Goal: Information Seeking & Learning: Learn about a topic

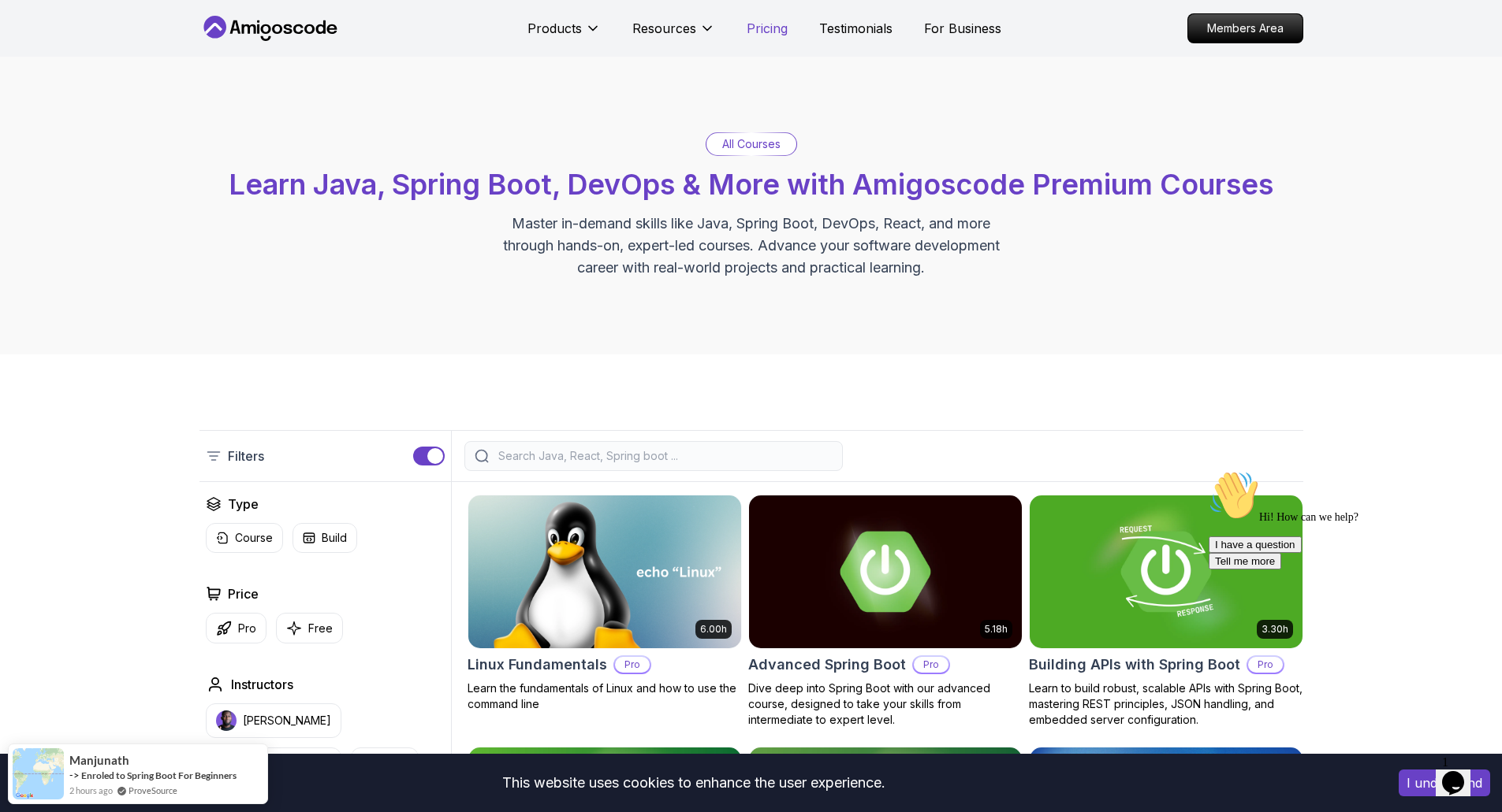
click at [761, 25] on p "Pricing" at bounding box center [767, 28] width 41 height 19
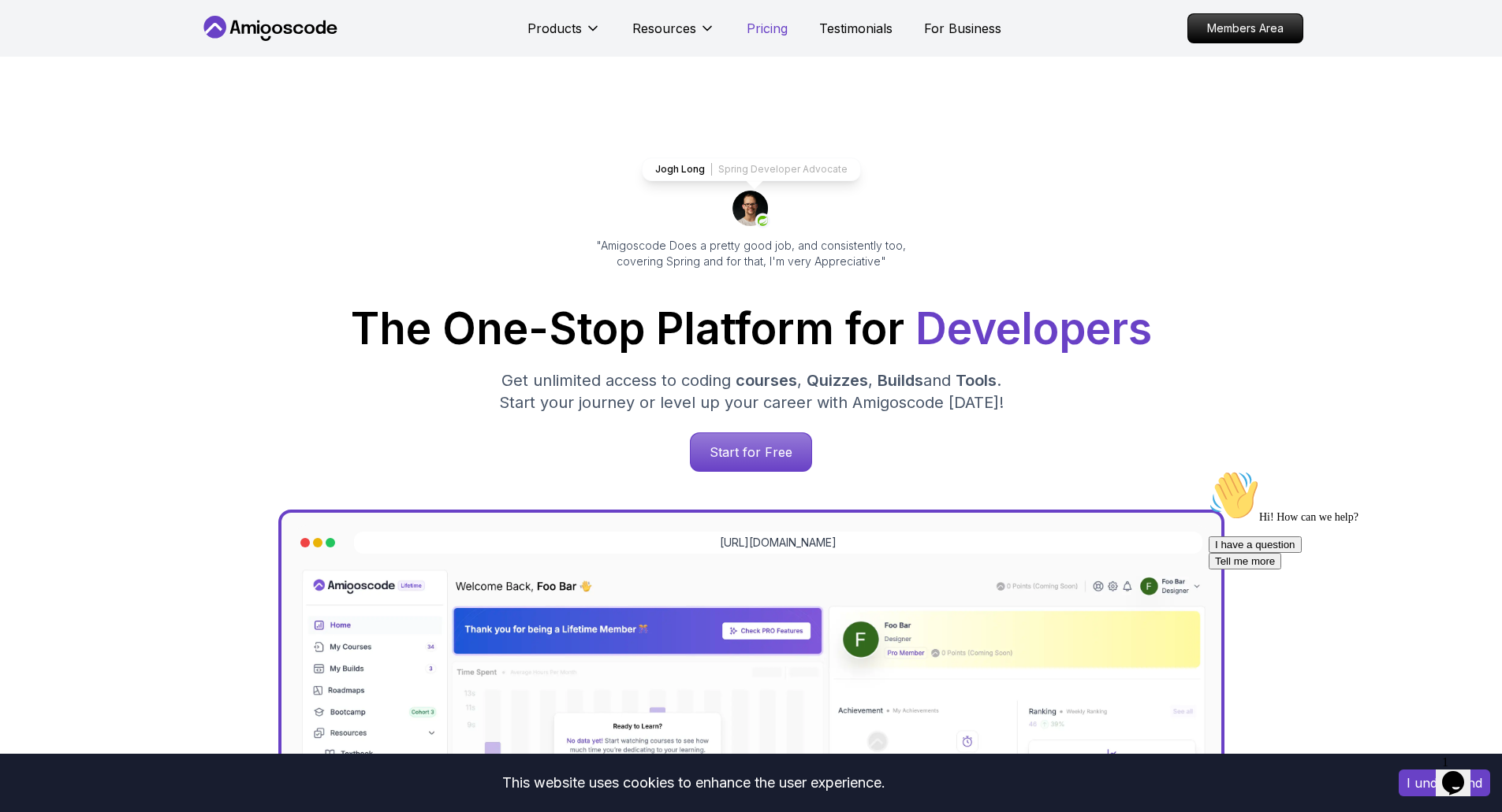
scroll to position [3372, 0]
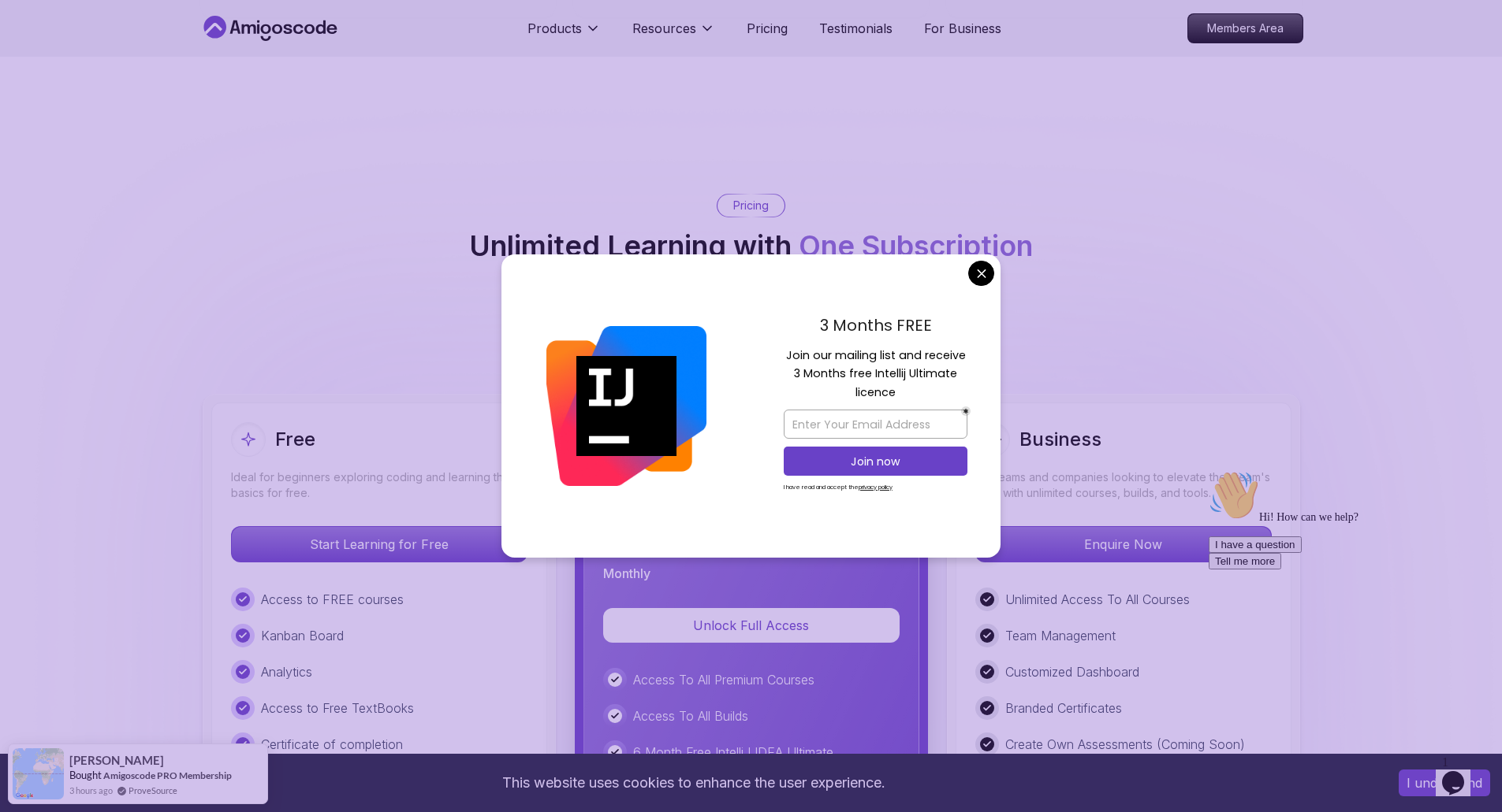
click at [760, 323] on button at bounding box center [758, 332] width 33 height 18
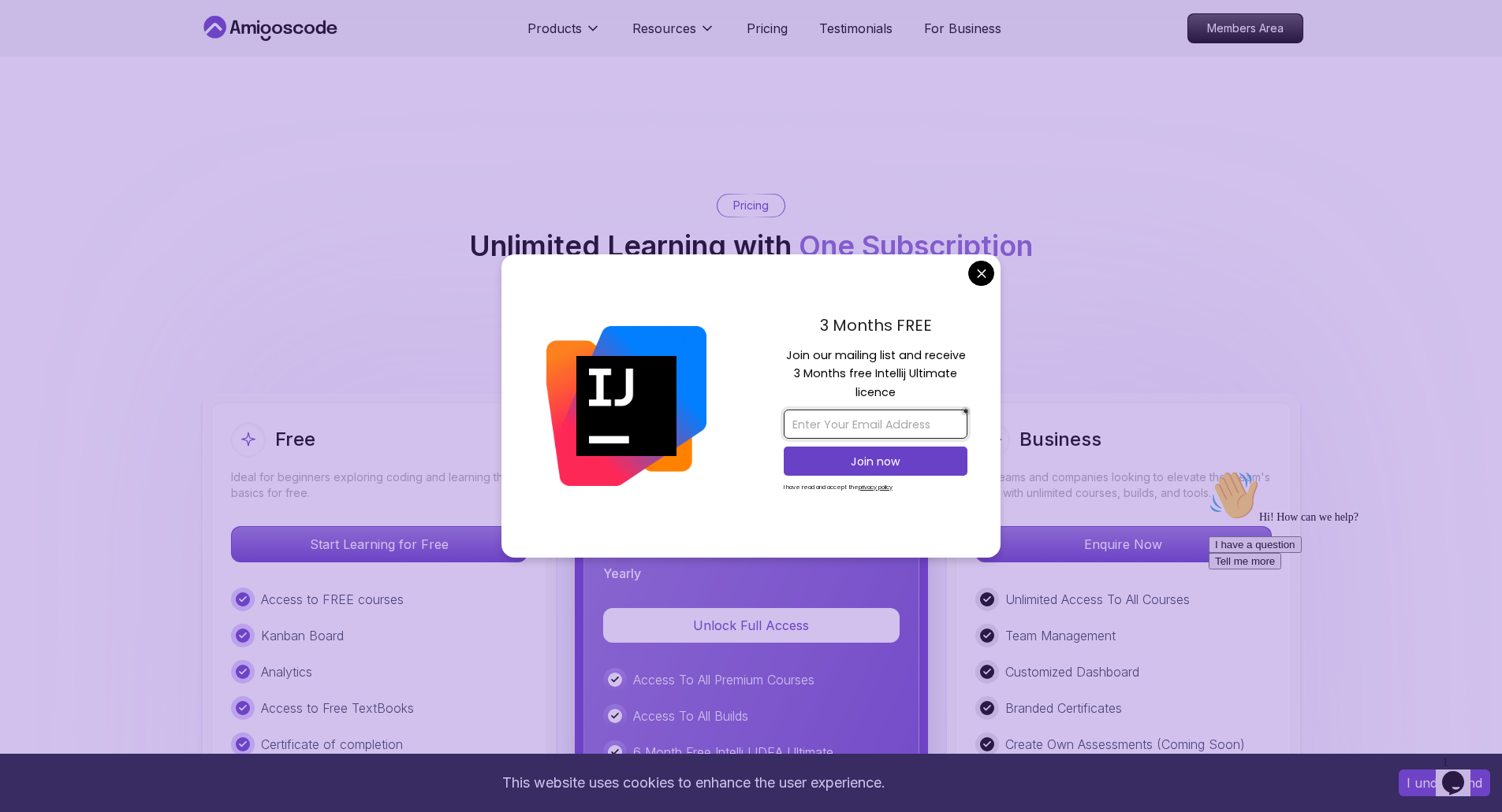
click at [897, 423] on input "email" at bounding box center [875, 424] width 184 height 29
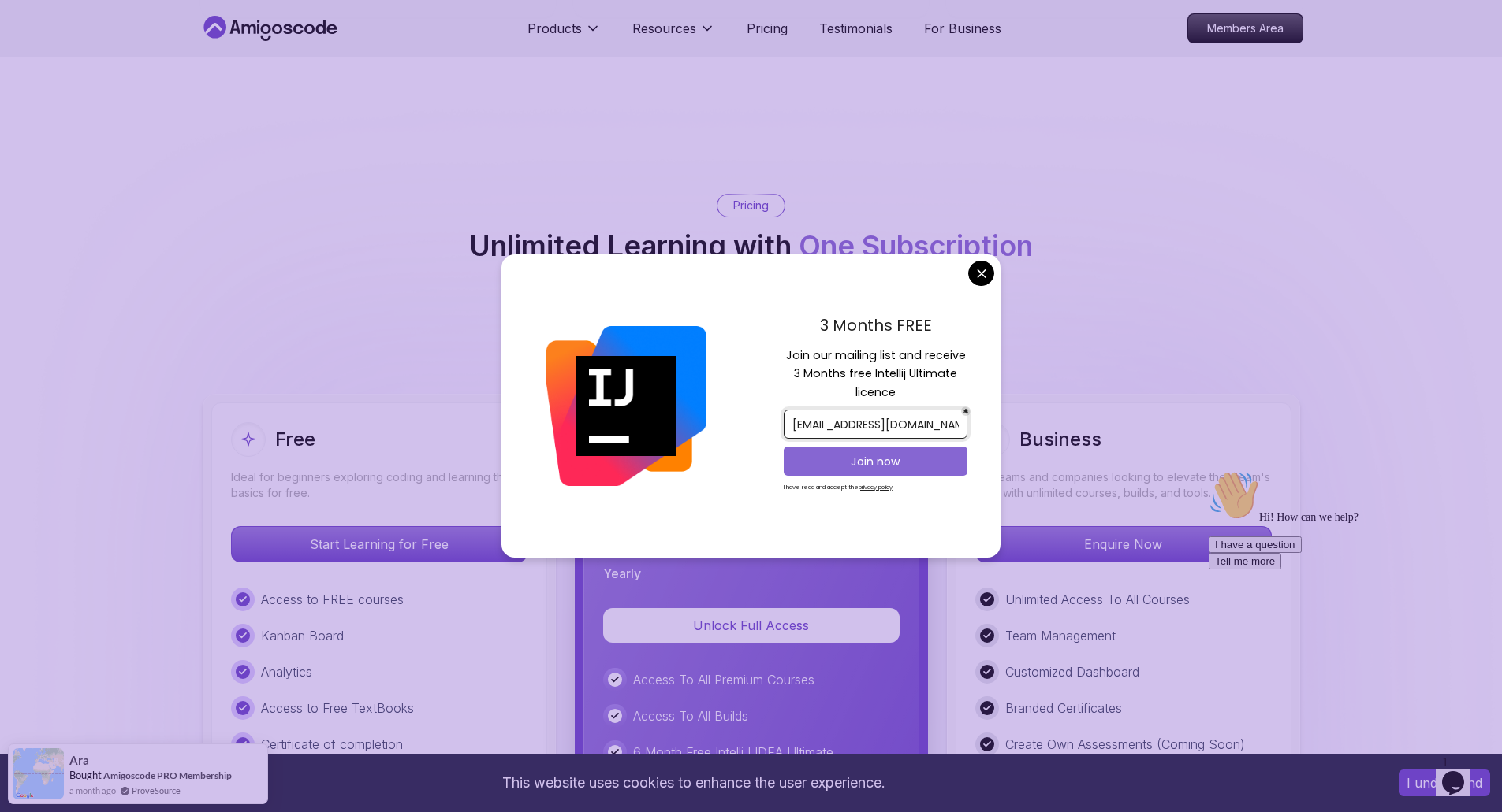
type input "bouzaianejihad@gmail.com"
click at [880, 453] on p "Join now" at bounding box center [875, 461] width 149 height 16
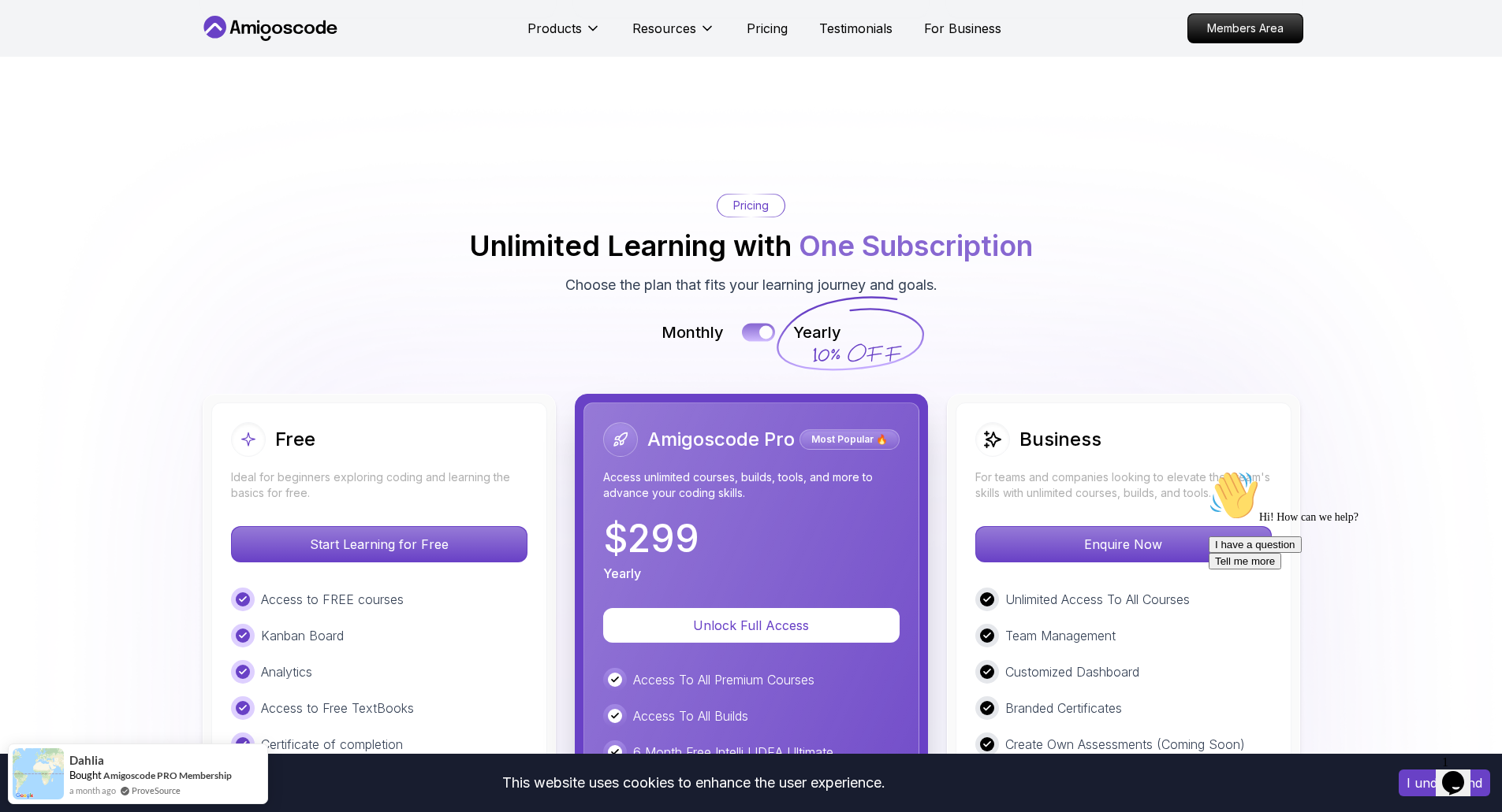
click at [747, 323] on button at bounding box center [758, 332] width 33 height 18
click at [753, 327] on div at bounding box center [750, 333] width 13 height 13
click at [753, 323] on button at bounding box center [758, 332] width 33 height 18
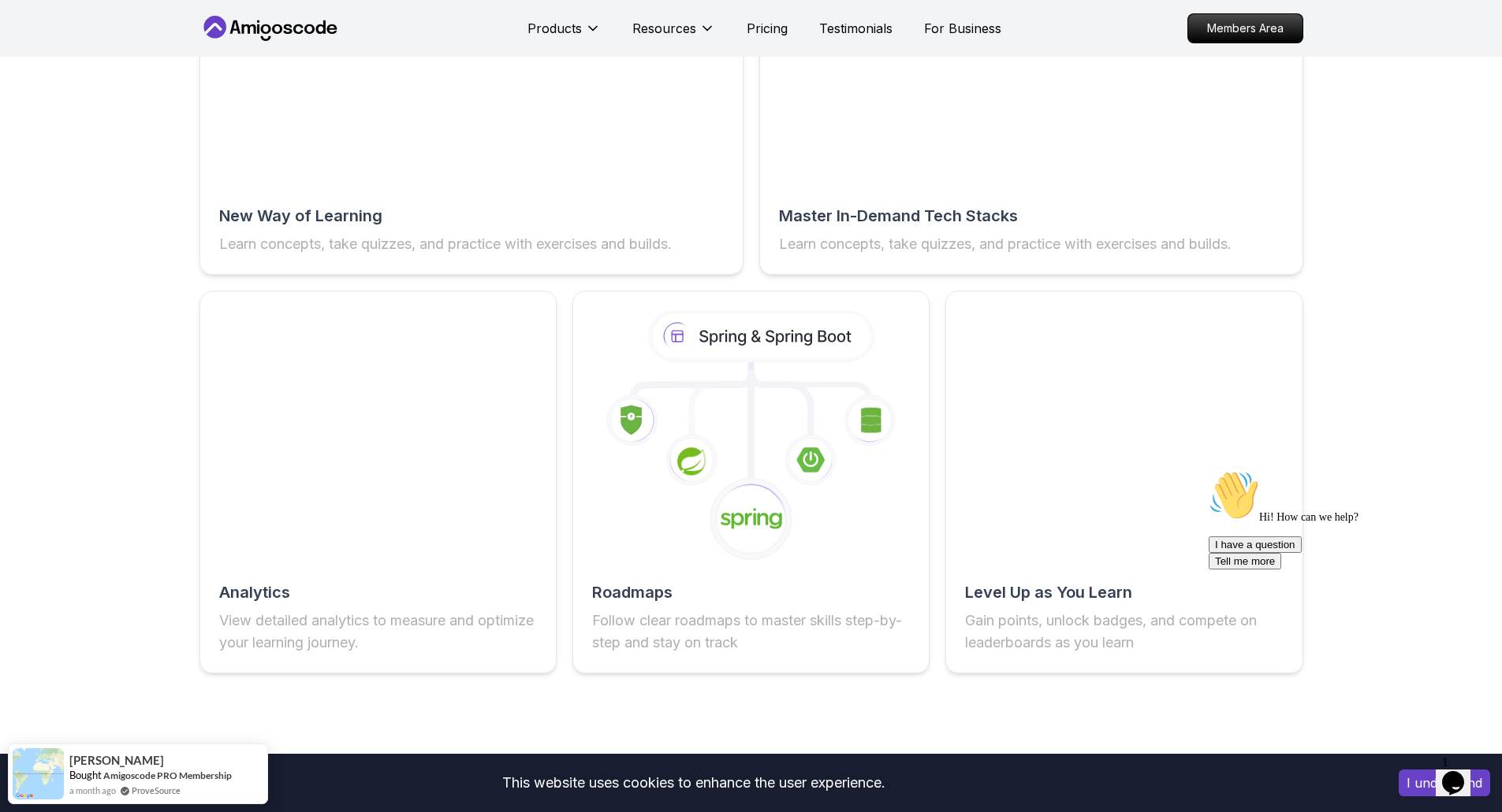
scroll to position [2647, 0]
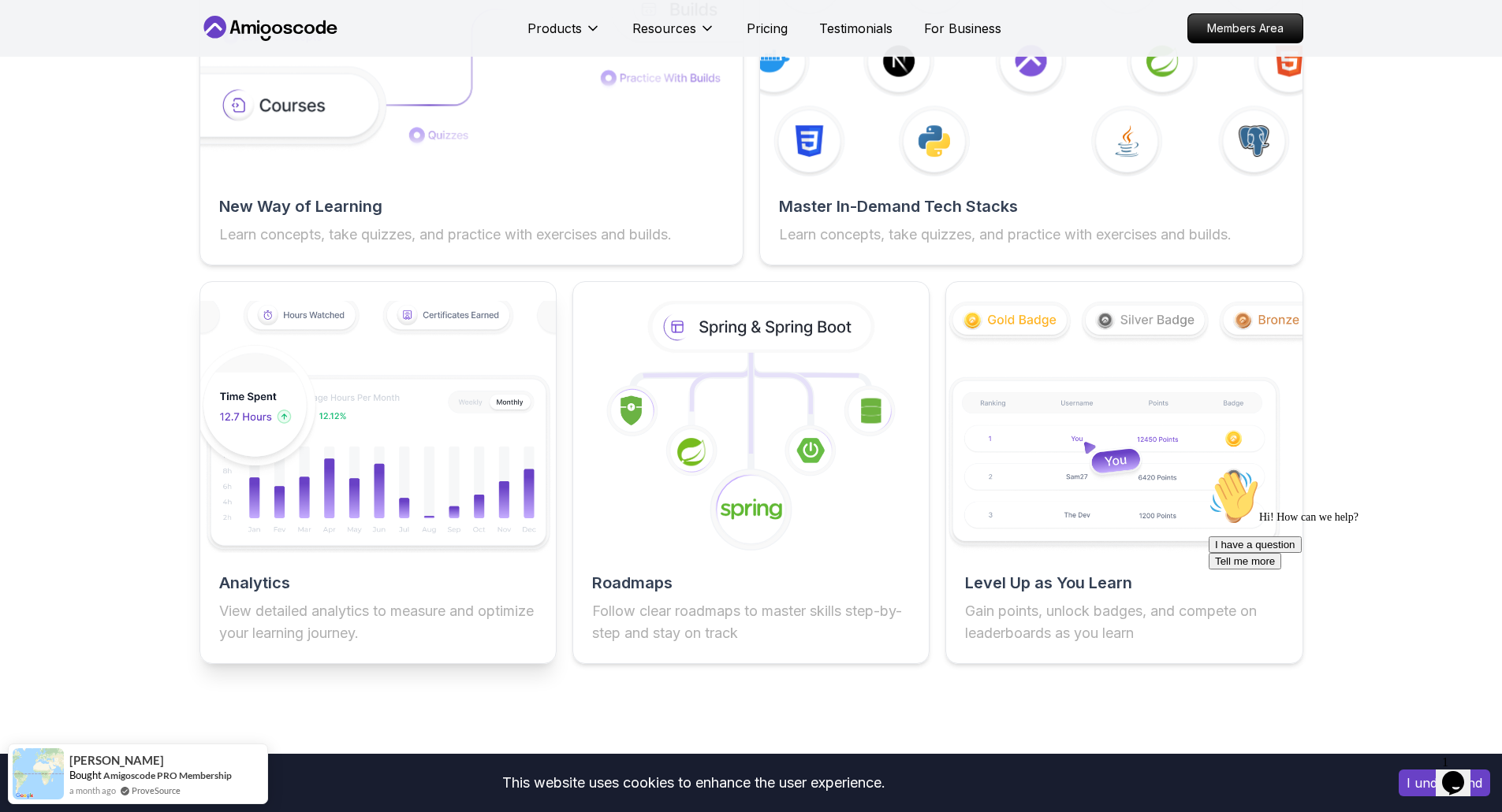
click at [404, 433] on img at bounding box center [377, 427] width 391 height 262
click at [486, 437] on img at bounding box center [377, 427] width 391 height 262
click at [346, 471] on img at bounding box center [377, 427] width 391 height 262
click at [336, 412] on img at bounding box center [377, 427] width 391 height 262
click at [390, 296] on img at bounding box center [377, 427] width 391 height 262
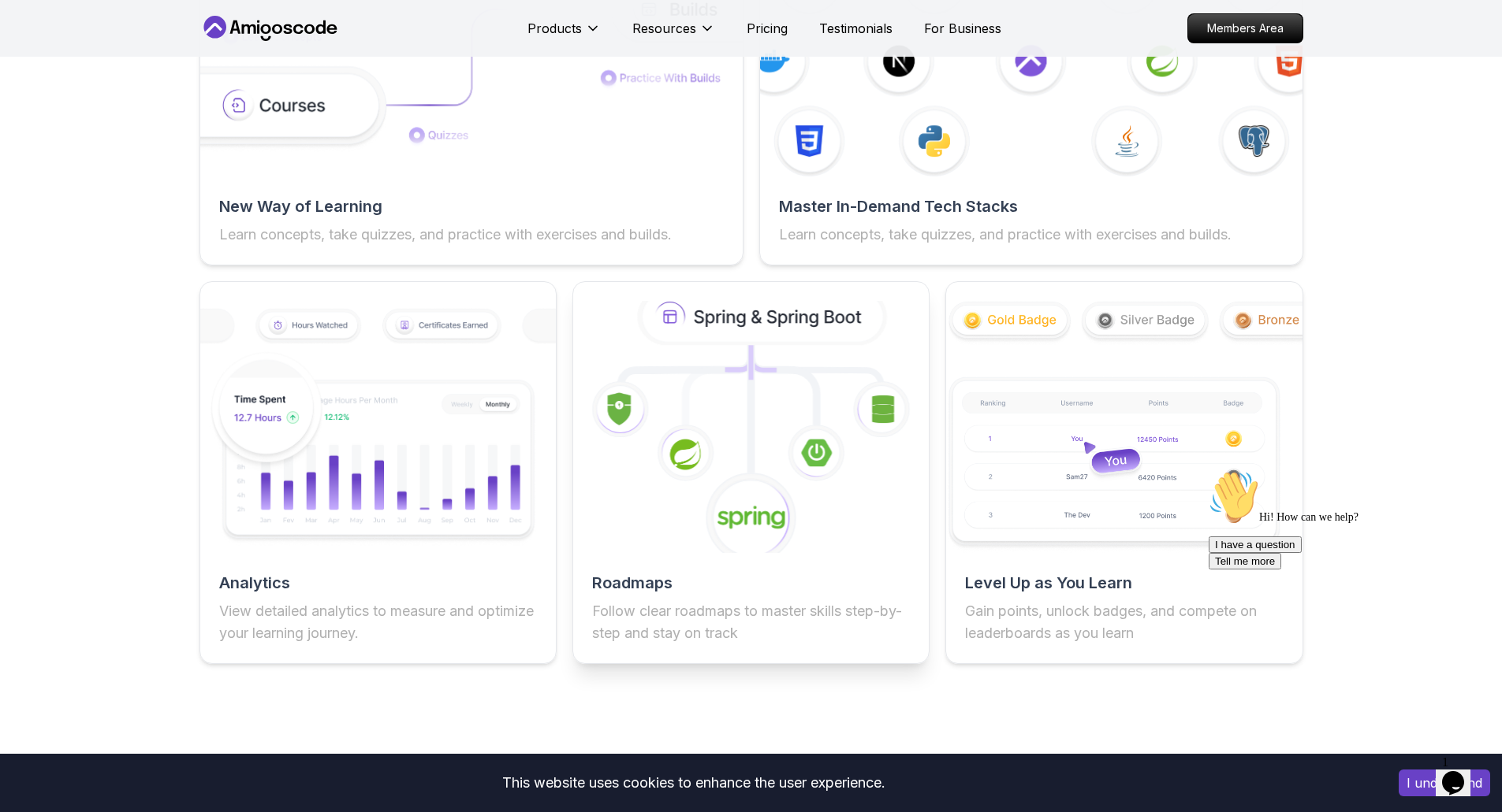
click at [784, 382] on icon at bounding box center [750, 427] width 391 height 277
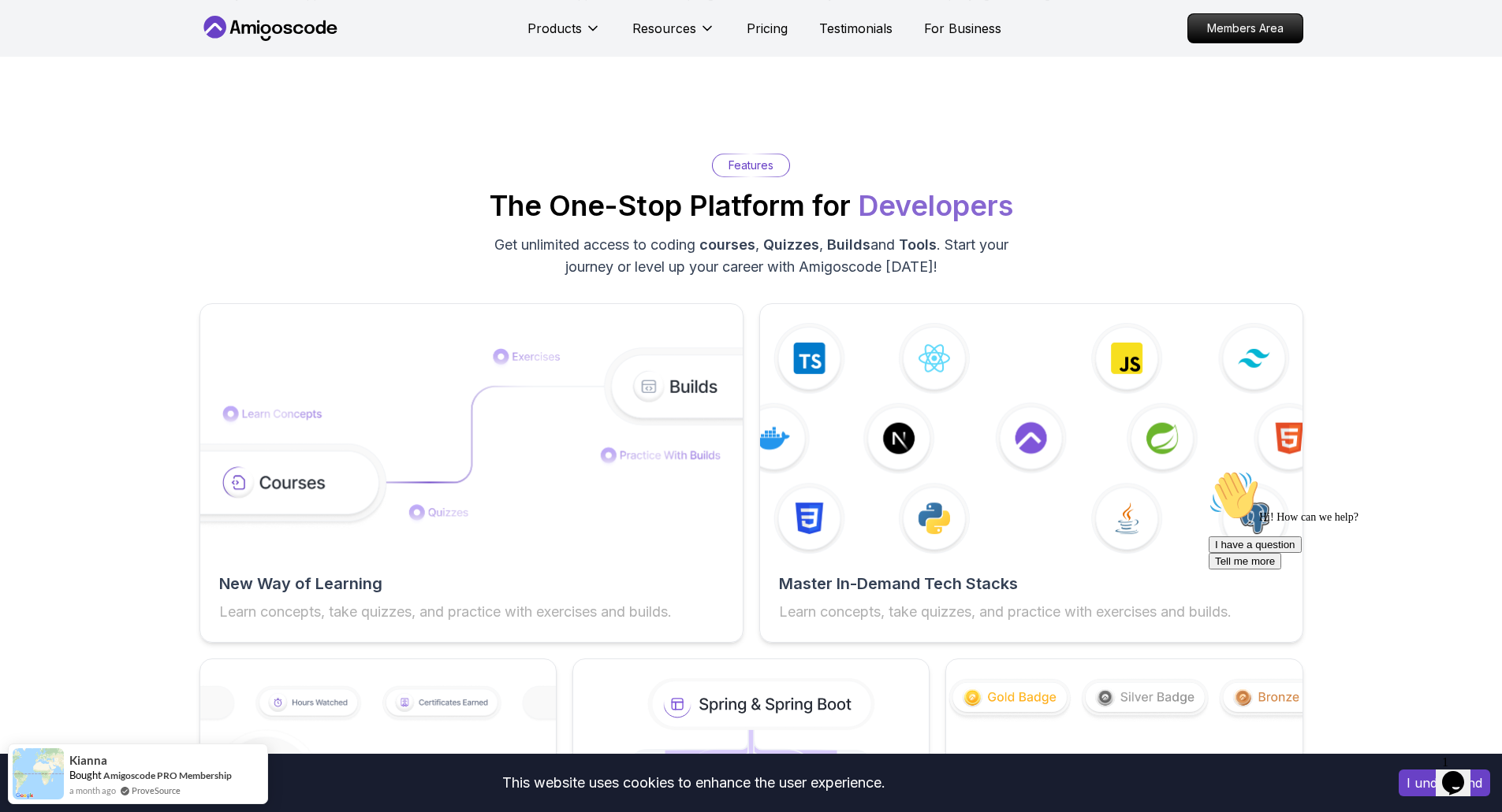
scroll to position [2242, 0]
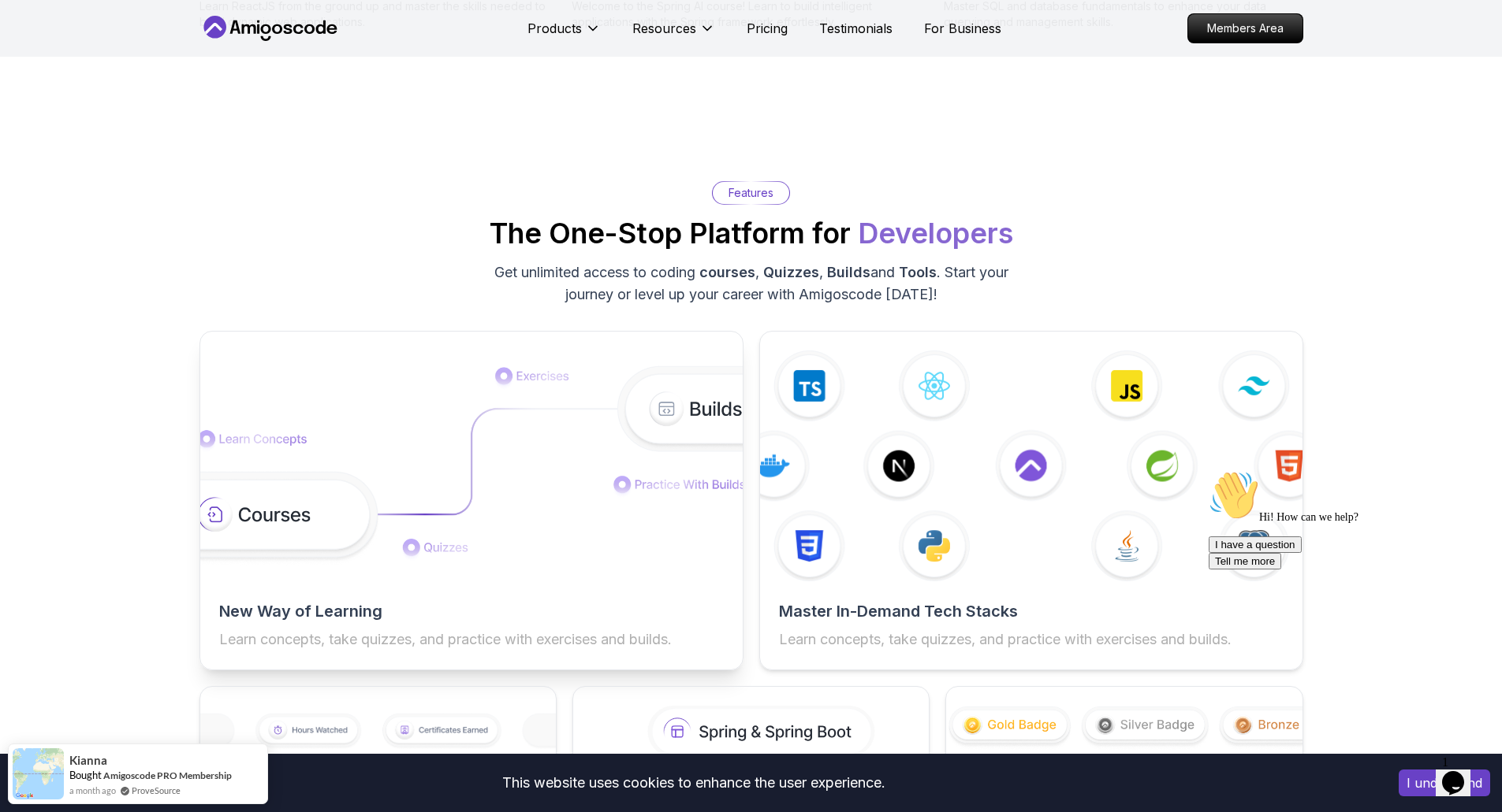
click at [451, 438] on img at bounding box center [470, 467] width 597 height 201
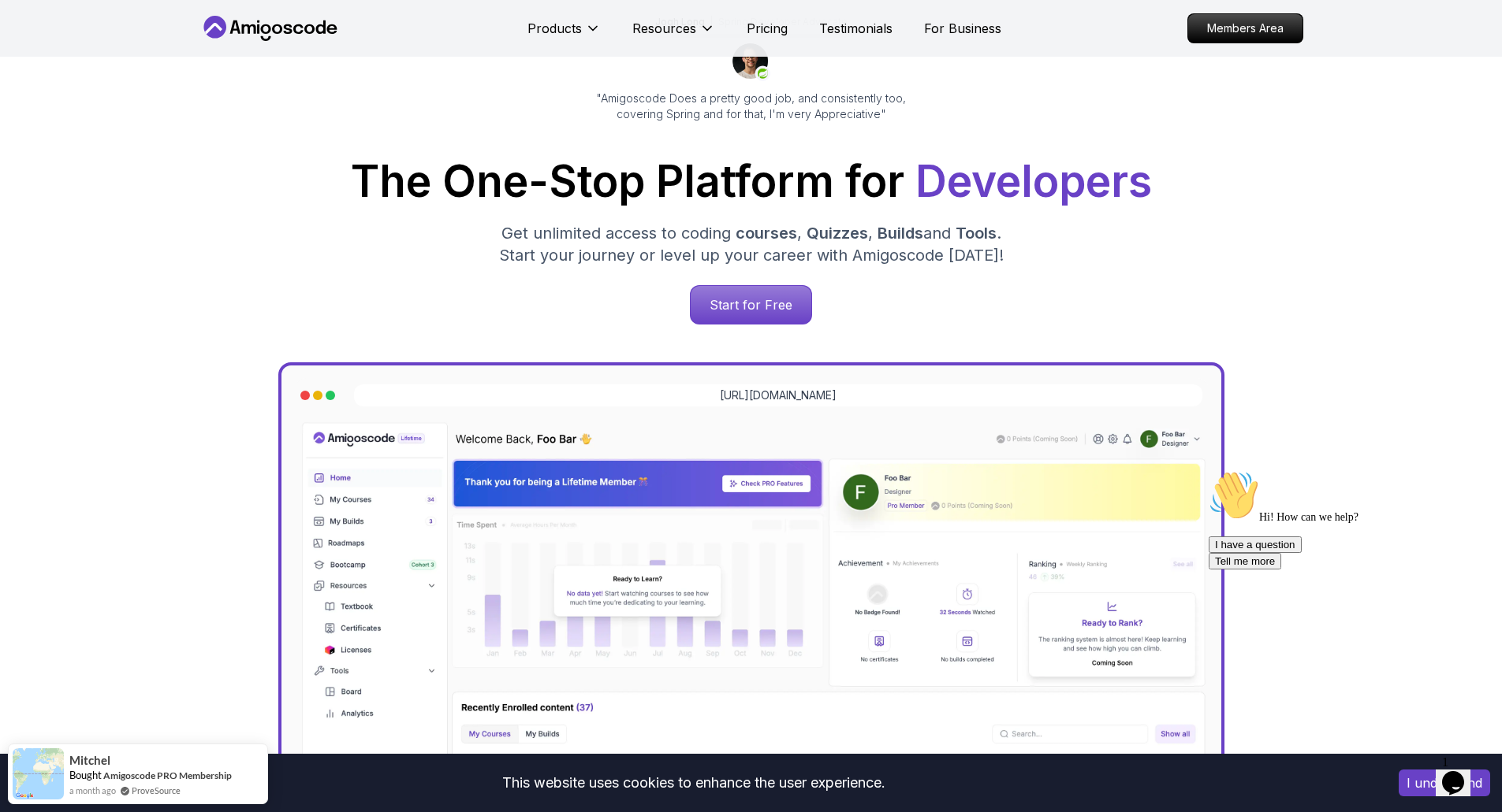
scroll to position [0, 0]
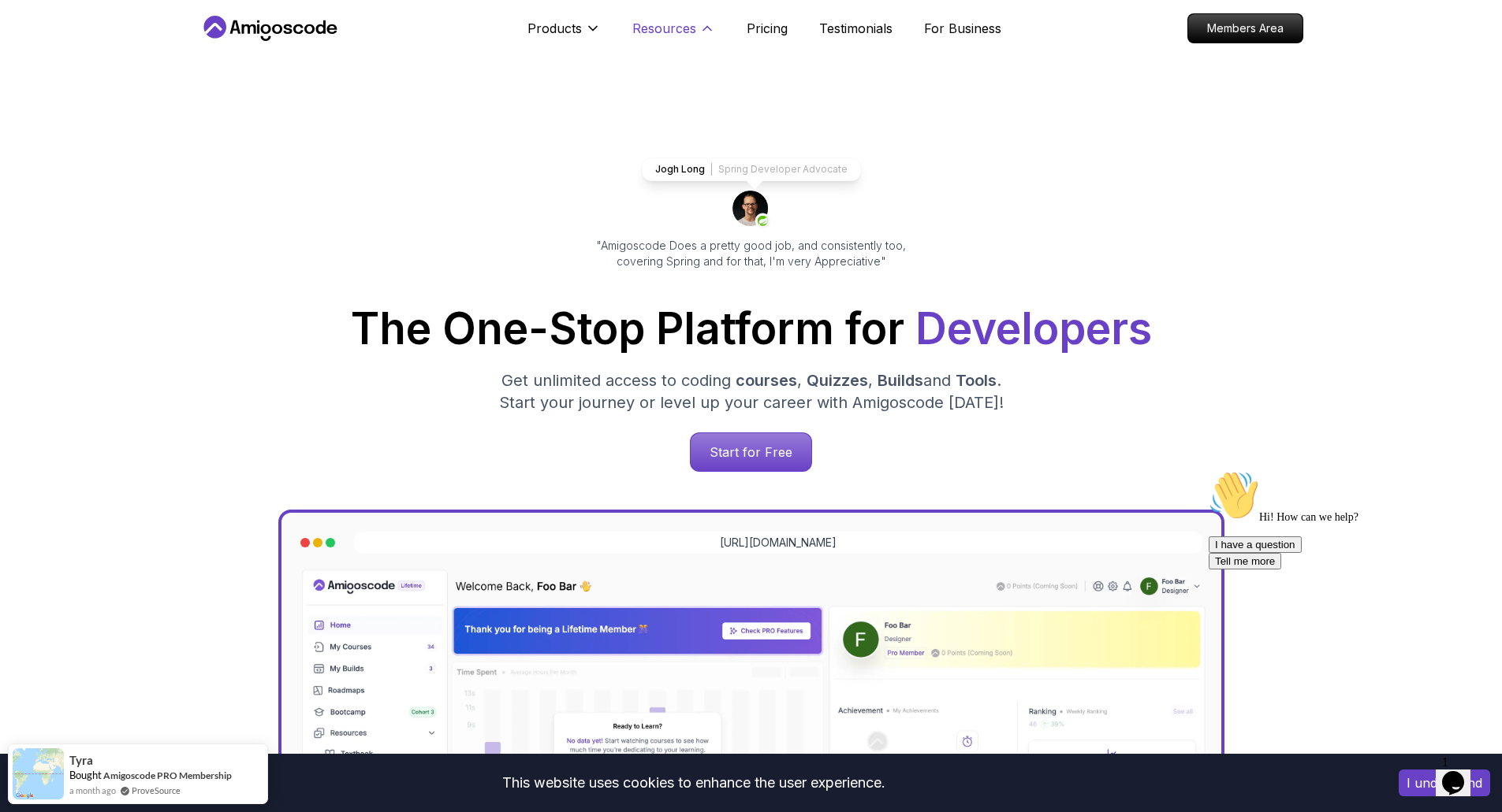
click at [700, 21] on icon at bounding box center [708, 28] width 16 height 16
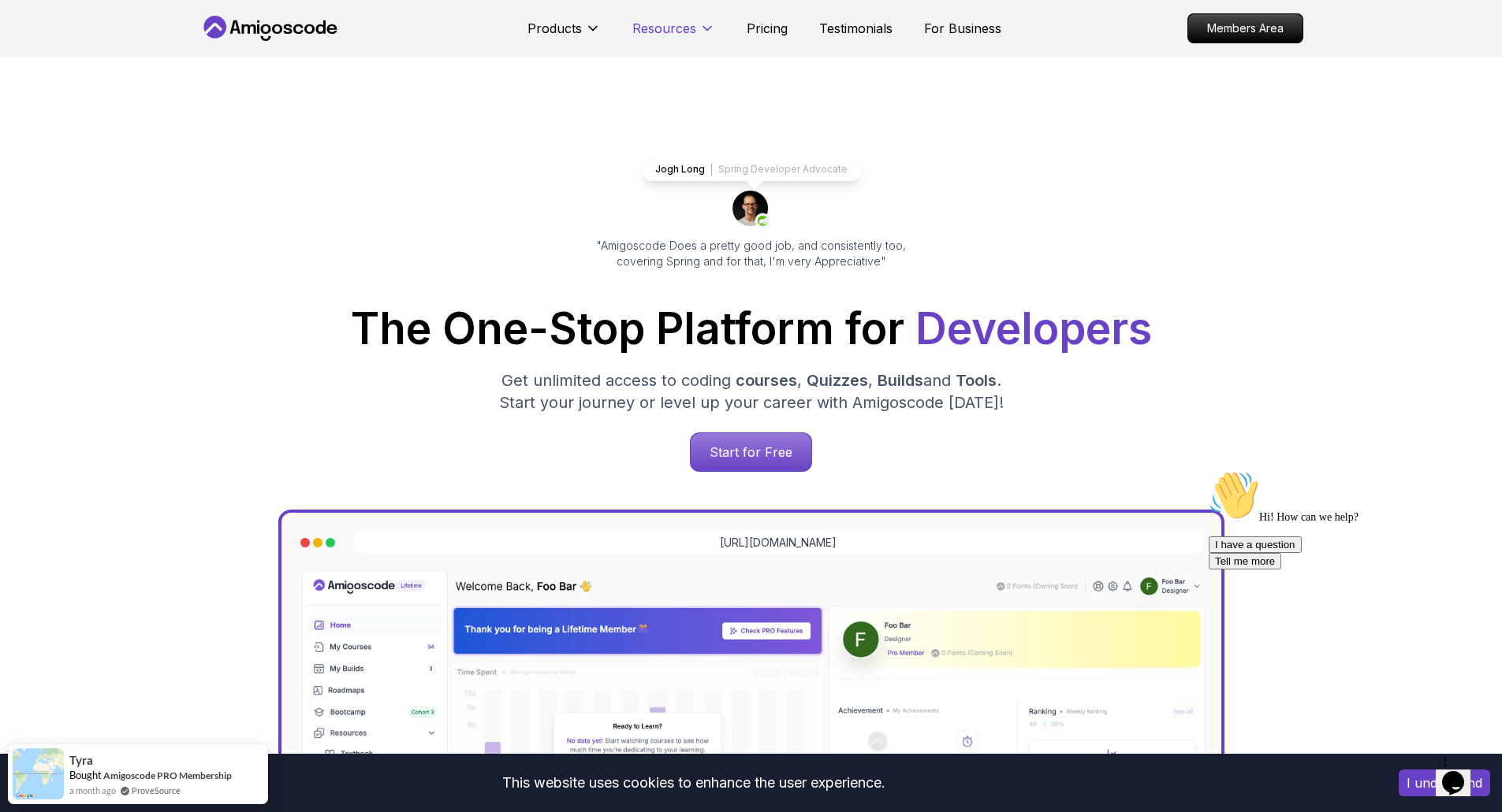
click at [701, 25] on icon at bounding box center [708, 28] width 16 height 16
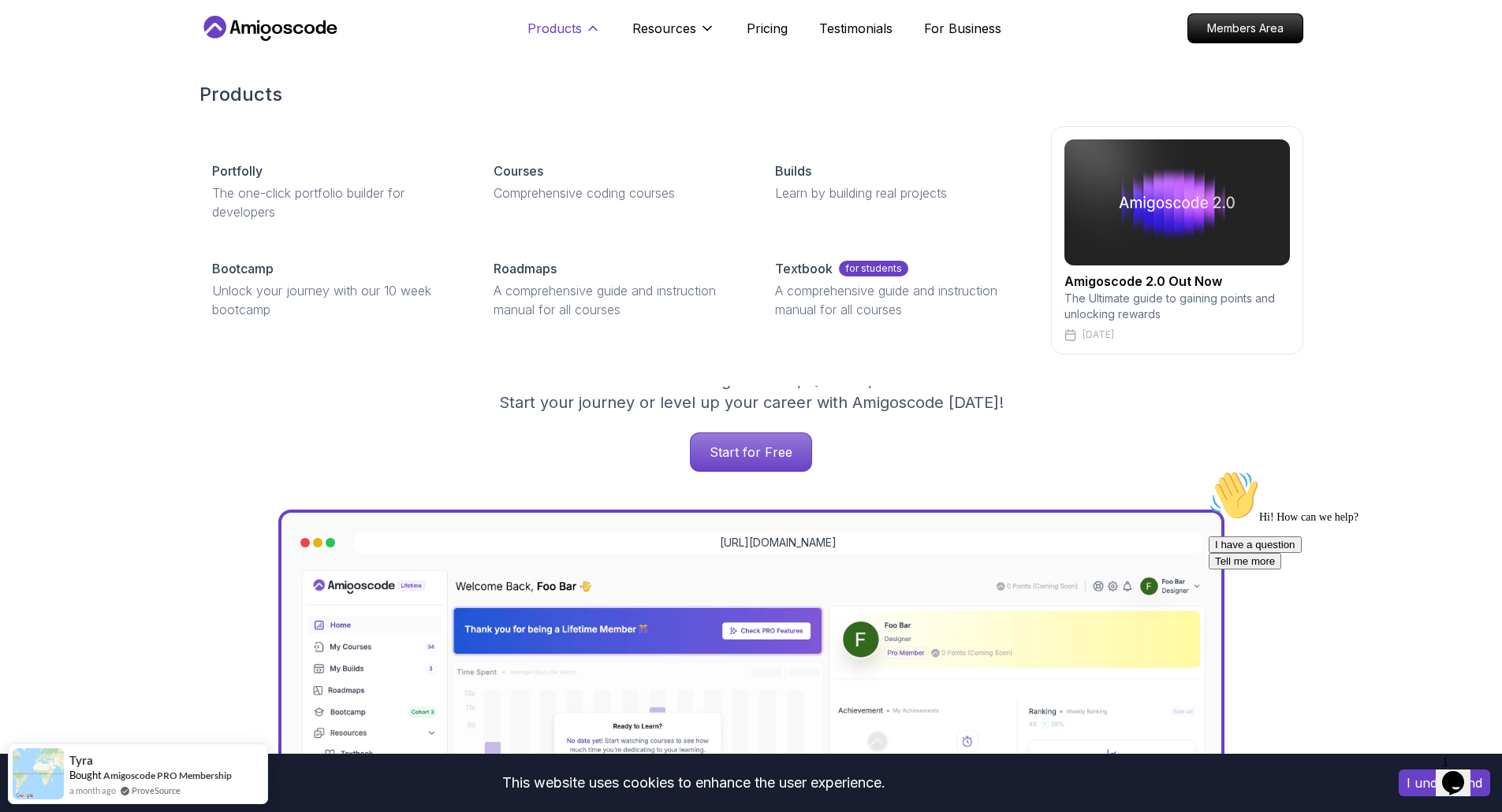
click at [589, 25] on icon at bounding box center [593, 28] width 16 height 16
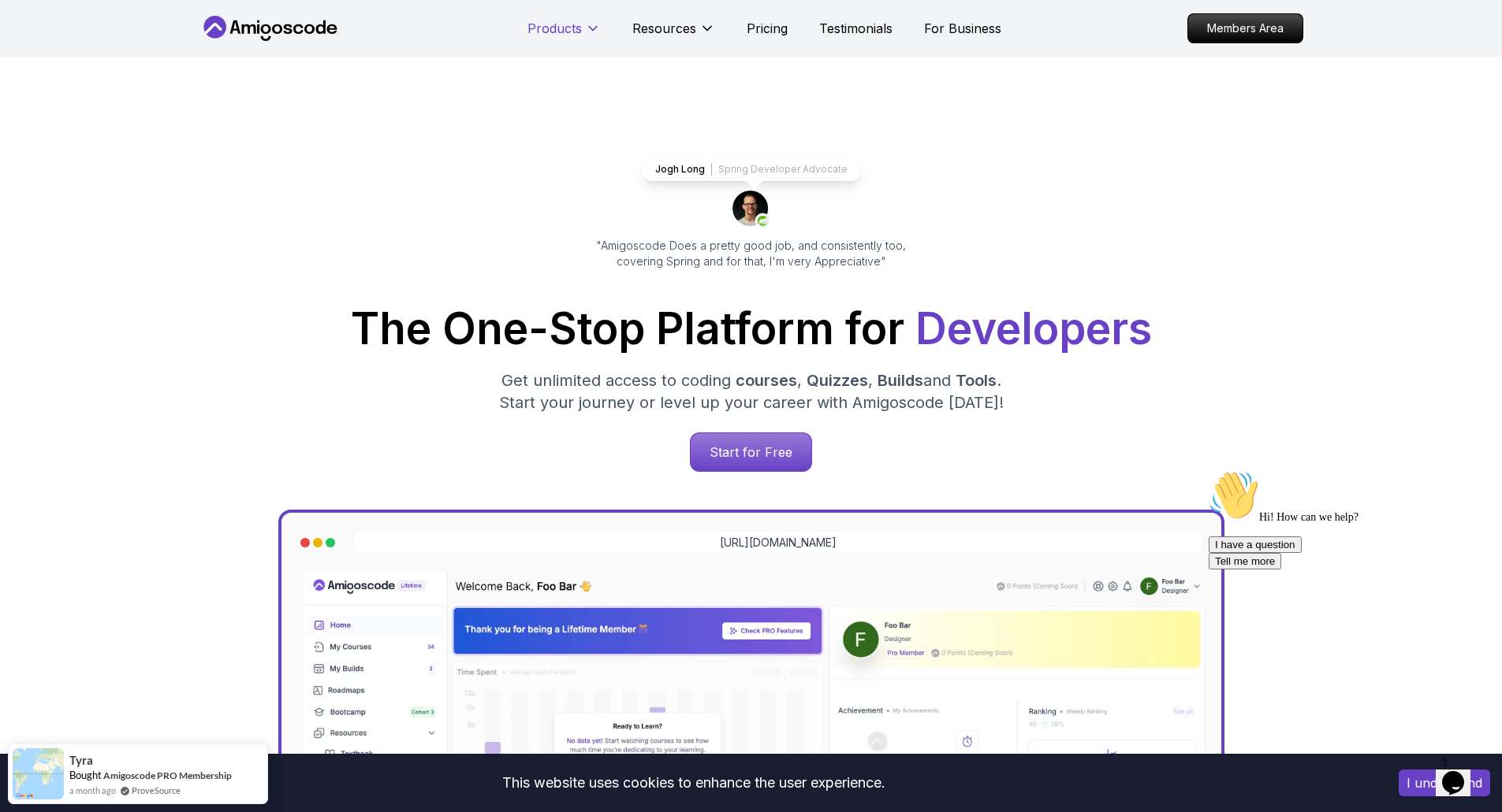
click at [589, 25] on icon at bounding box center [593, 28] width 16 height 16
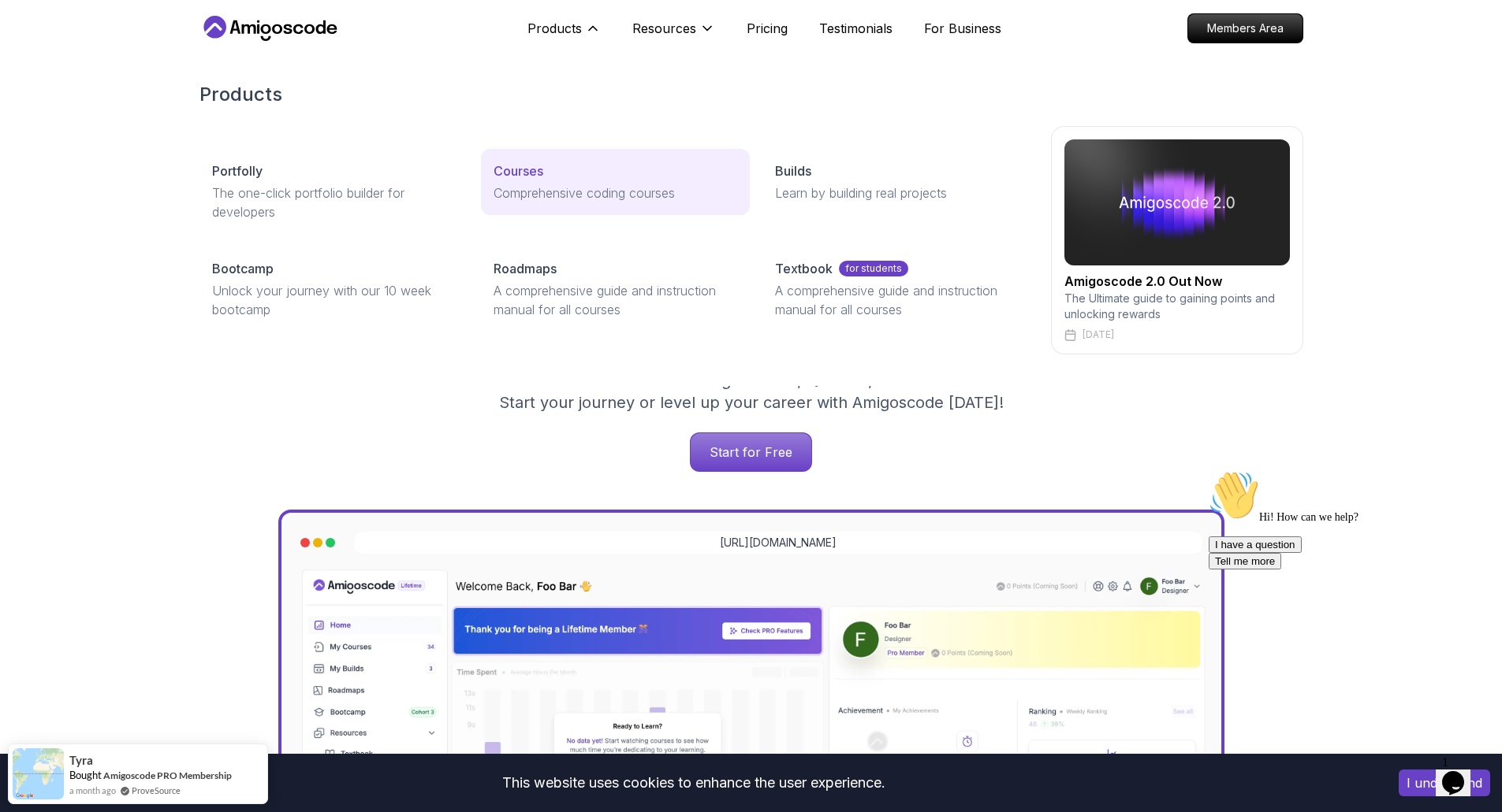
click at [542, 175] on p "Courses" at bounding box center [518, 170] width 50 height 19
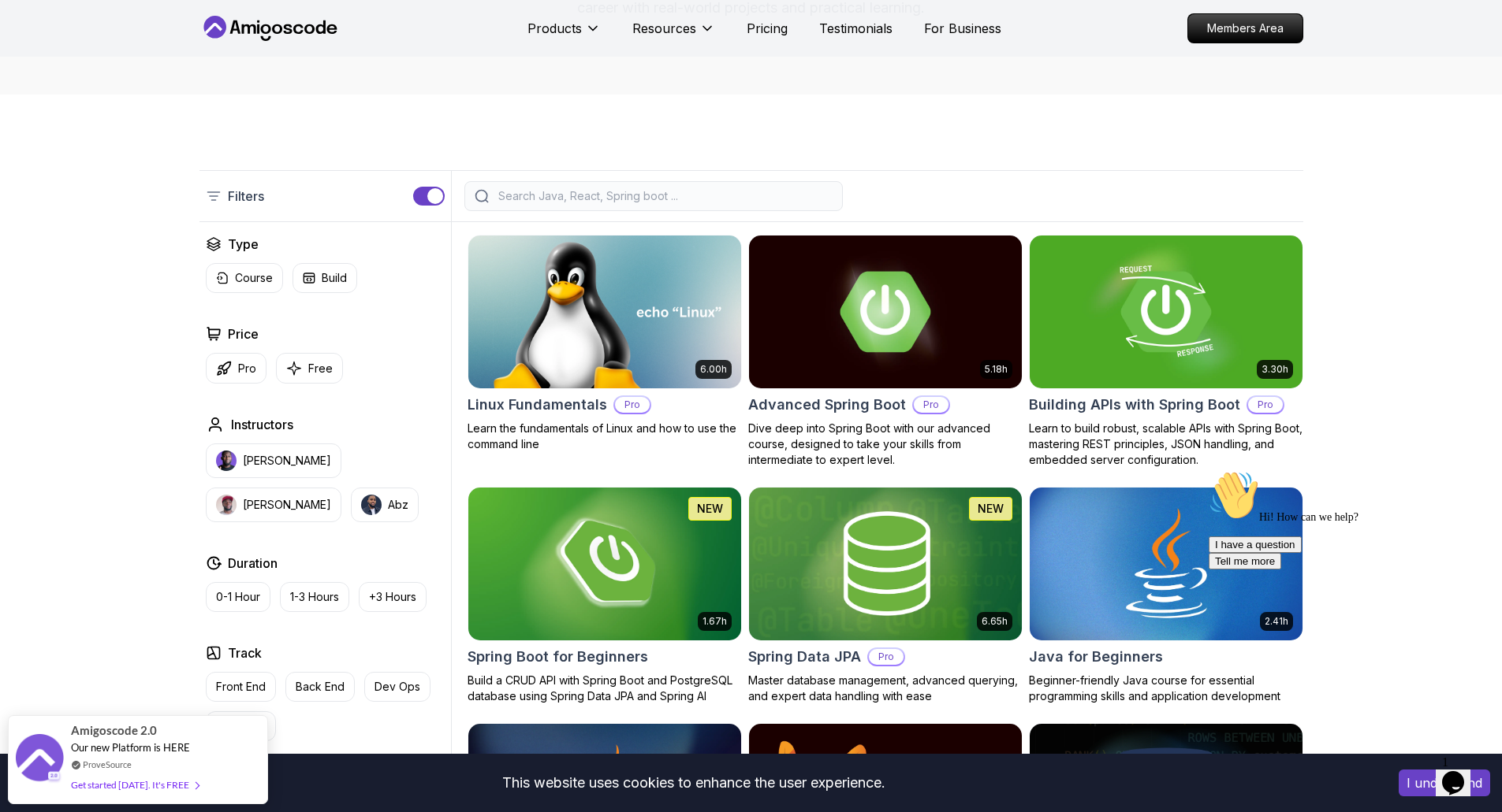
scroll to position [307, 0]
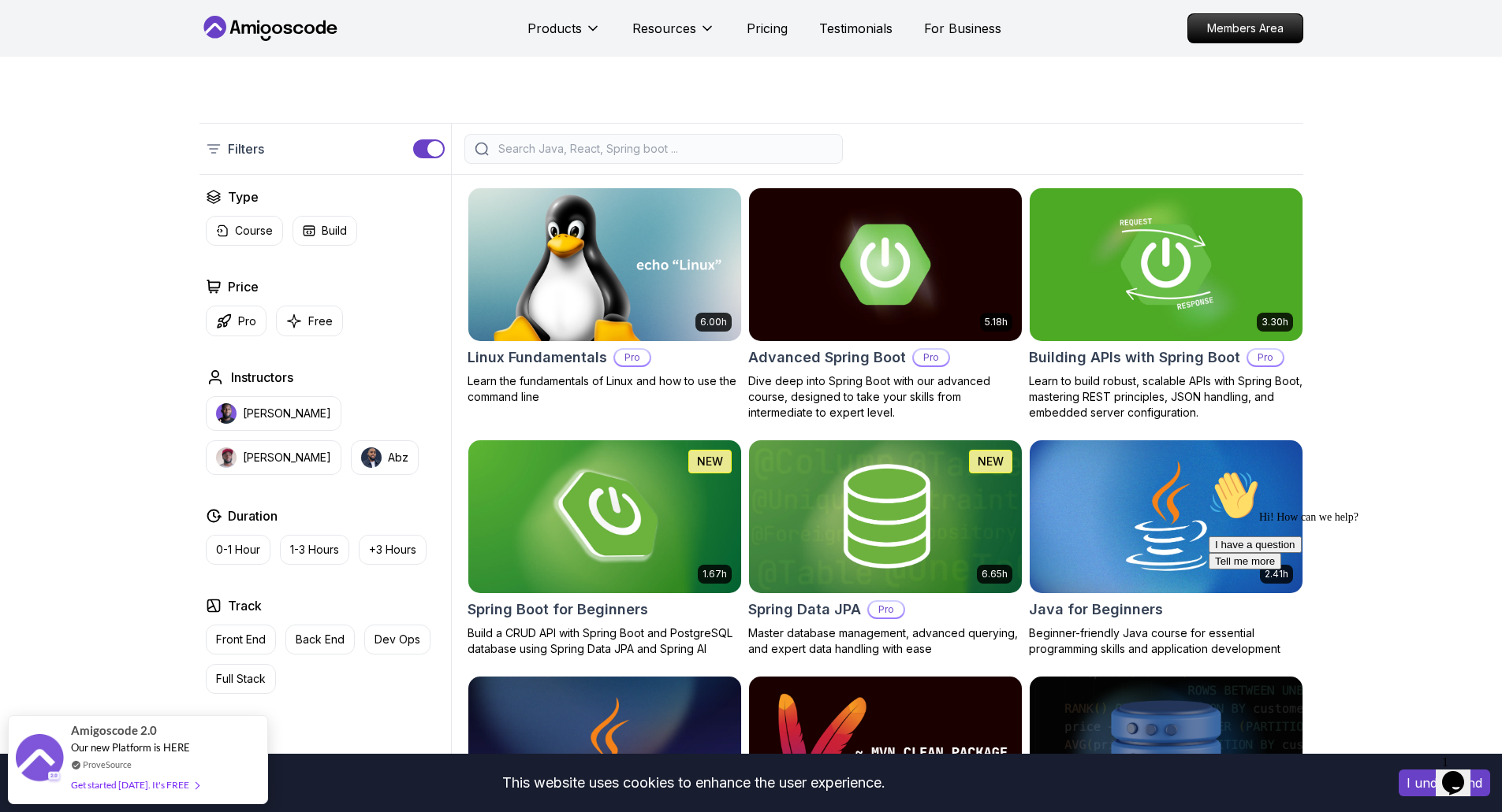
click at [606, 519] on img at bounding box center [604, 516] width 286 height 160
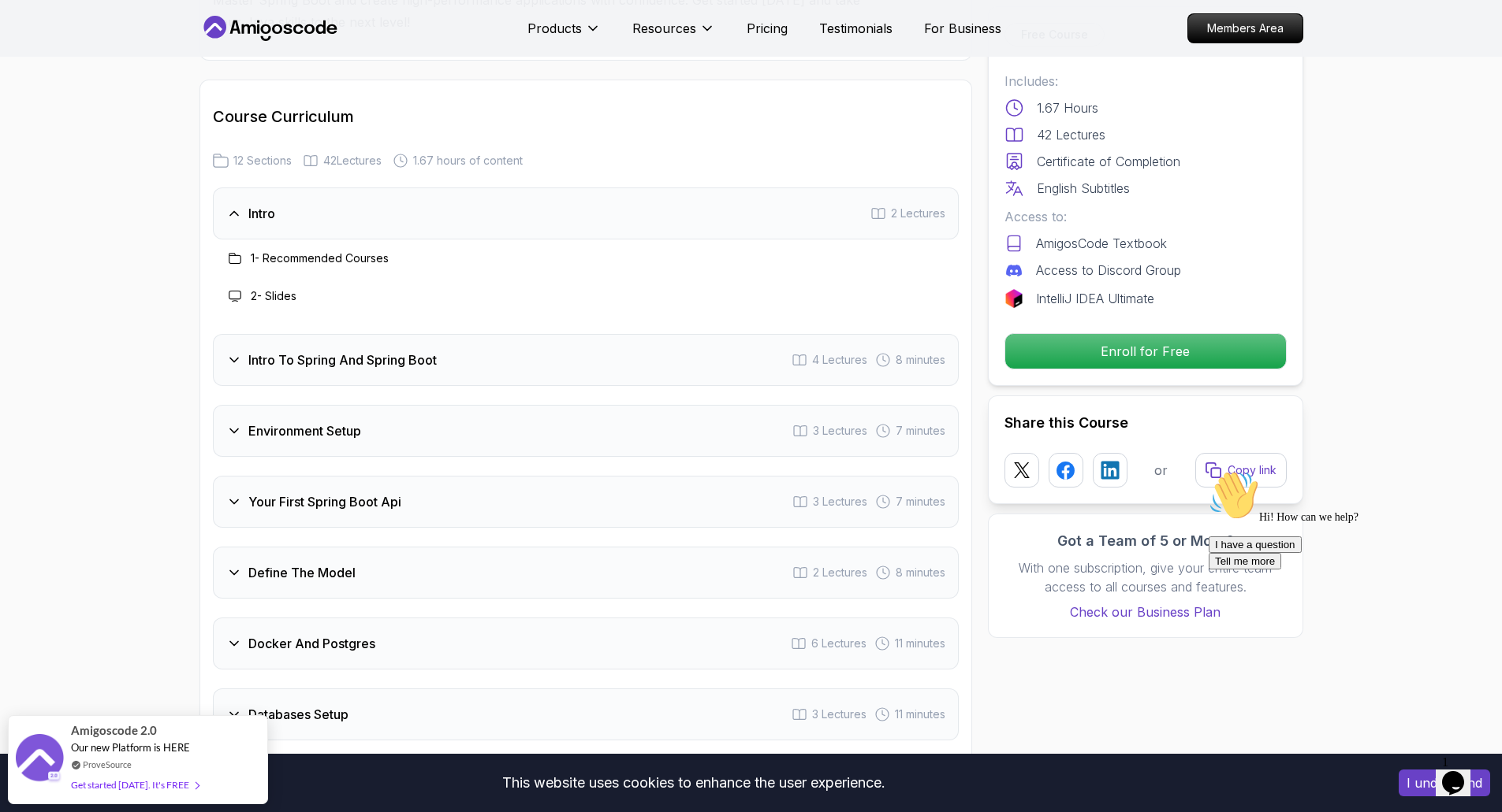
scroll to position [1935, 0]
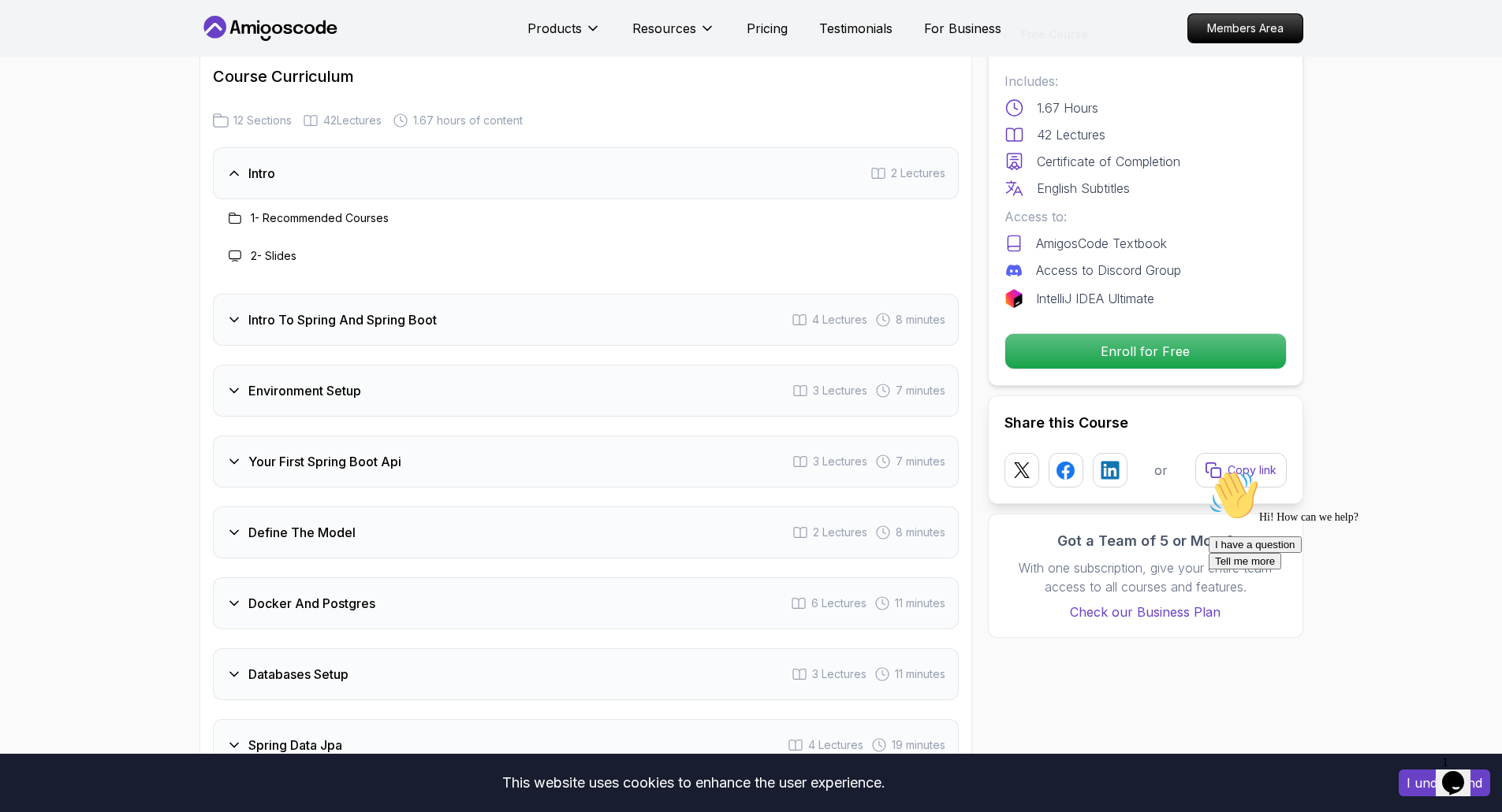
click at [404, 311] on h3 "Intro To Spring And Spring Boot" at bounding box center [343, 319] width 188 height 19
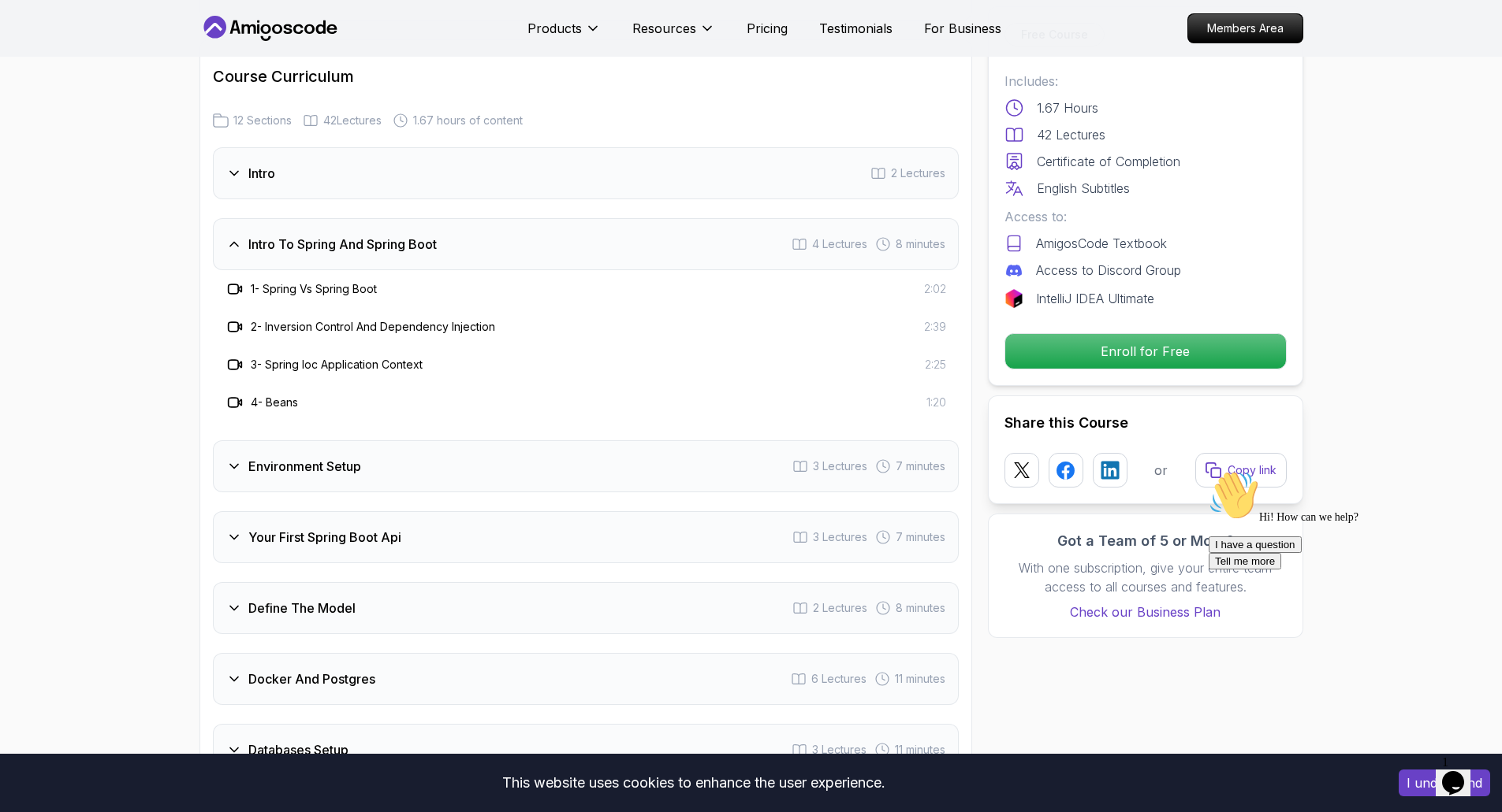
click at [237, 165] on icon at bounding box center [234, 173] width 16 height 16
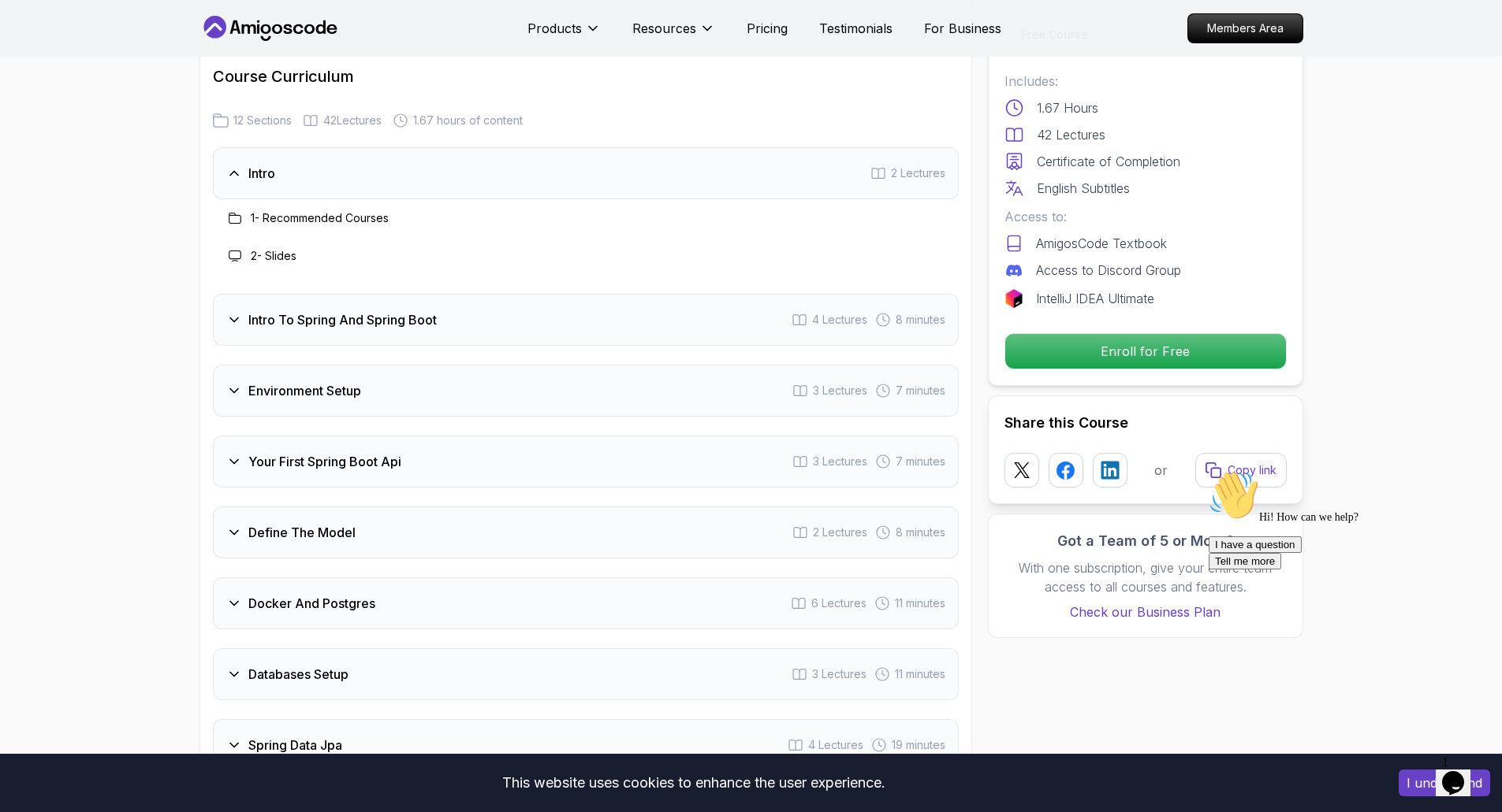
click at [233, 165] on icon at bounding box center [234, 173] width 16 height 16
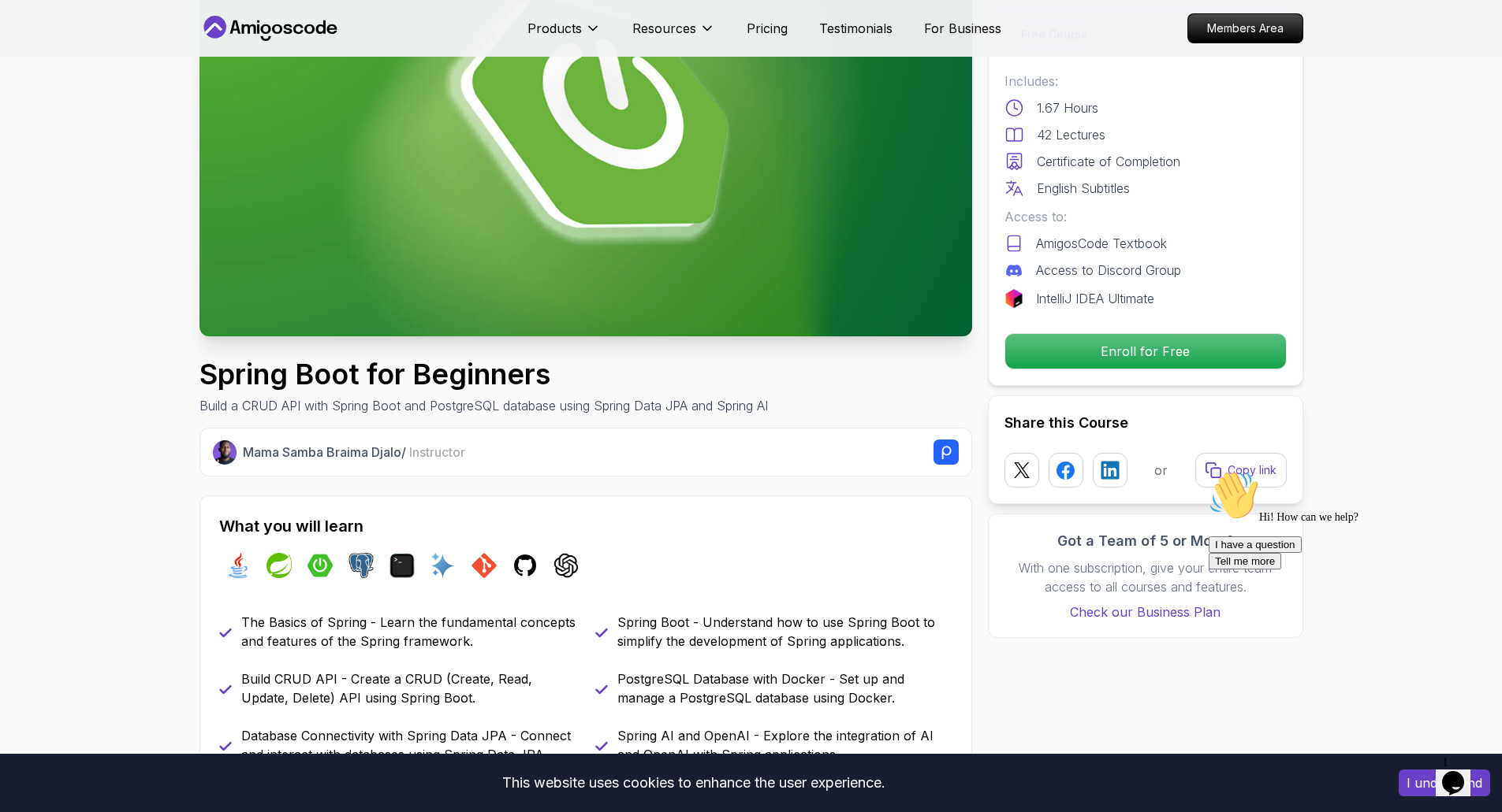
scroll to position [0, 0]
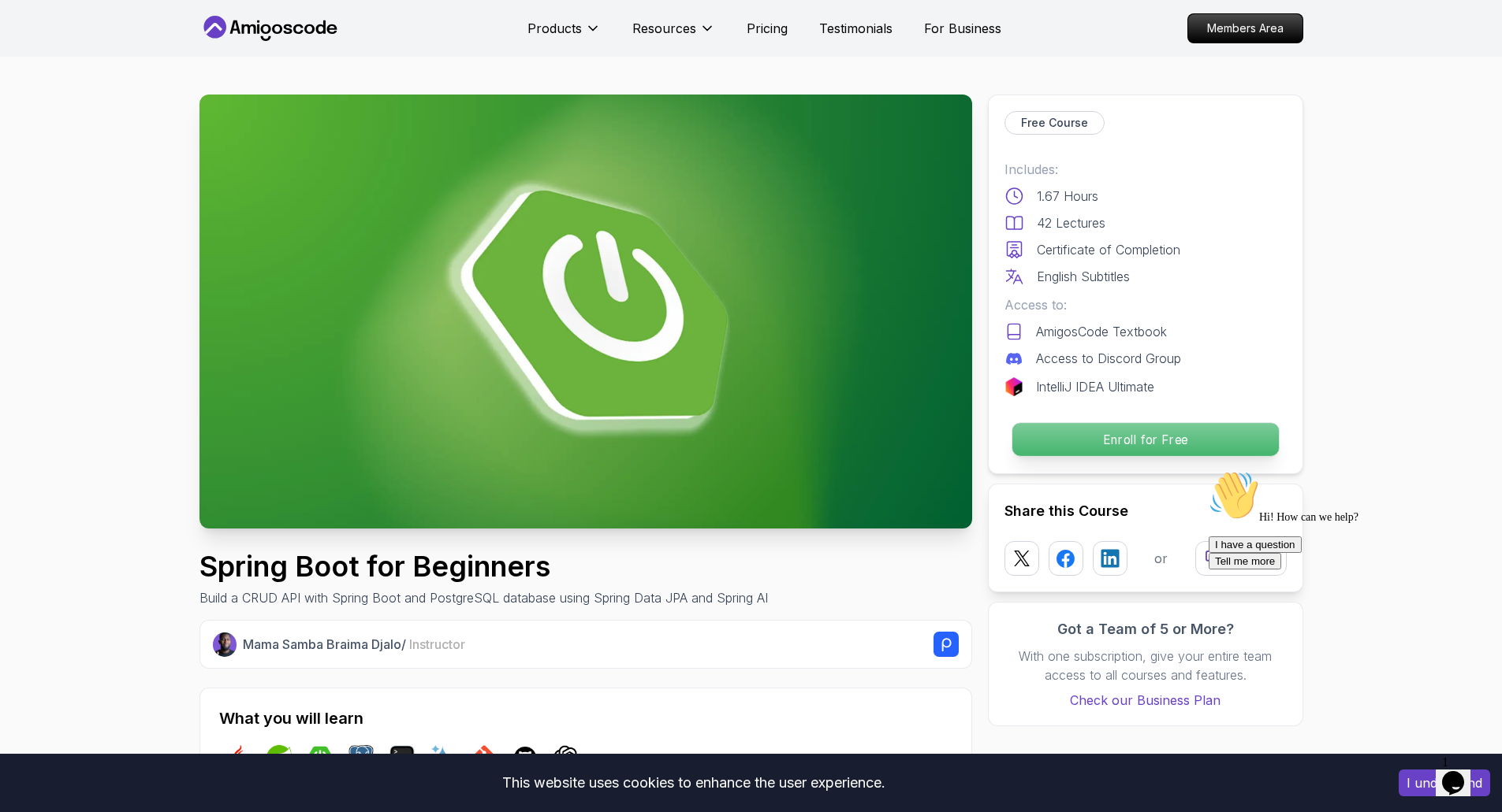
click at [1139, 442] on p "Enroll for Free" at bounding box center [1144, 439] width 266 height 33
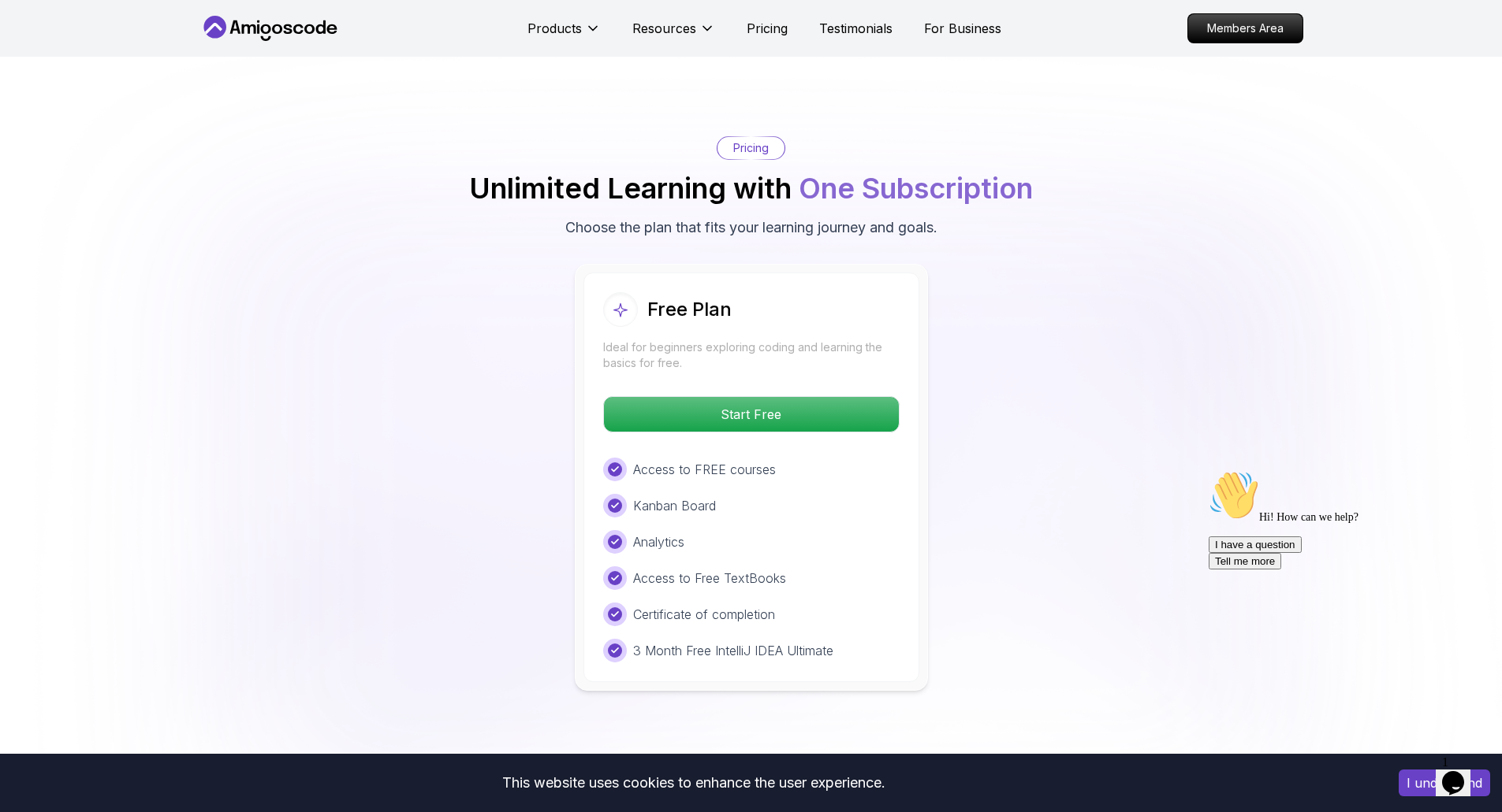
scroll to position [3019, 0]
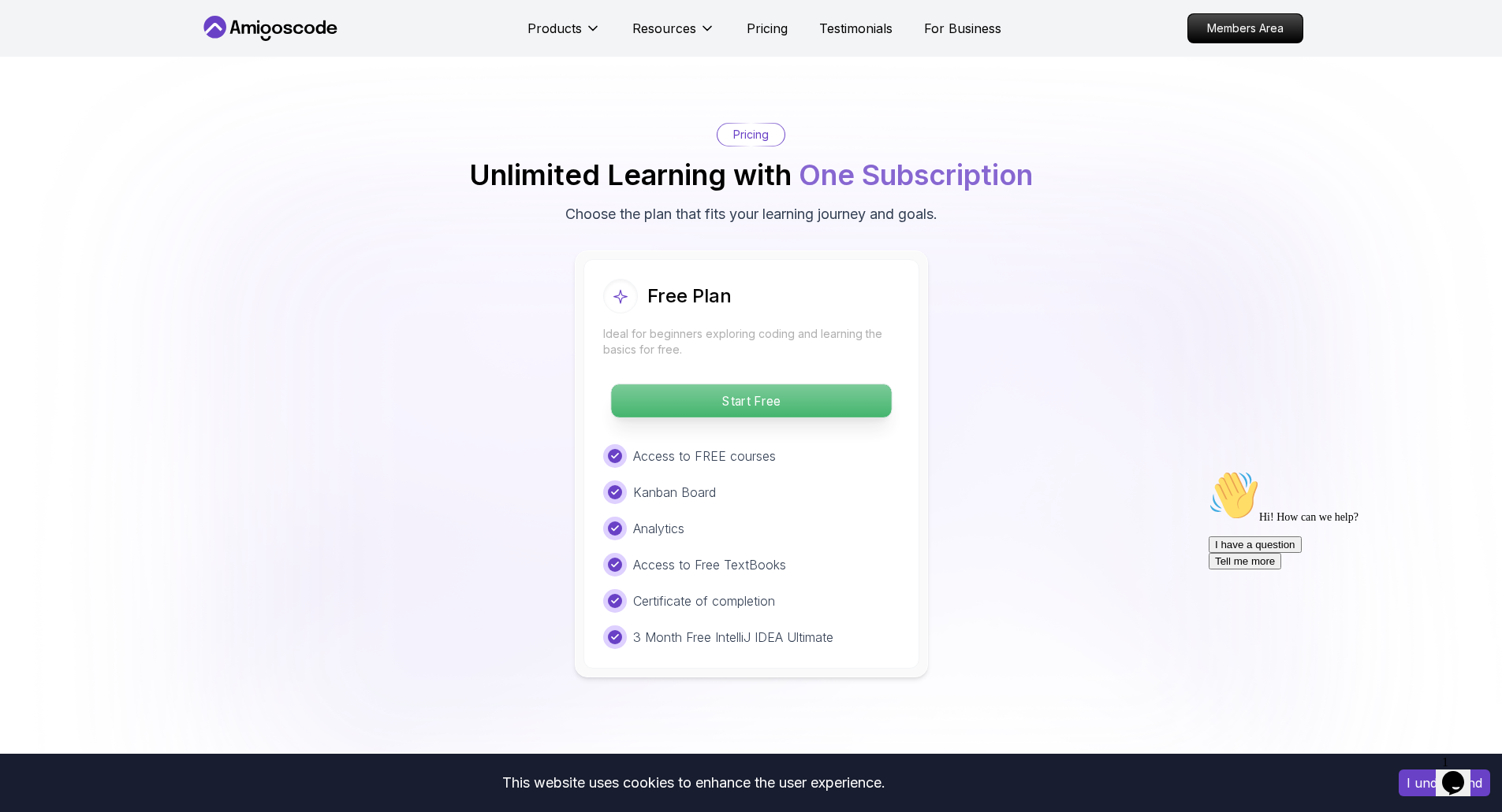
click at [771, 384] on p "Start Free" at bounding box center [750, 400] width 280 height 33
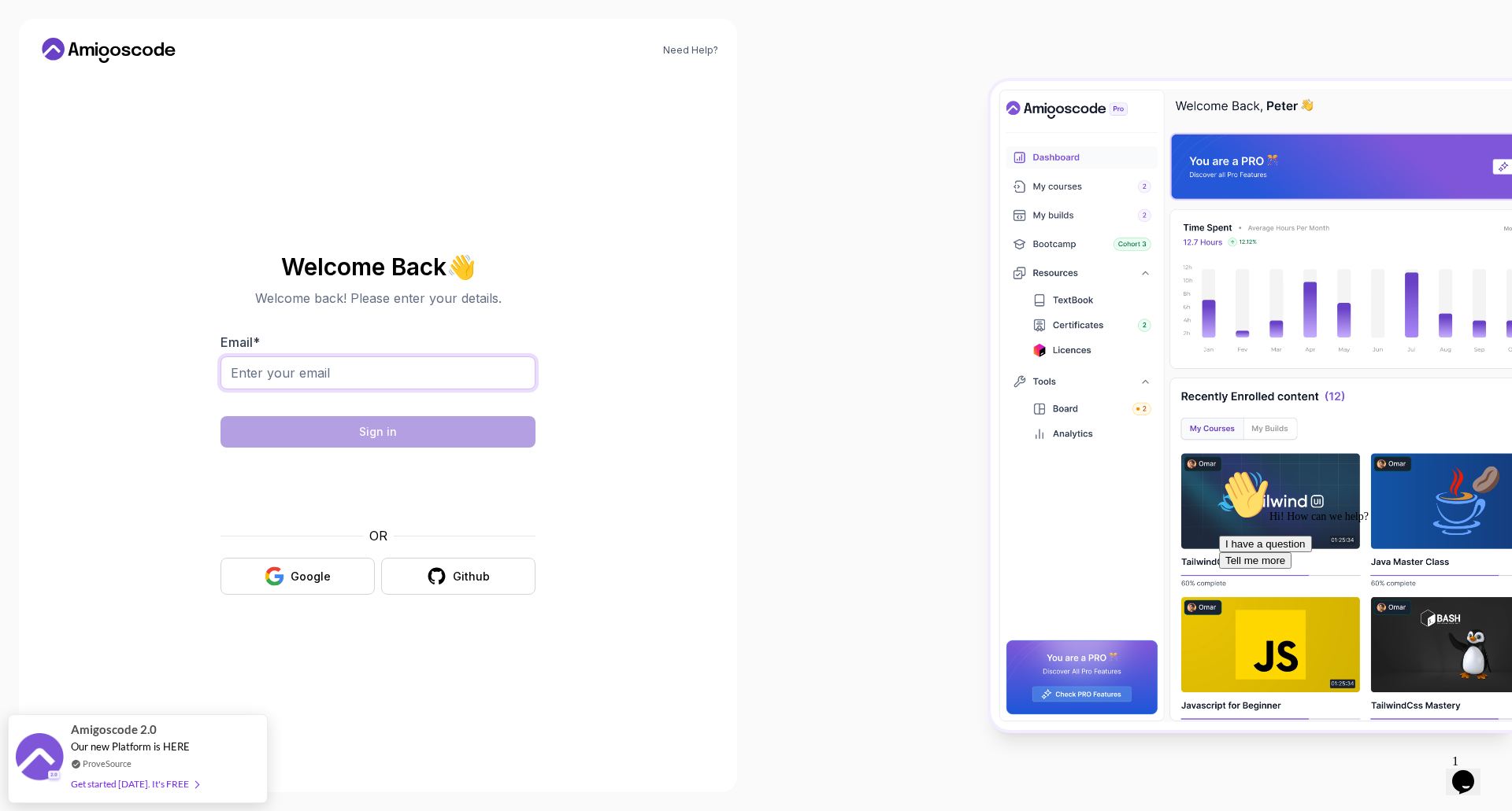
click at [404, 369] on input "Email *" at bounding box center [378, 372] width 315 height 33
click at [308, 579] on div "Google" at bounding box center [310, 577] width 40 height 16
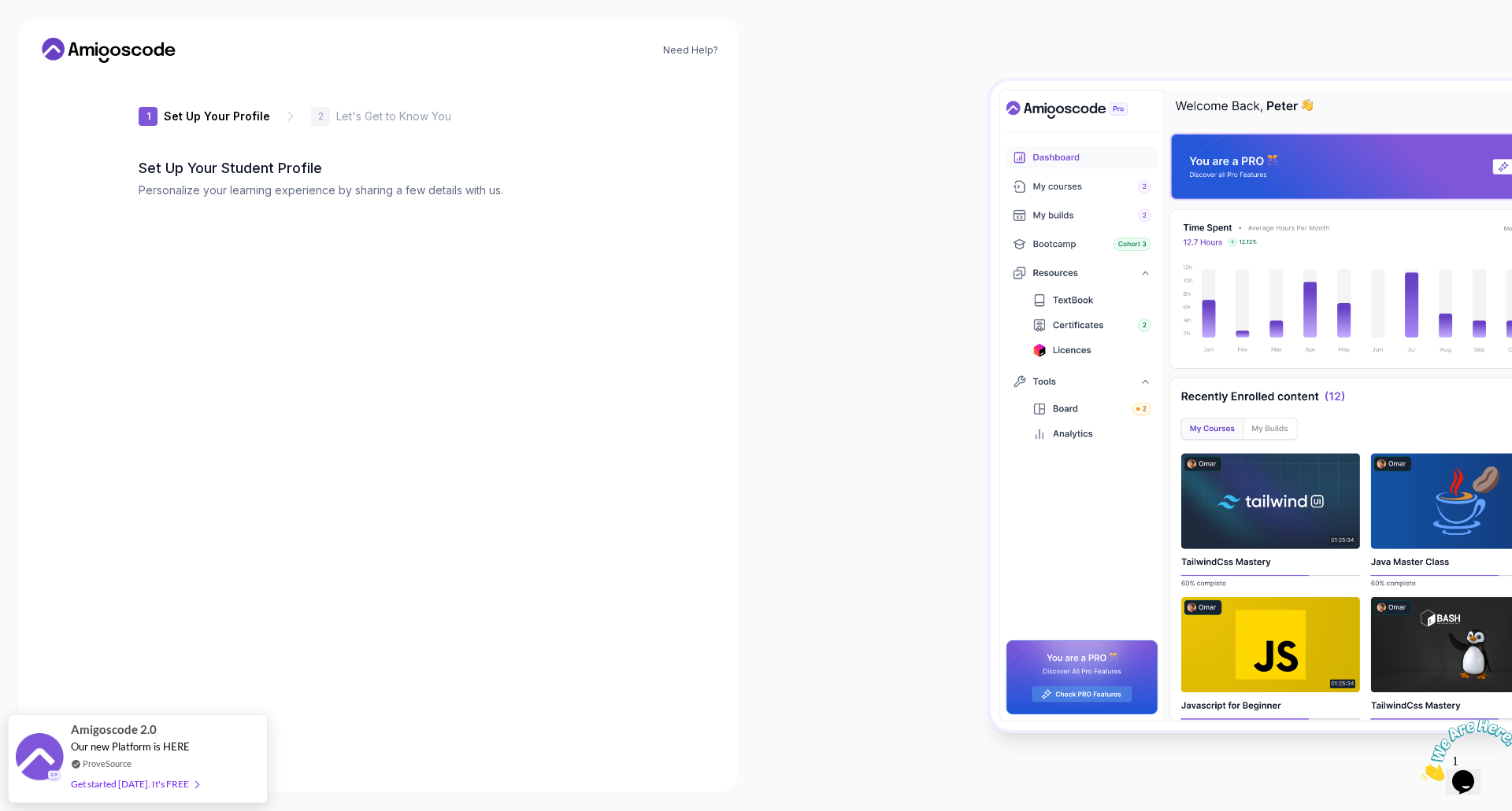
type input "braveweasel3e61c"
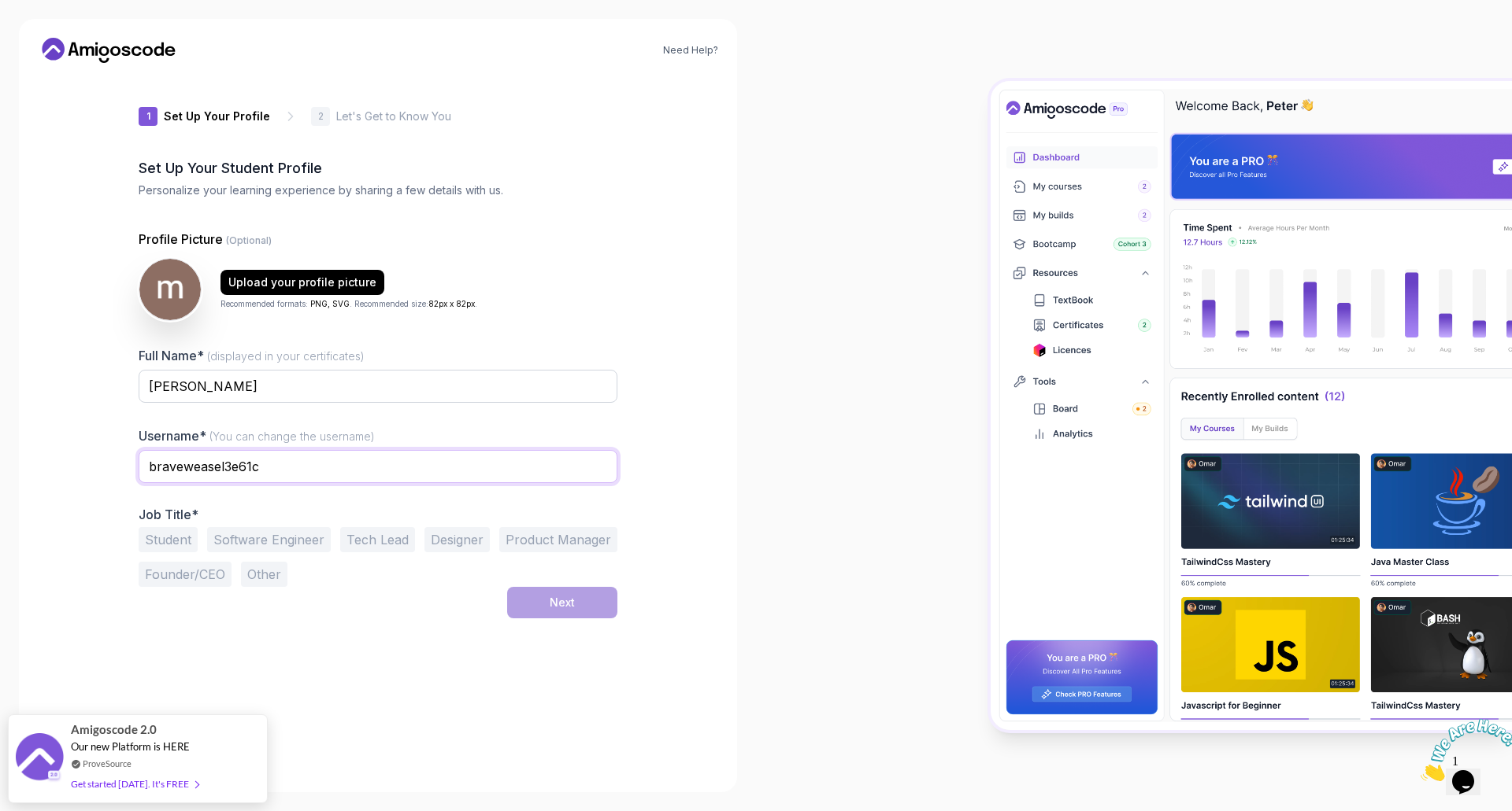
click at [304, 465] on input "braveweasel3e61c" at bounding box center [378, 466] width 479 height 33
click at [302, 464] on input "braveweasel3e61c" at bounding box center [378, 466] width 479 height 33
click at [289, 544] on button "Software Engineer" at bounding box center [269, 540] width 123 height 25
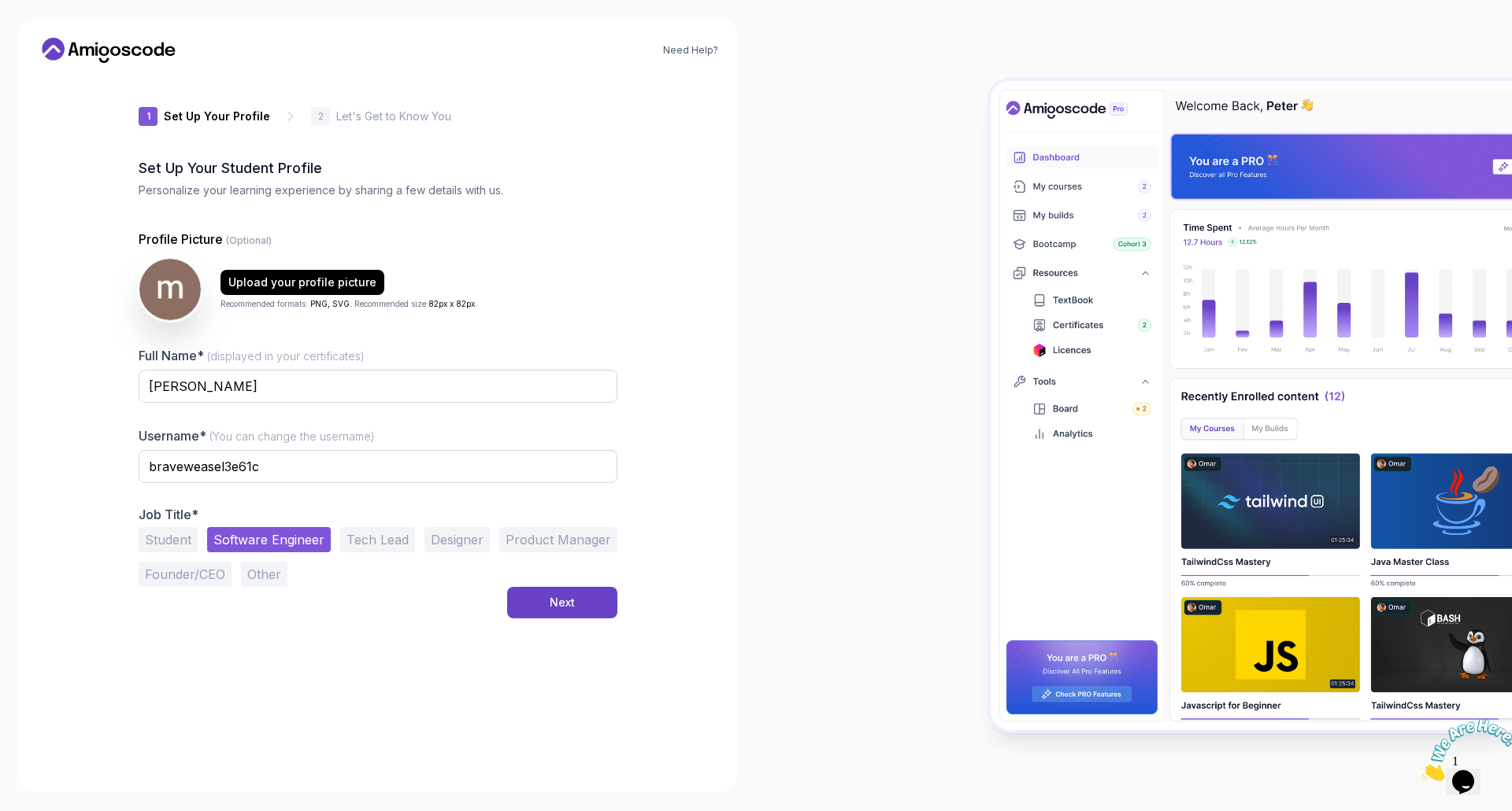
click at [376, 542] on button "Tech Lead" at bounding box center [378, 540] width 74 height 25
click at [273, 544] on button "Software Engineer" at bounding box center [269, 540] width 123 height 25
click at [278, 467] on input "braveweasel3e61c" at bounding box center [378, 466] width 479 height 33
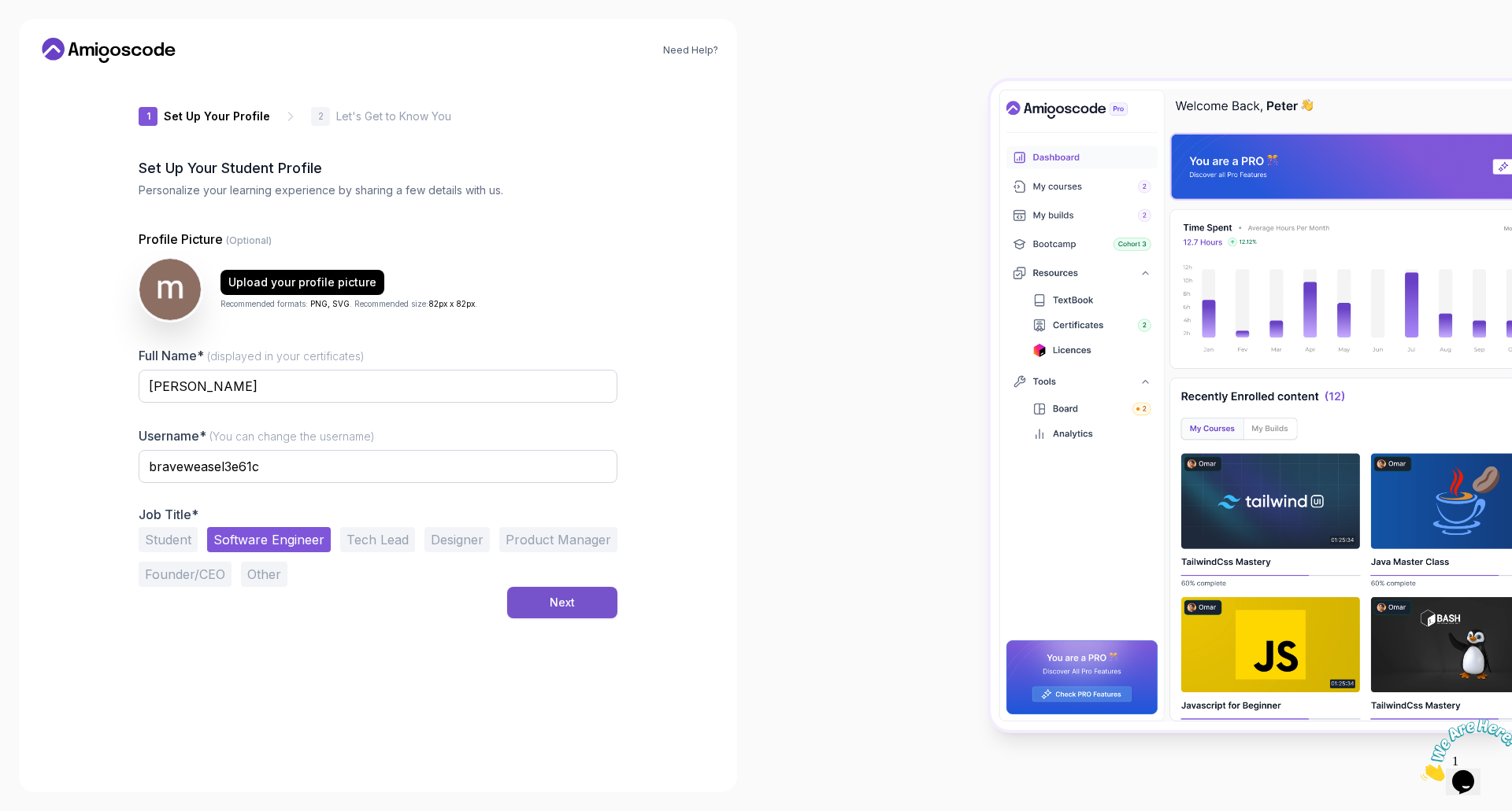
click at [576, 609] on button "Next" at bounding box center [562, 603] width 110 height 32
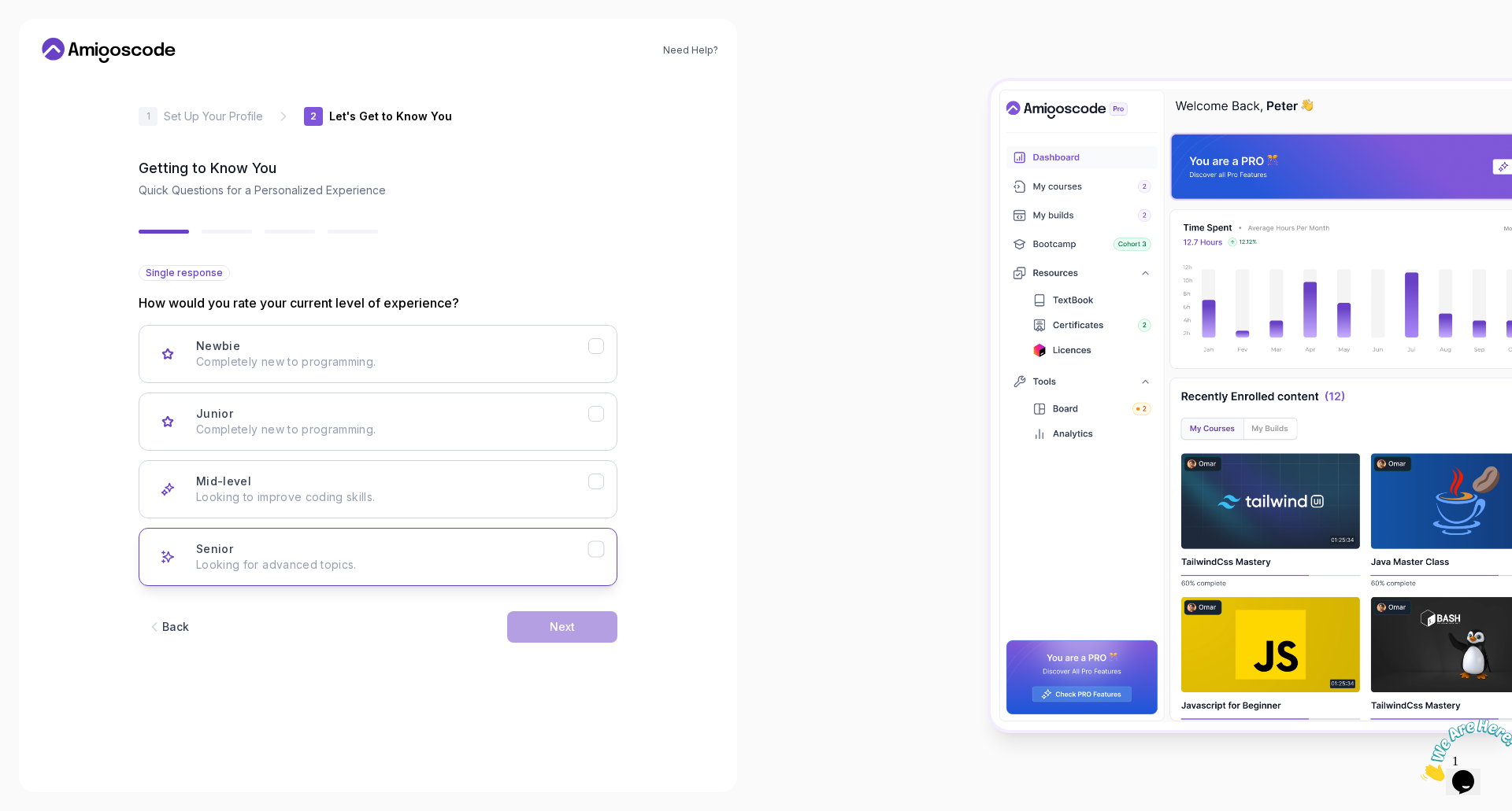
click at [594, 550] on icon "Senior" at bounding box center [596, 550] width 15 height 15
click at [593, 480] on icon "Mid-level" at bounding box center [596, 481] width 15 height 15
click at [561, 628] on div "Next" at bounding box center [562, 628] width 25 height 16
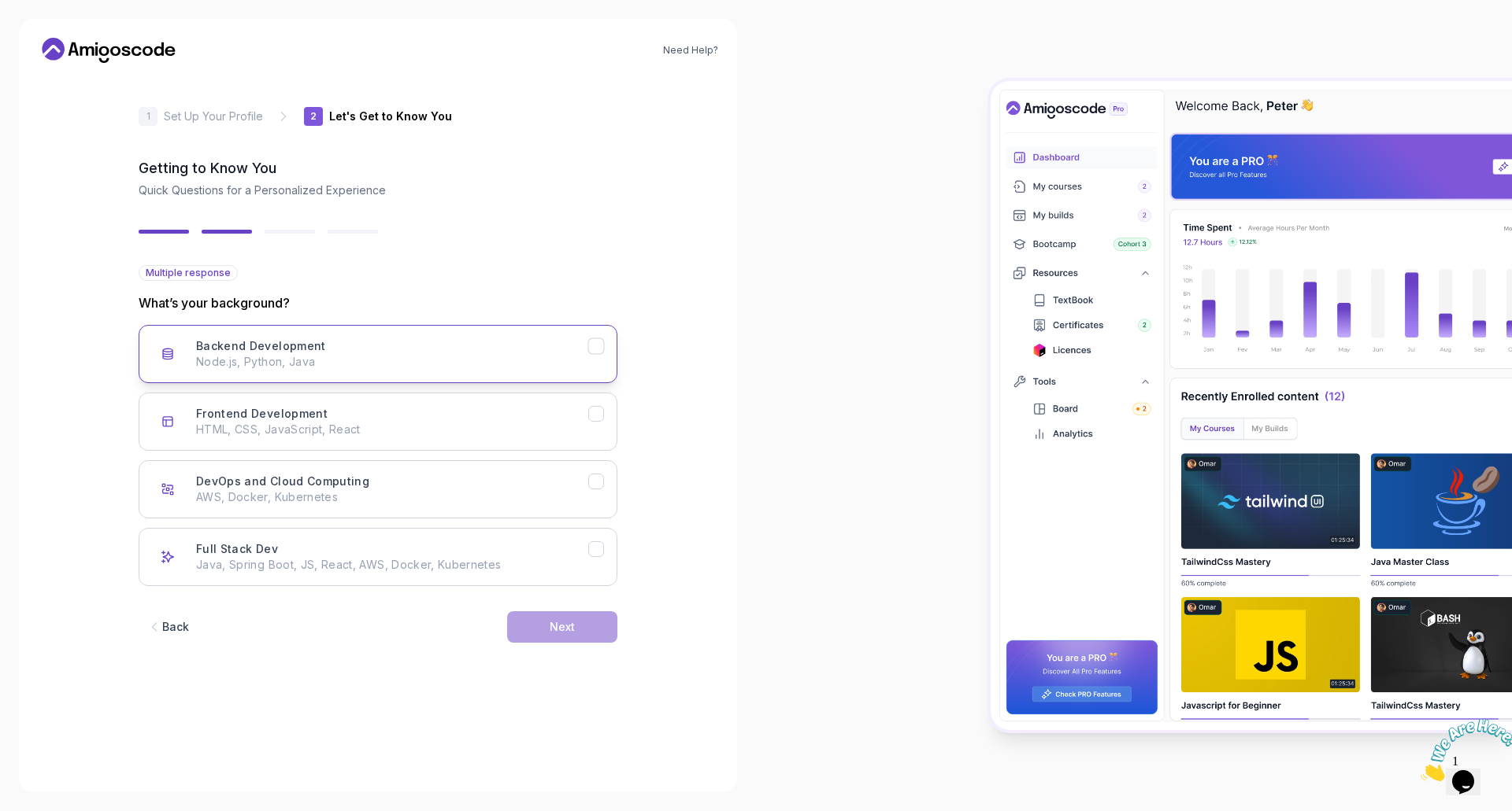
click at [602, 345] on icon "Backend Development" at bounding box center [596, 347] width 15 height 15
click at [599, 474] on div "DevOps and Cloud Computing" at bounding box center [596, 482] width 17 height 17
click at [587, 626] on button "Next" at bounding box center [562, 628] width 110 height 32
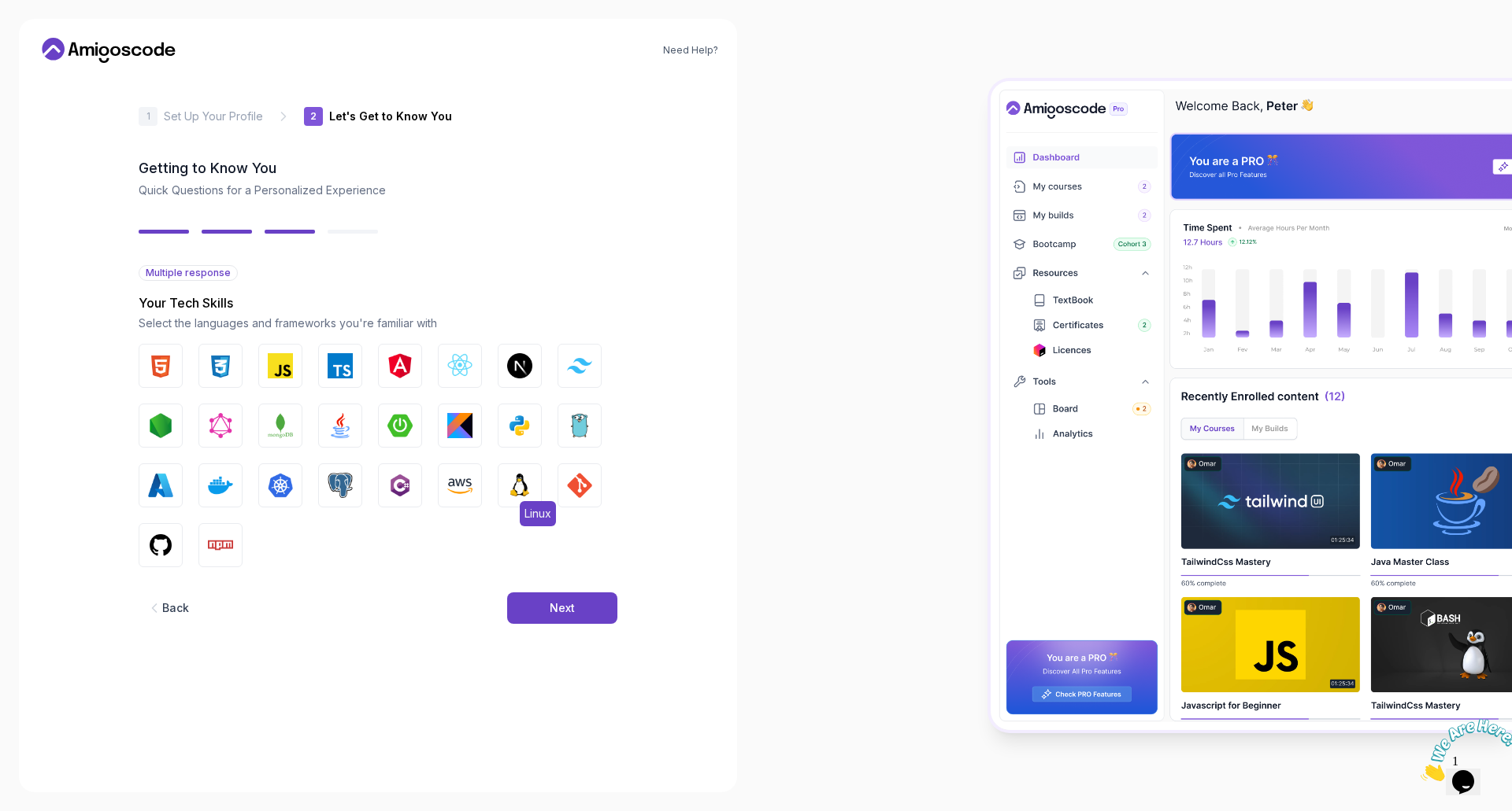
click at [518, 488] on img "button" at bounding box center [520, 486] width 25 height 25
click at [573, 480] on img "button" at bounding box center [579, 486] width 25 height 25
click at [404, 483] on img "button" at bounding box center [400, 486] width 25 height 25
click at [400, 430] on img "button" at bounding box center [400, 425] width 25 height 25
click at [341, 424] on img "button" at bounding box center [340, 425] width 25 height 25
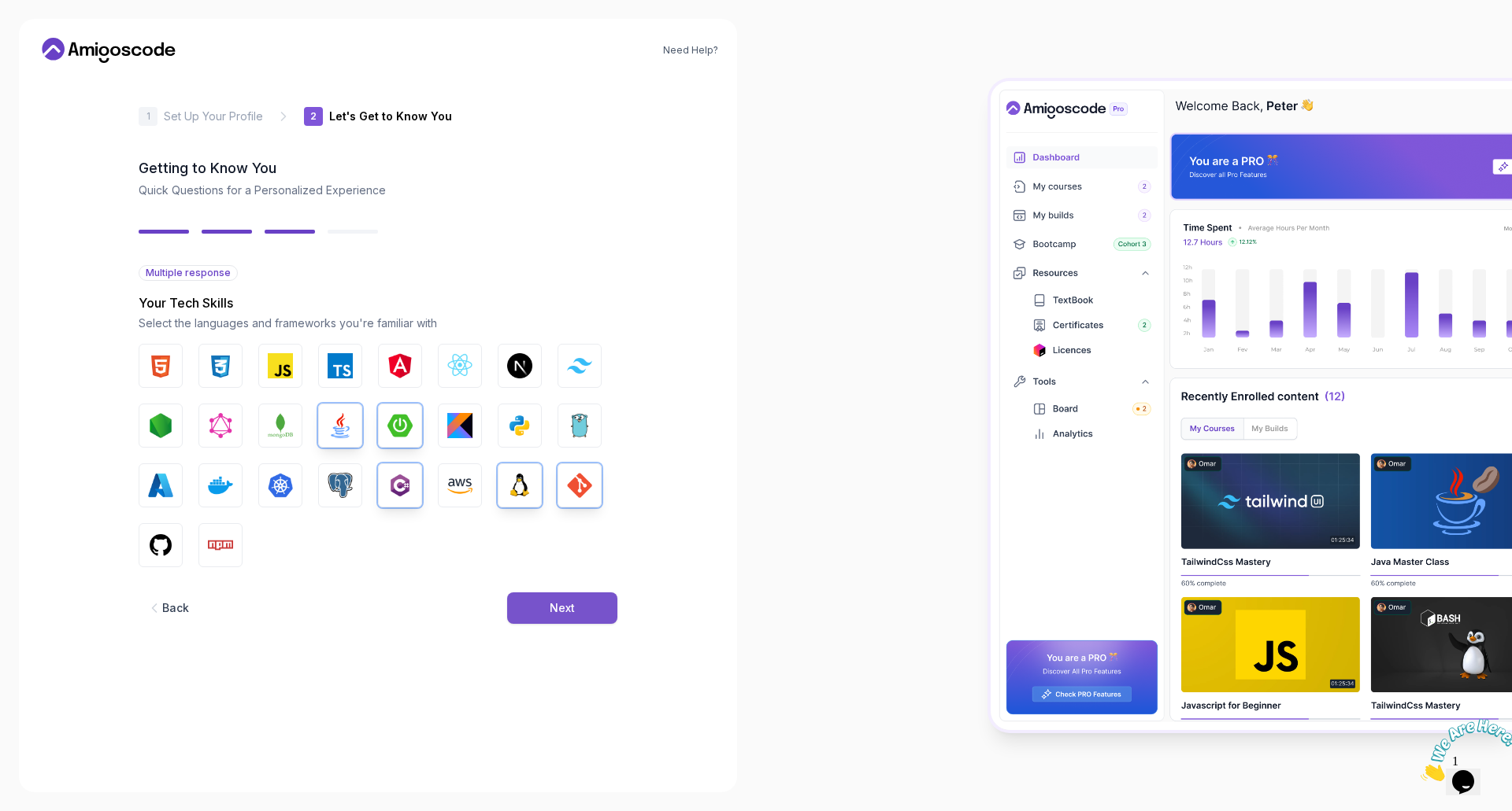
click at [586, 615] on button "Next" at bounding box center [562, 609] width 110 height 32
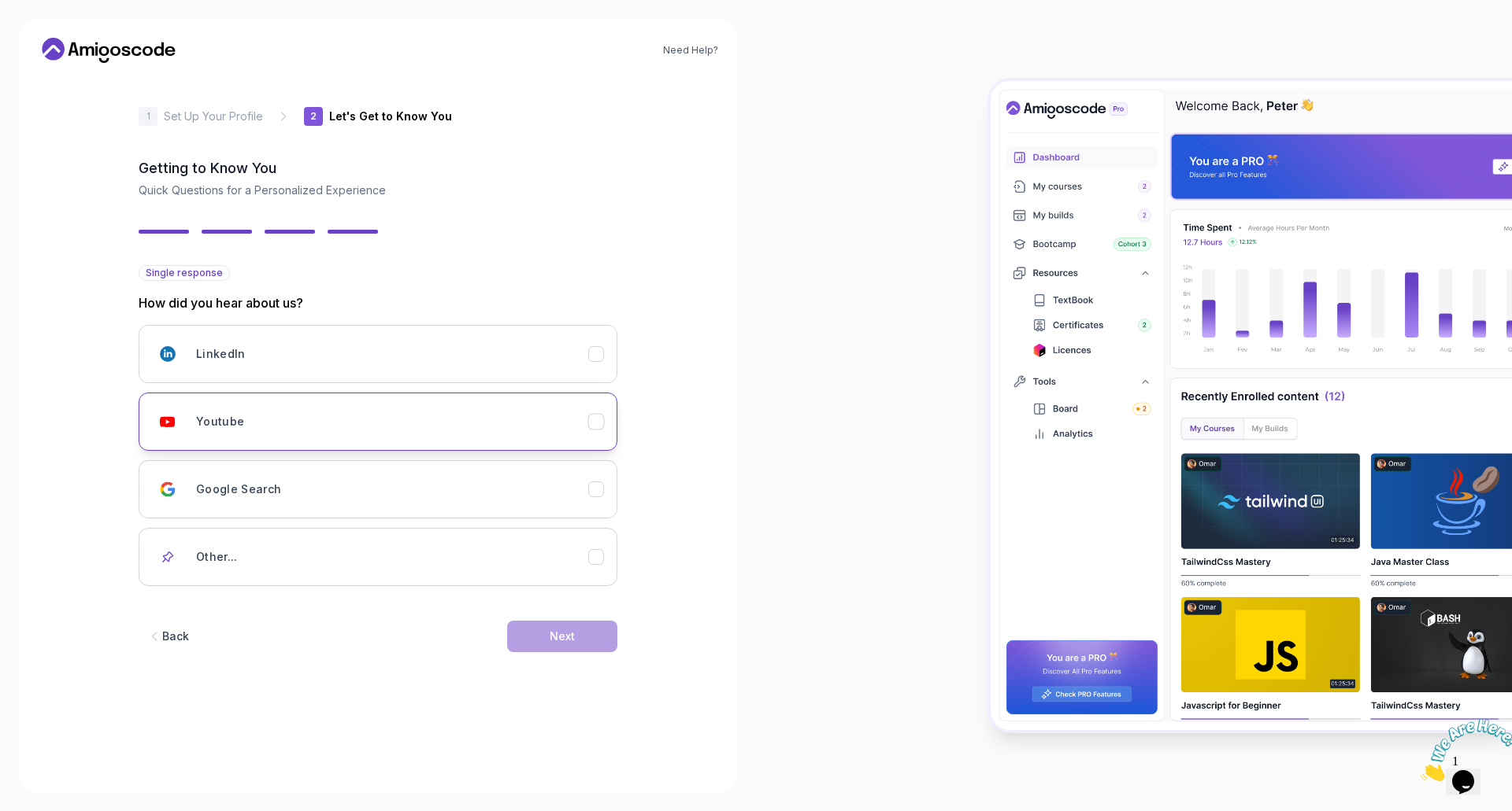
click at [592, 424] on icon "Youtube" at bounding box center [596, 421] width 9 height 6
click at [597, 358] on icon "LinkedIn" at bounding box center [596, 355] width 15 height 15
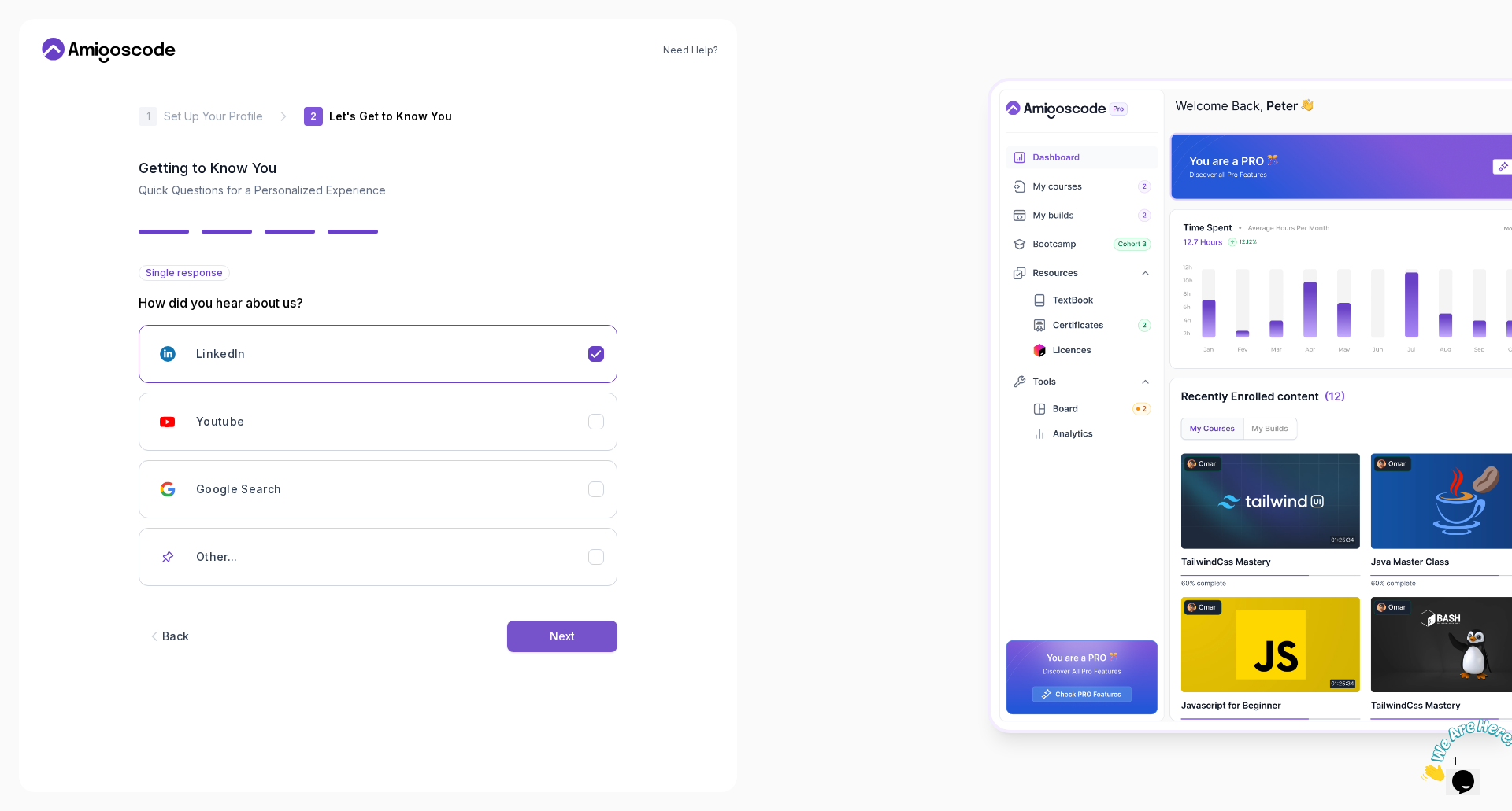
click at [566, 630] on div "Next" at bounding box center [562, 636] width 25 height 16
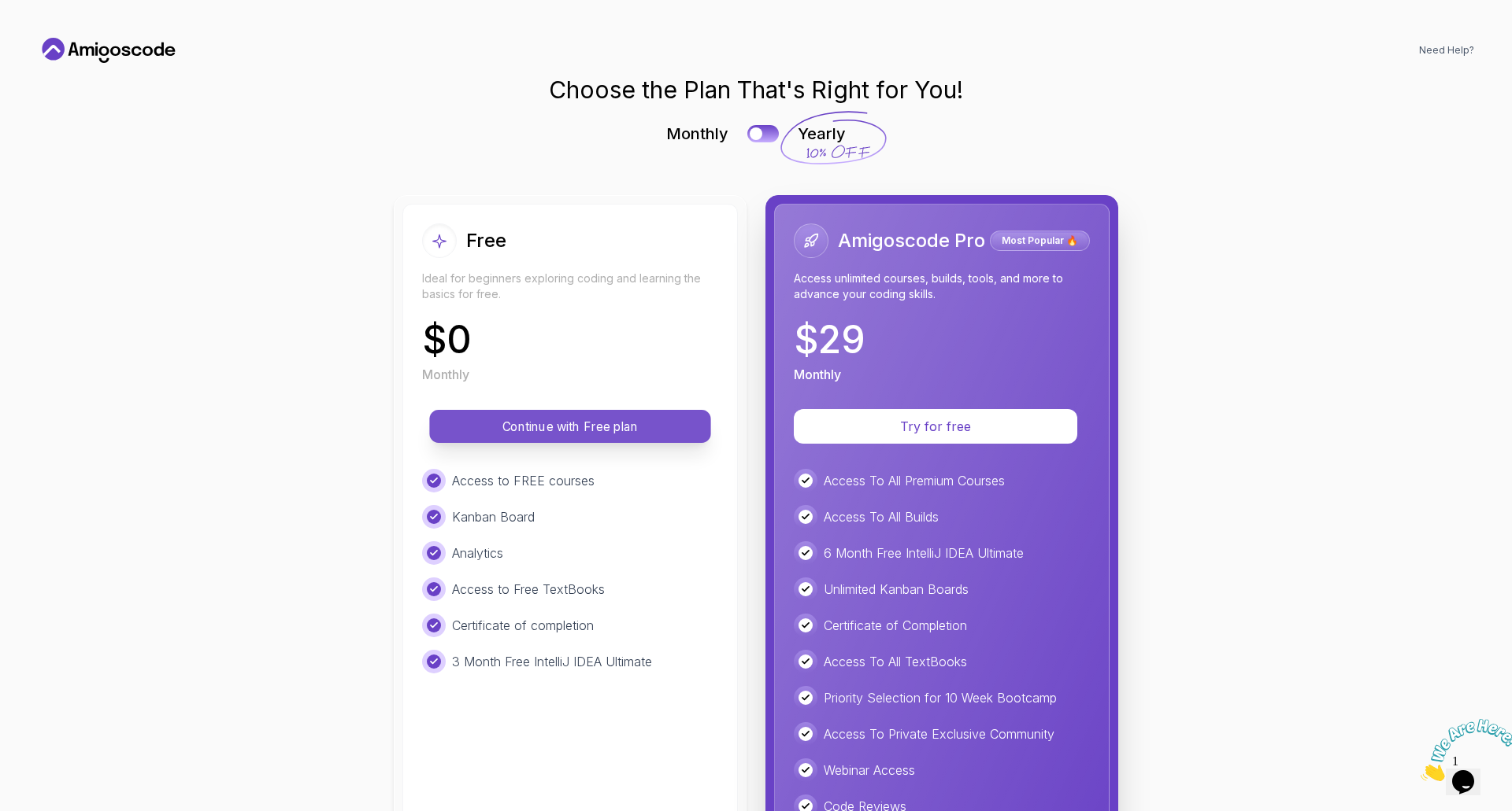
click at [567, 431] on p "Continue with Free plan" at bounding box center [569, 426] width 246 height 18
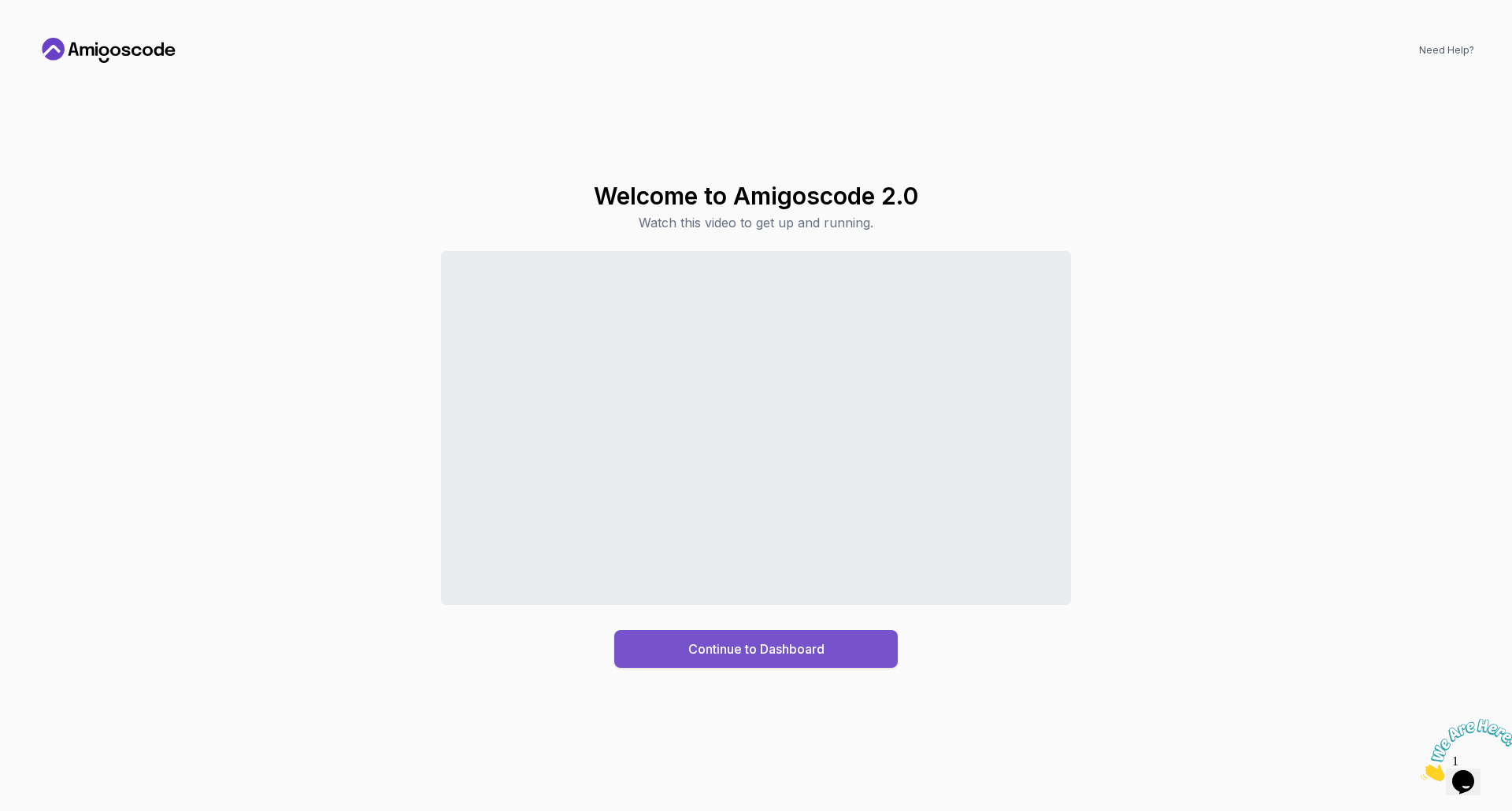
click at [748, 650] on div "Continue to Dashboard" at bounding box center [756, 649] width 137 height 19
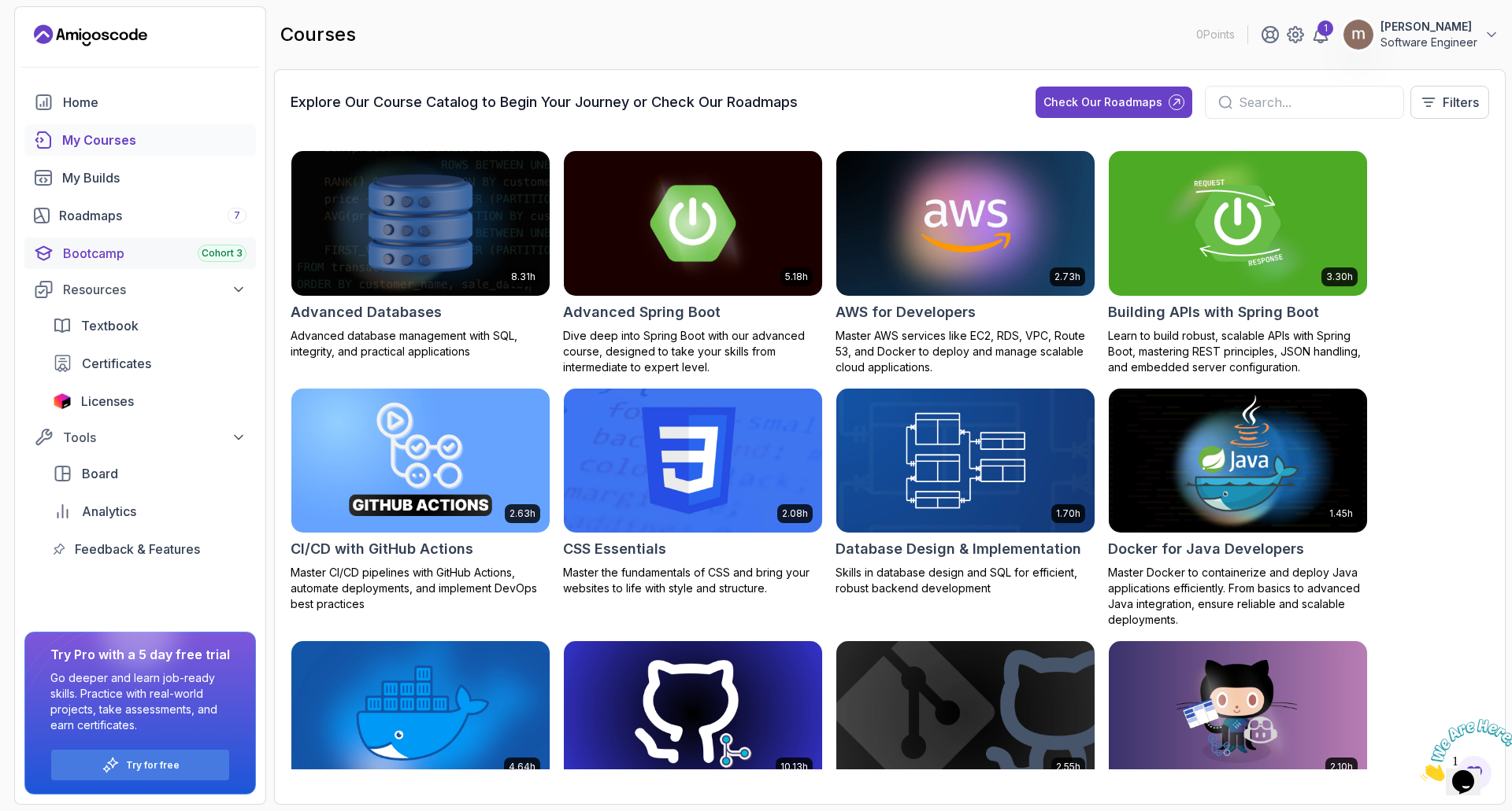
click at [114, 247] on div "Bootcamp Cohort 3" at bounding box center [154, 253] width 184 height 19
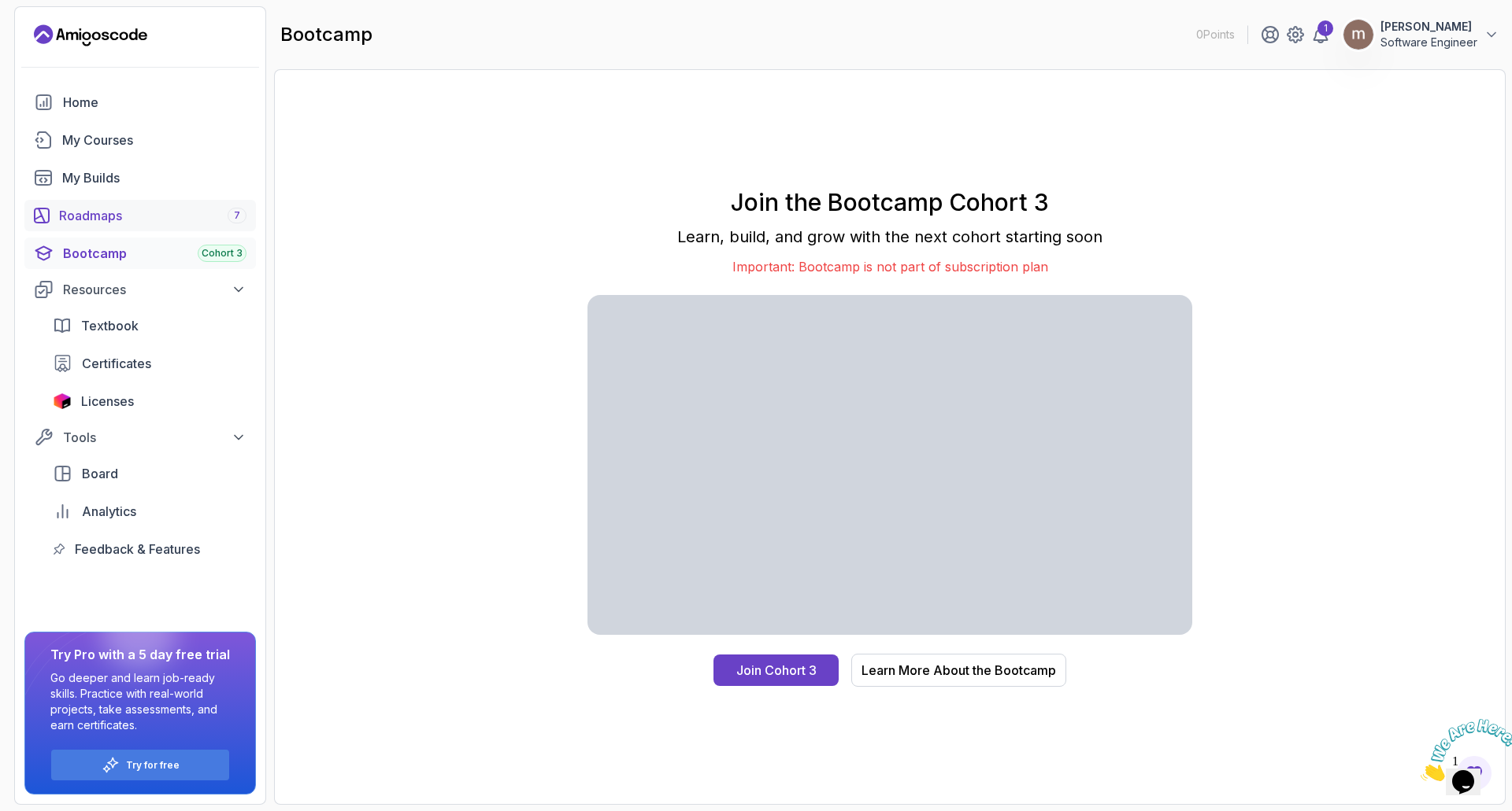
click at [120, 207] on div "Roadmaps 7" at bounding box center [153, 215] width 187 height 19
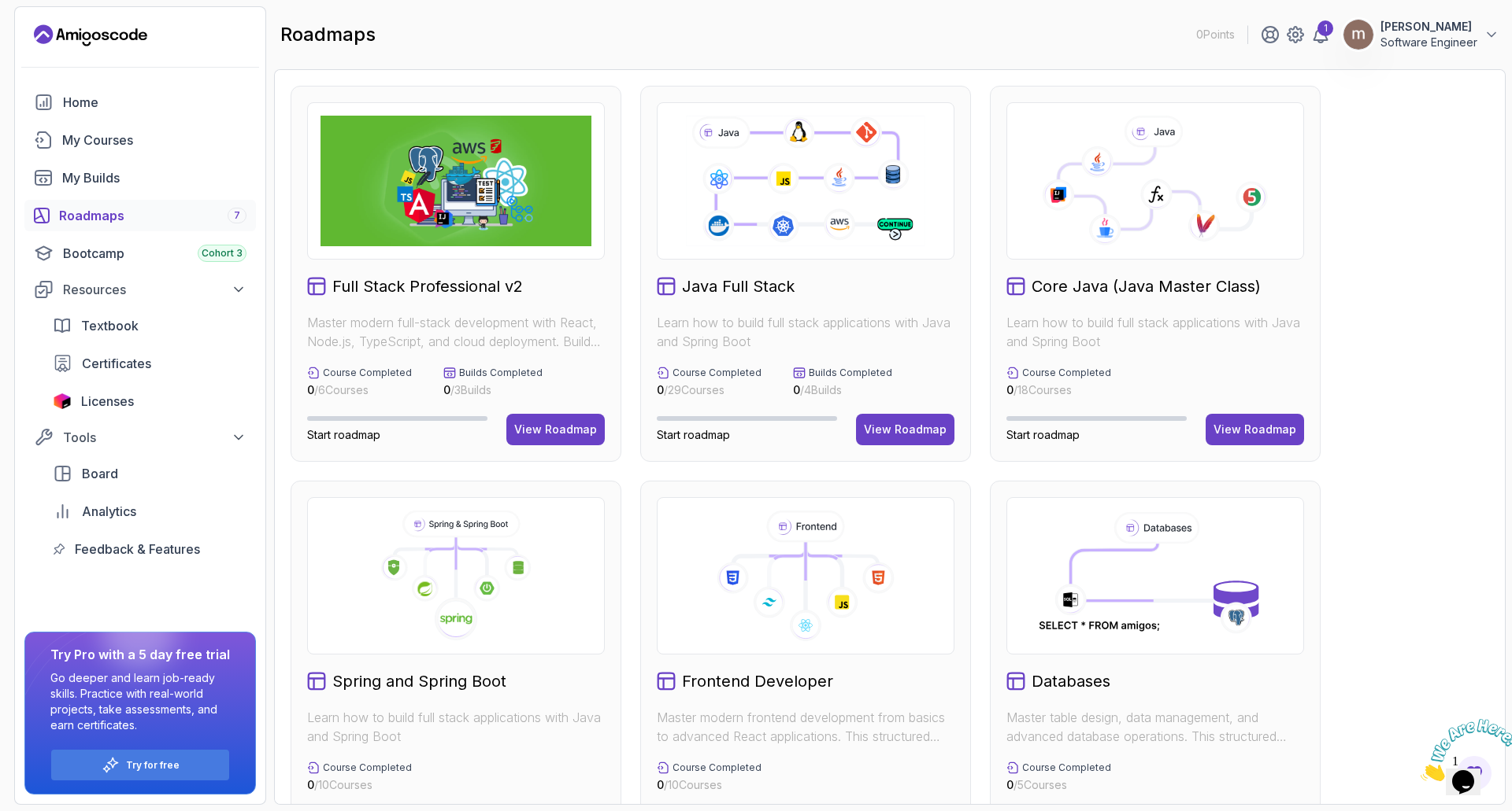
scroll to position [79, 0]
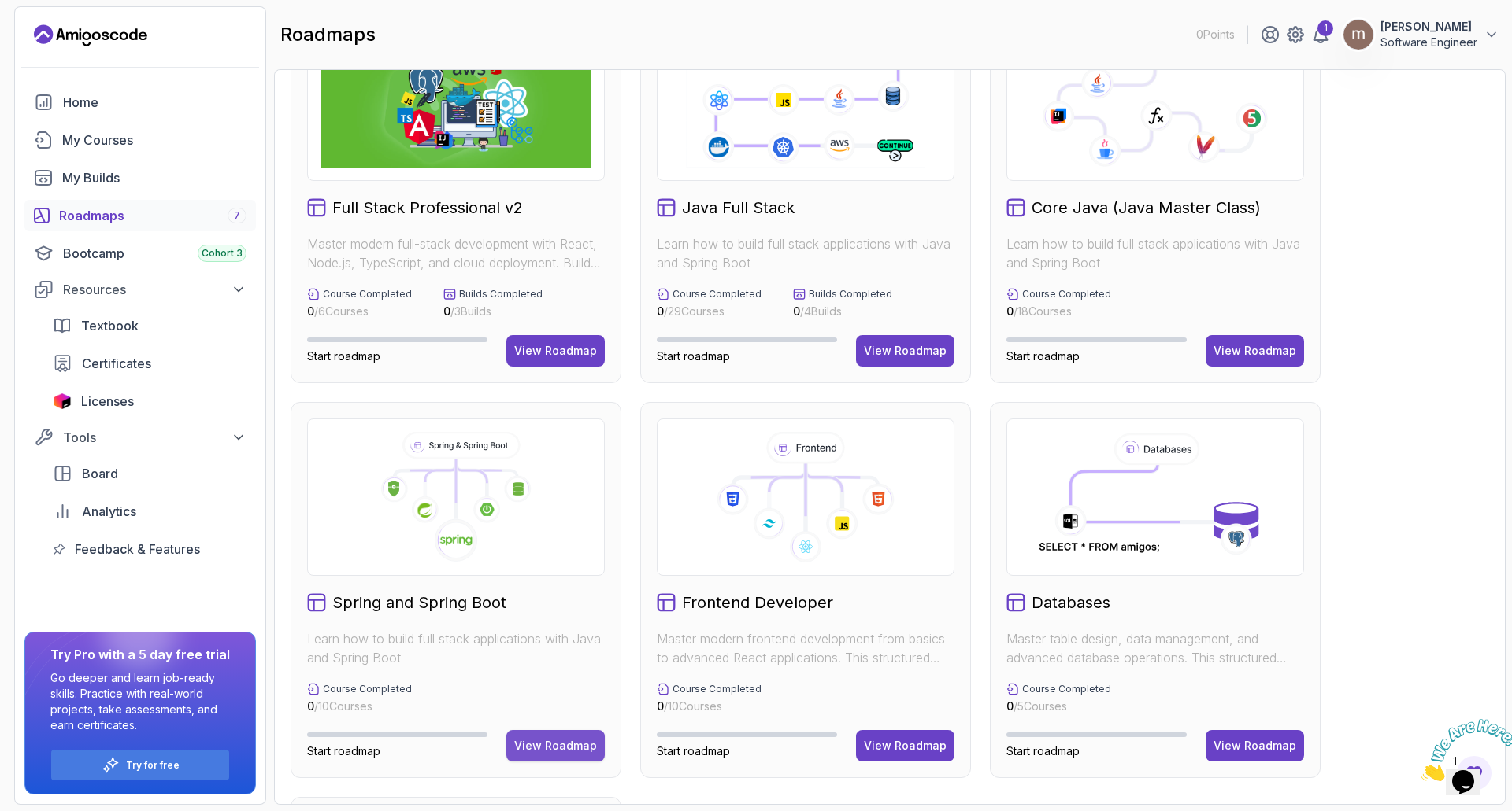
click at [537, 750] on div "View Roadmap" at bounding box center [555, 746] width 82 height 16
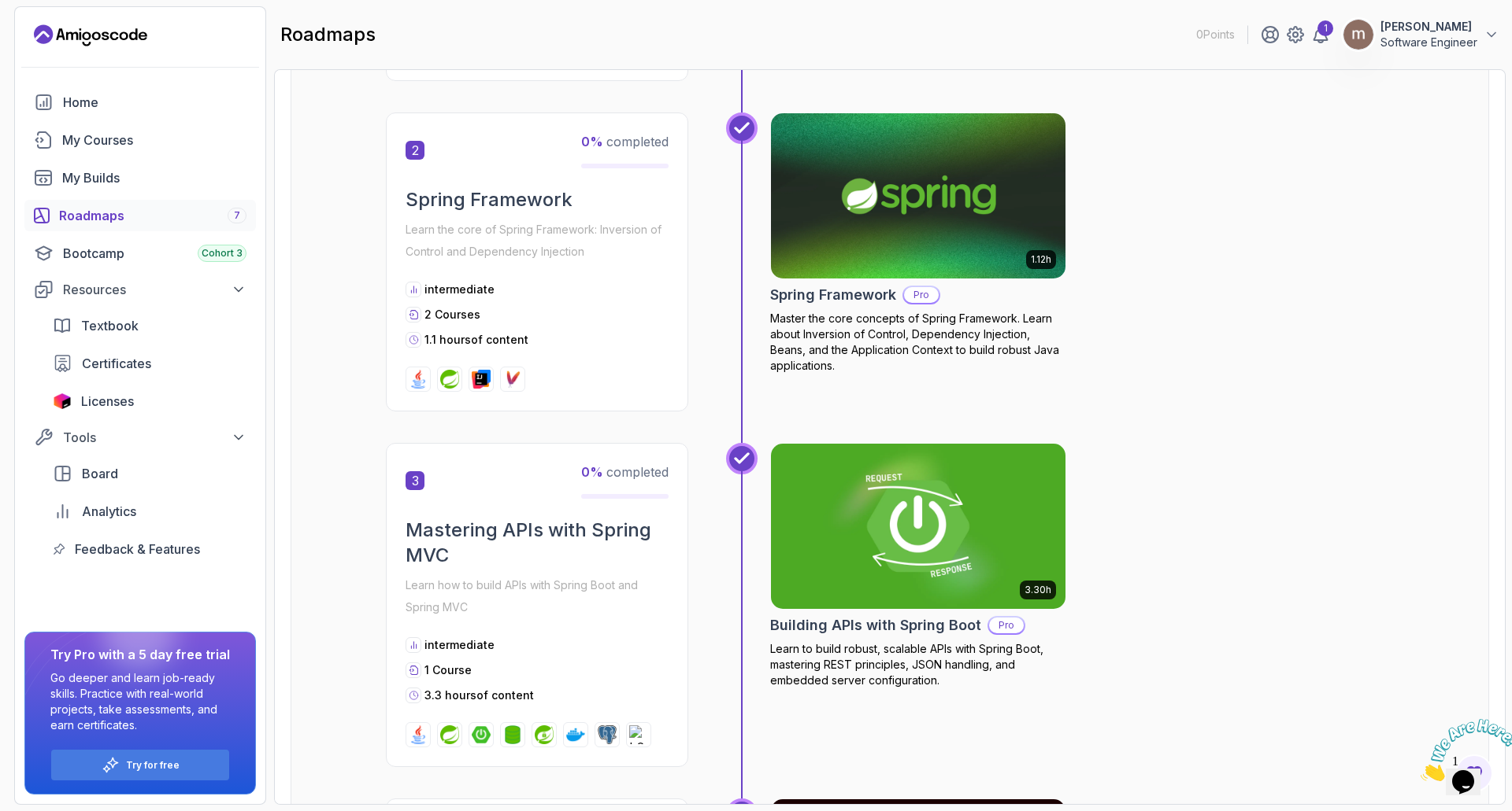
scroll to position [708, 0]
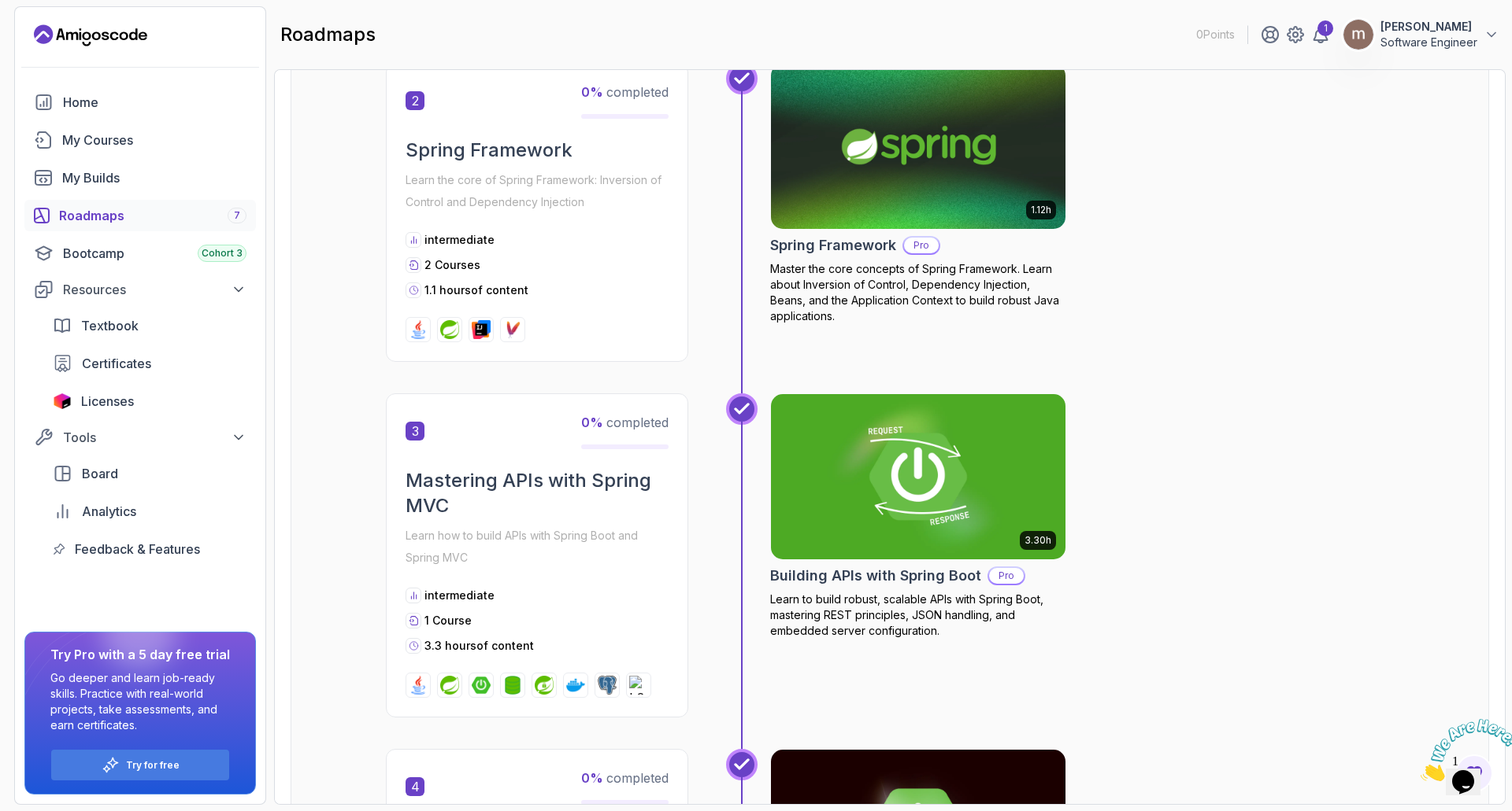
click at [1421, 770] on icon "Close" at bounding box center [1421, 776] width 0 height 13
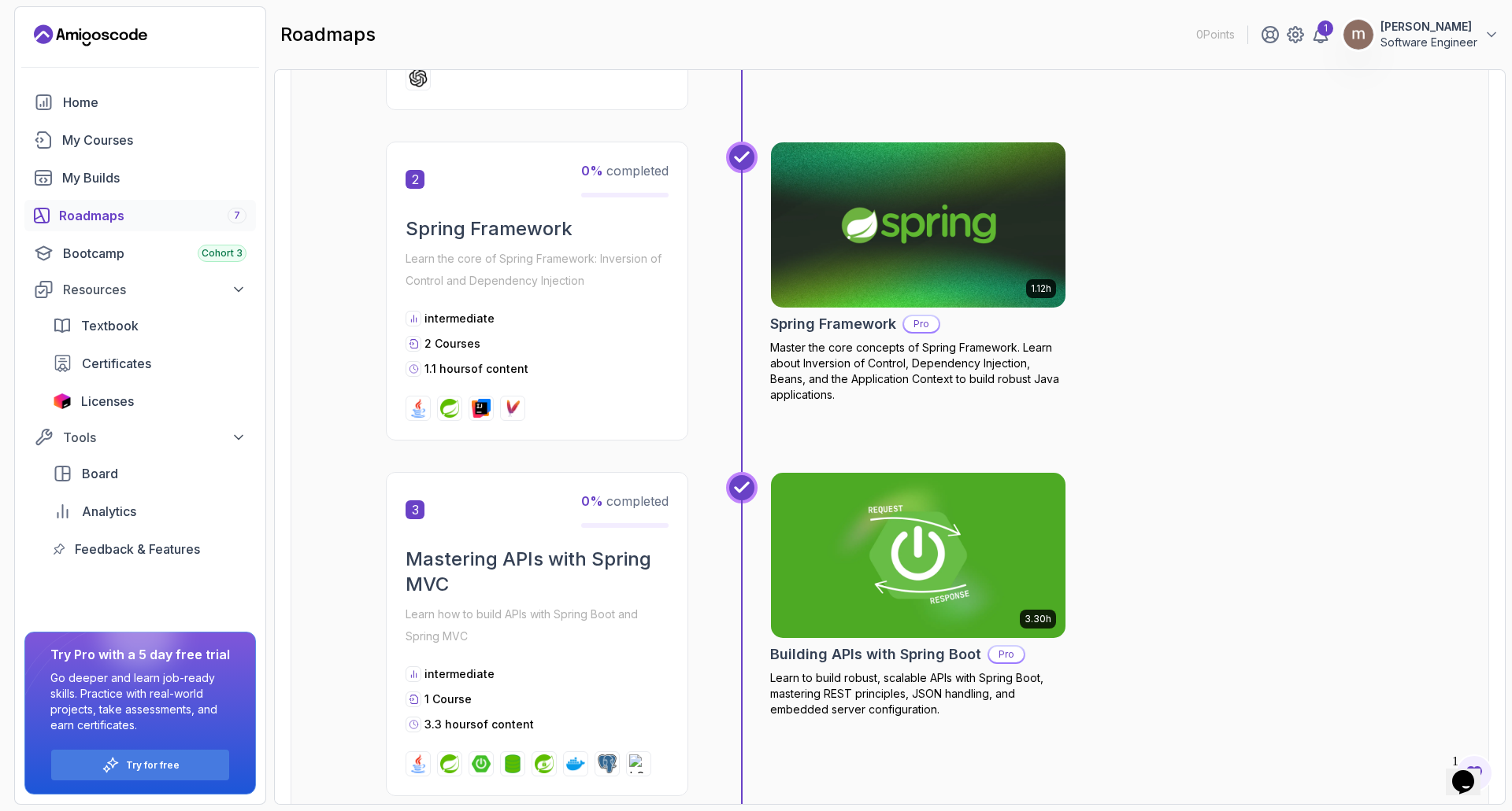
scroll to position [551, 0]
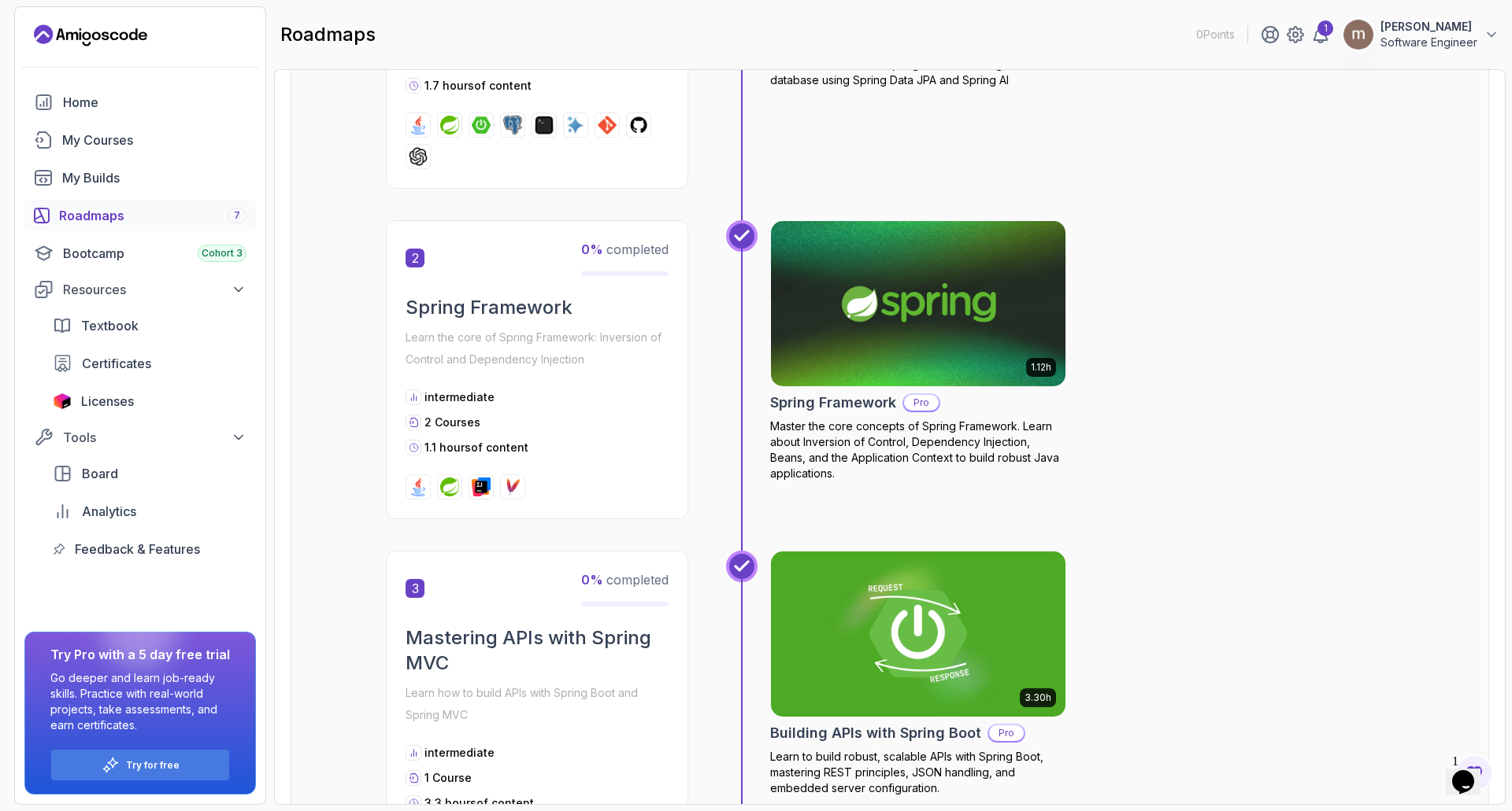
click at [516, 491] on img at bounding box center [512, 487] width 19 height 19
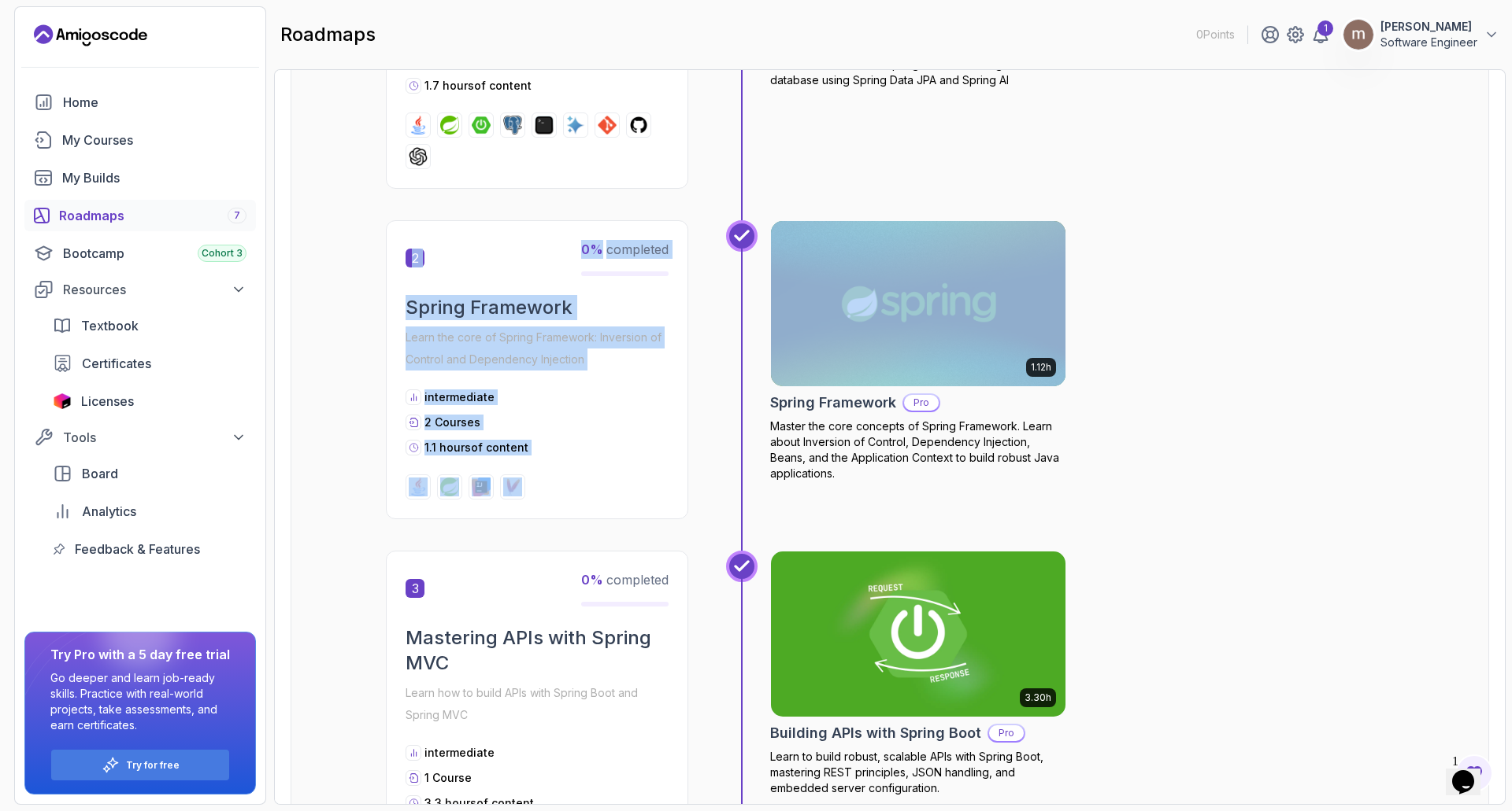
drag, startPoint x: 1491, startPoint y: 279, endPoint x: 1492, endPoint y: 97, distance: 182.0
click at [1492, 97] on div "Roadmaps Spring and Spring Boot Explore the Full Roadmap Guide Preview Your Cor…" at bounding box center [889, 437] width 1232 height 736
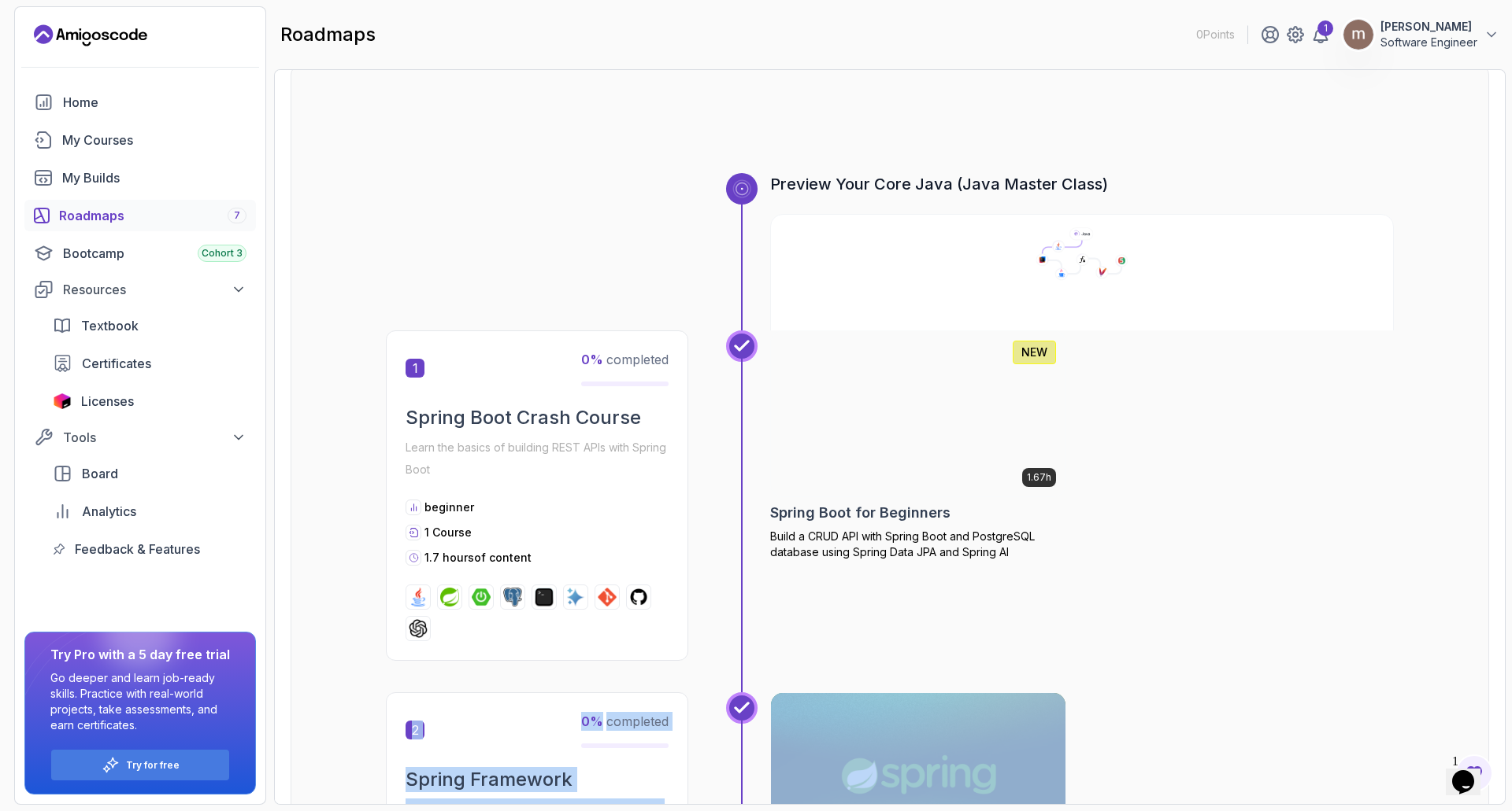
scroll to position [0, 0]
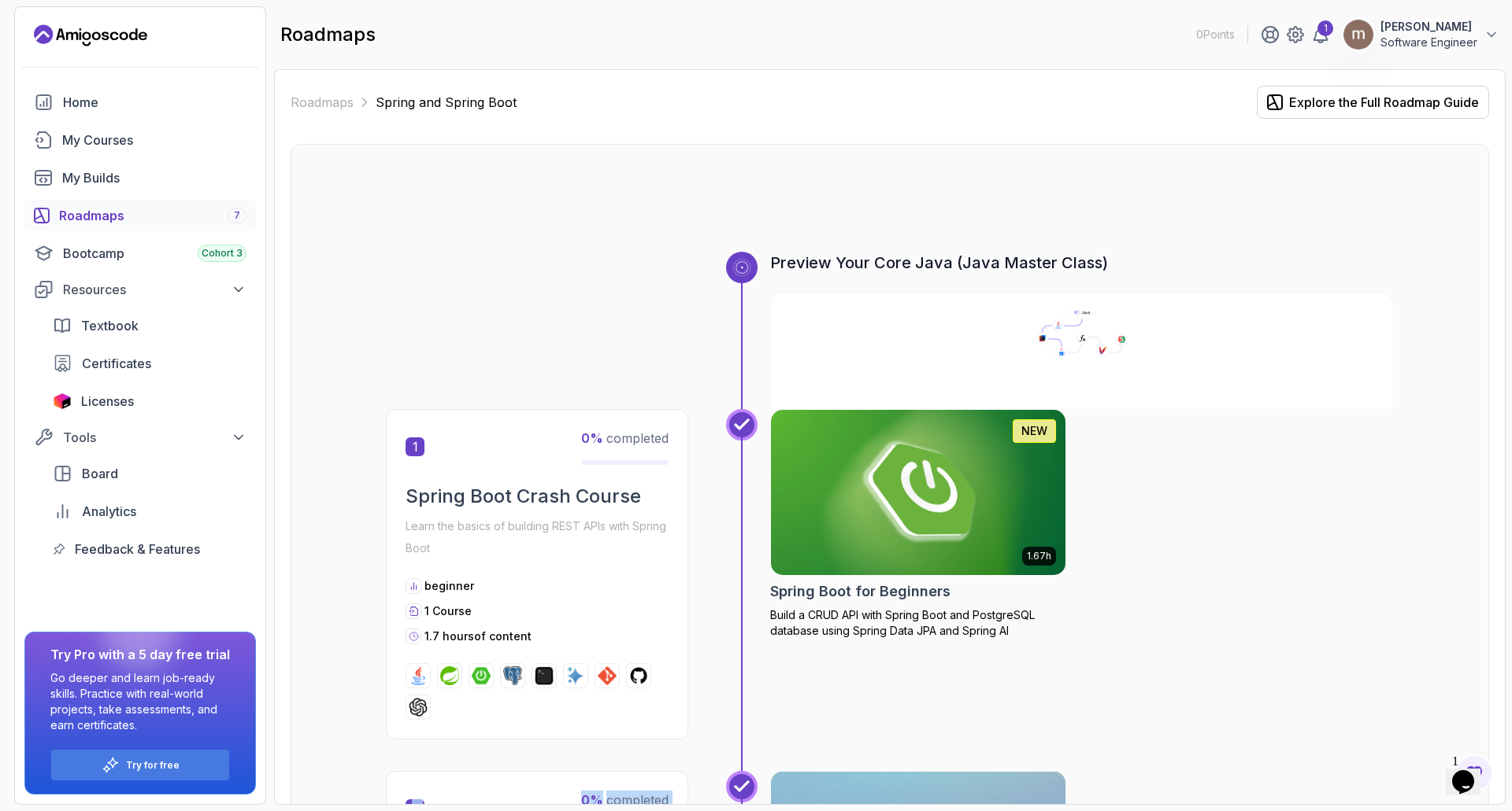
click at [929, 498] on img at bounding box center [918, 492] width 309 height 173
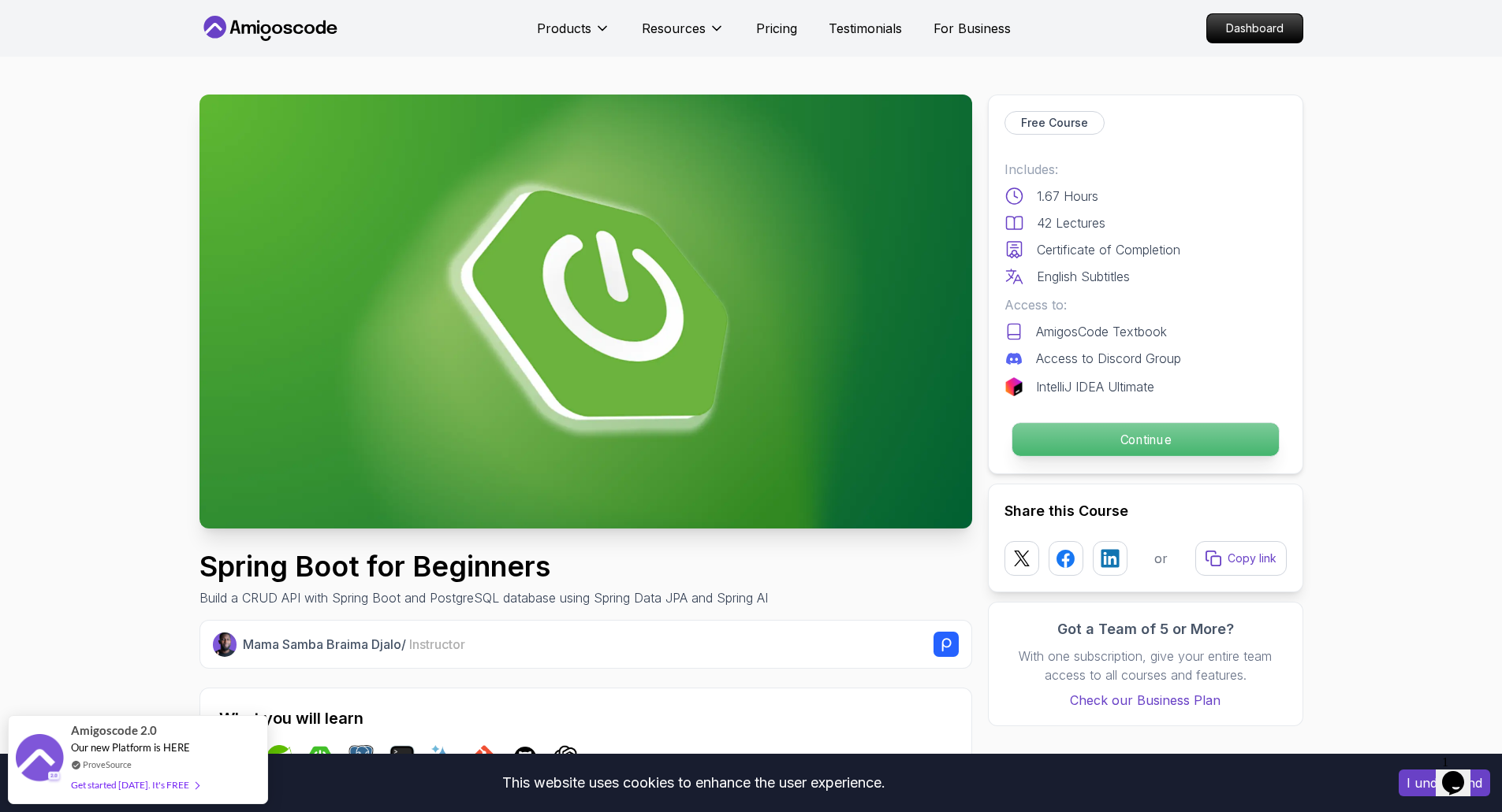
click at [1087, 442] on p "Continue" at bounding box center [1144, 439] width 266 height 33
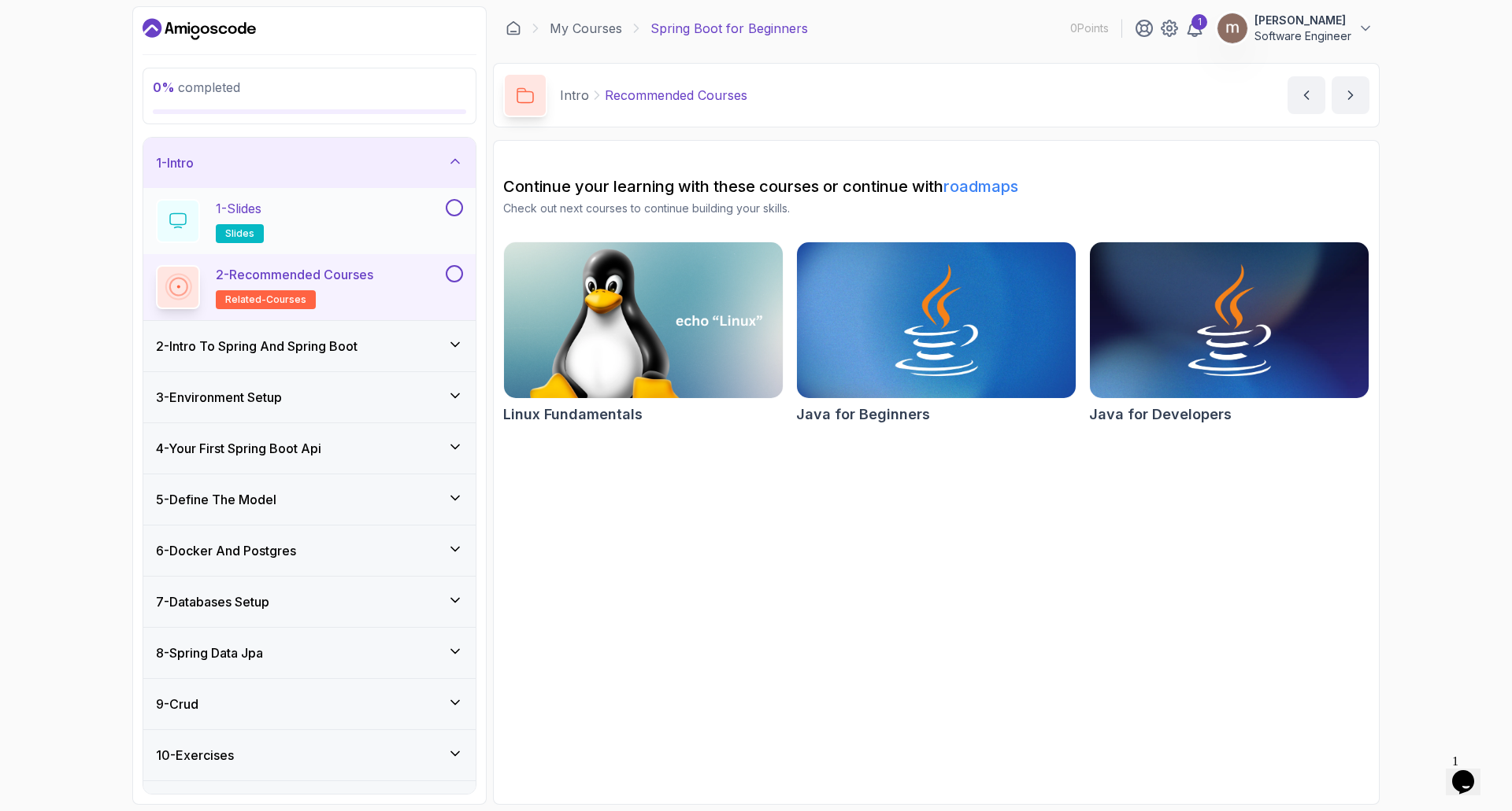
click at [351, 222] on div "1 - Slides slides" at bounding box center [299, 222] width 286 height 44
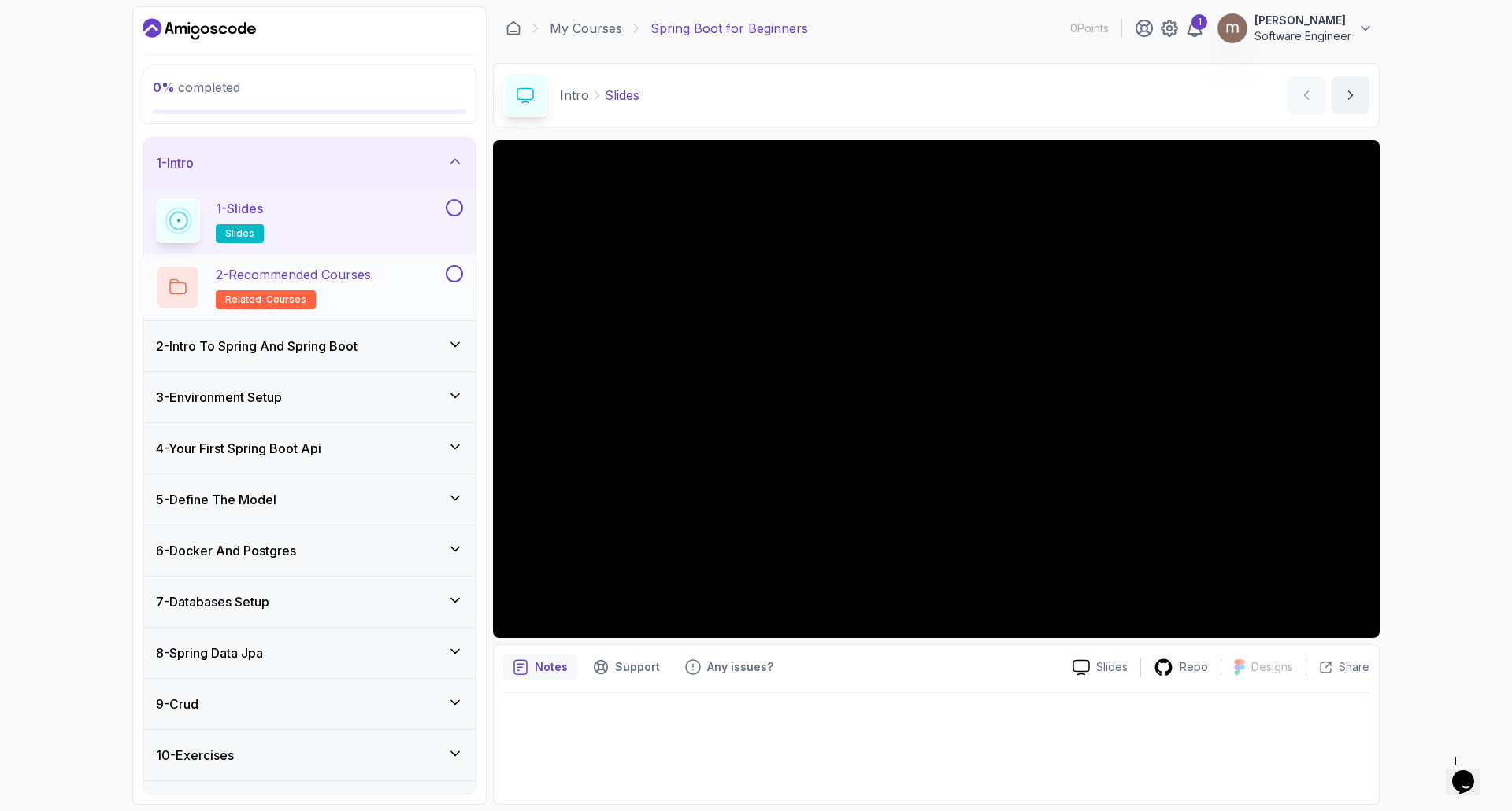
click at [345, 292] on h2 "2 - Recommended Courses related-courses" at bounding box center [293, 287] width 155 height 44
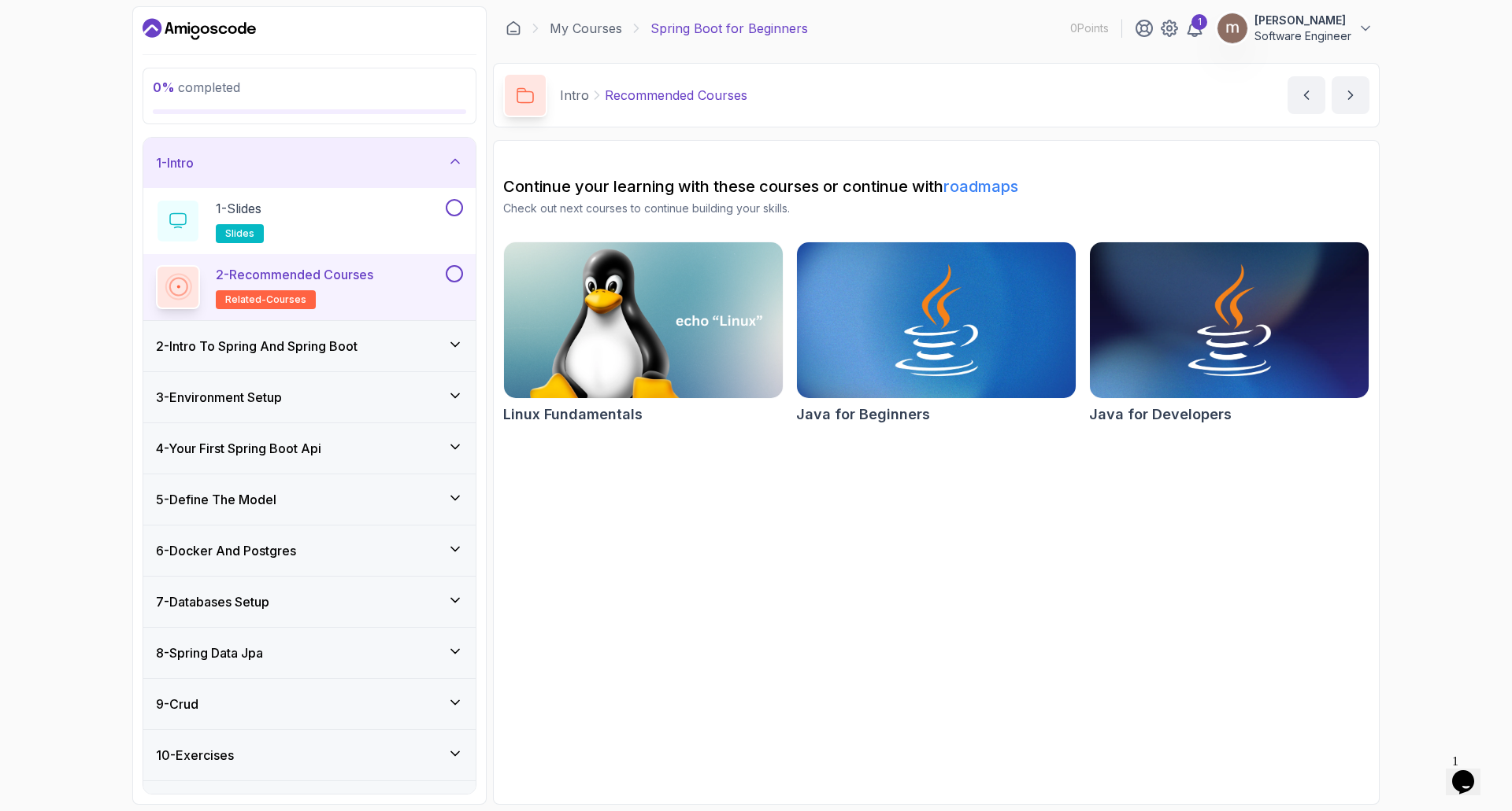
click at [329, 342] on h3 "2 - Intro To Spring And Spring Boot" at bounding box center [256, 346] width 201 height 19
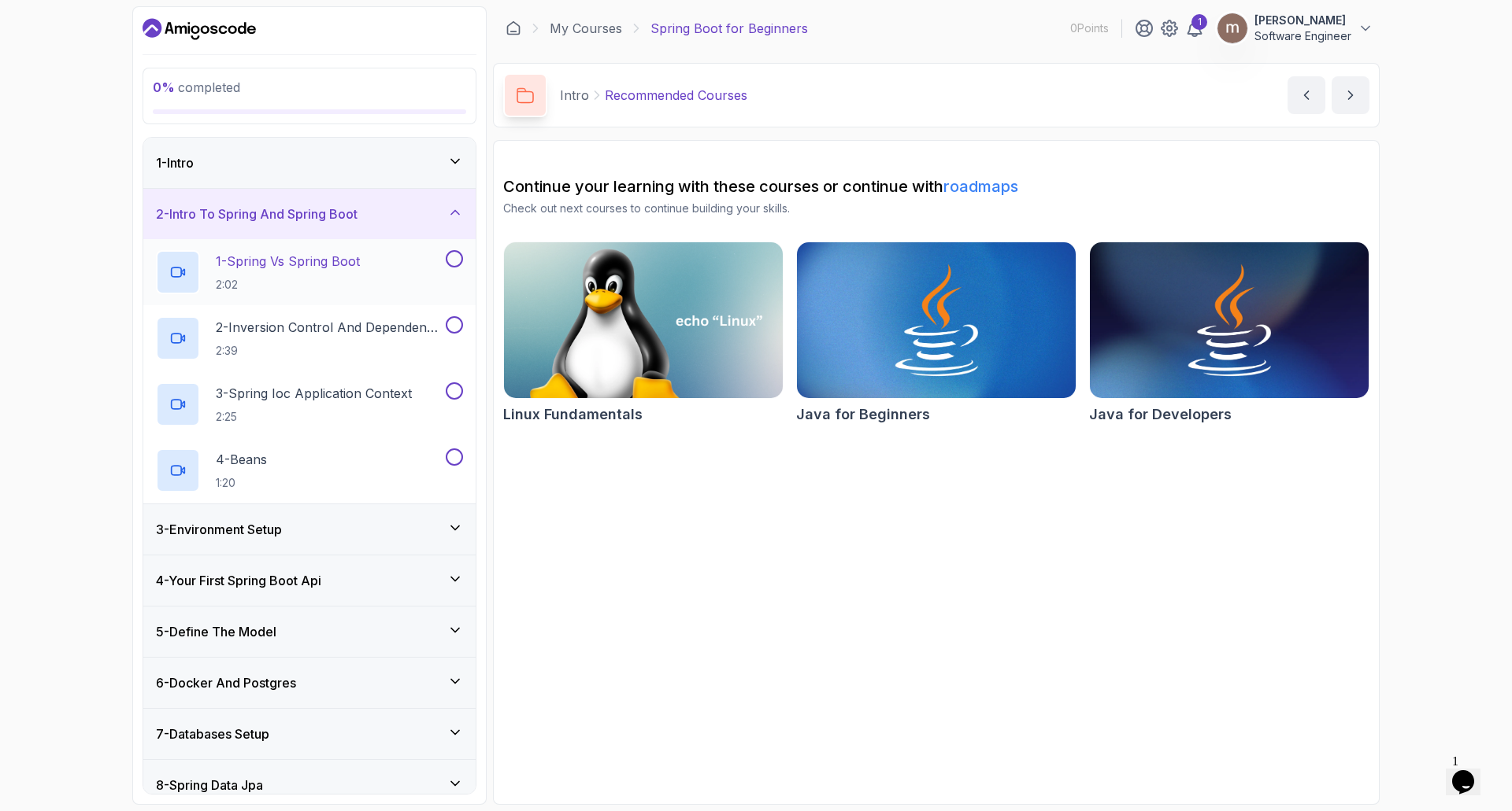
click at [355, 265] on p "1 - Spring Vs Spring Boot" at bounding box center [287, 261] width 144 height 19
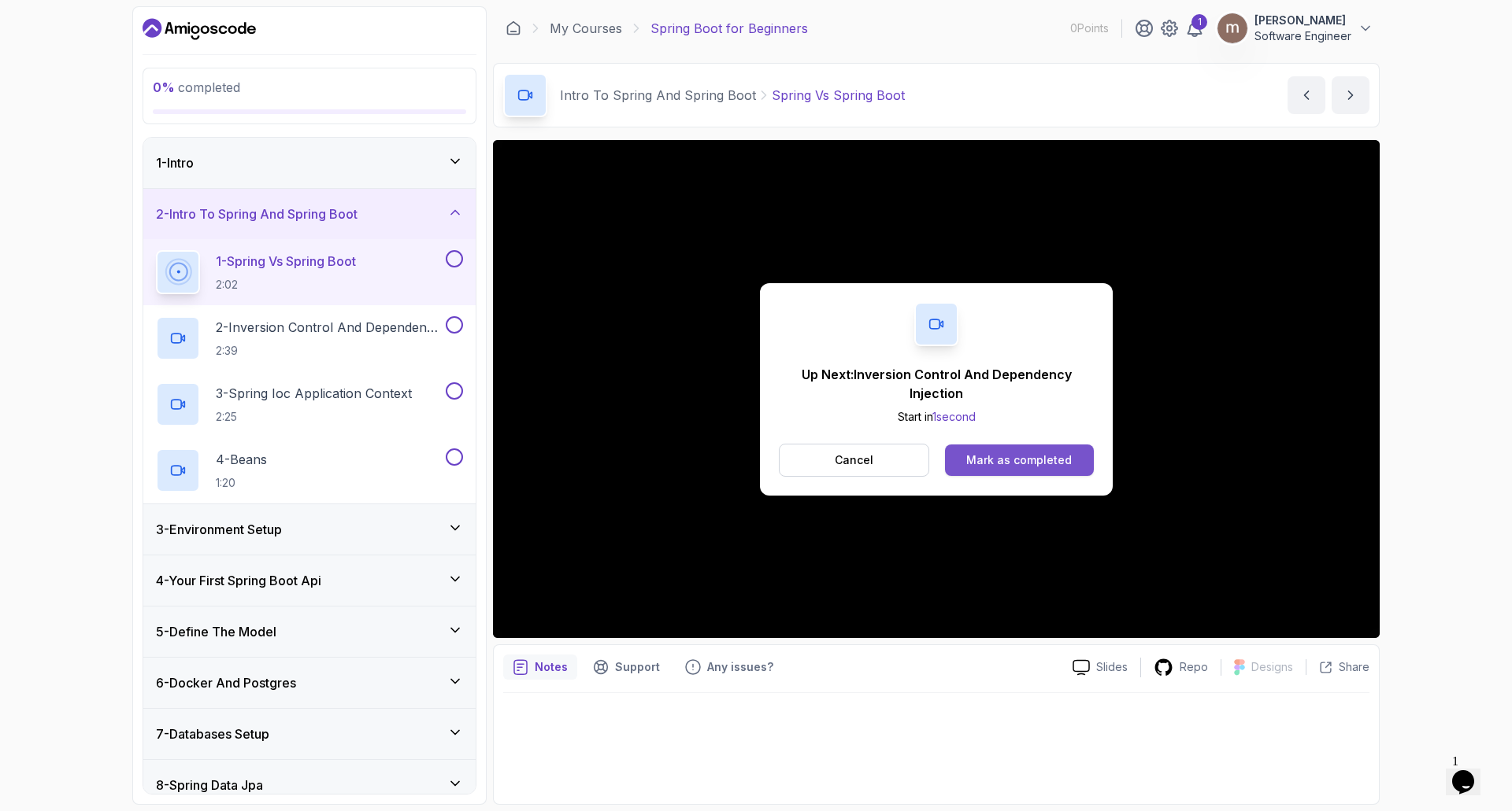
click at [996, 467] on div "Mark as completed" at bounding box center [1019, 461] width 106 height 16
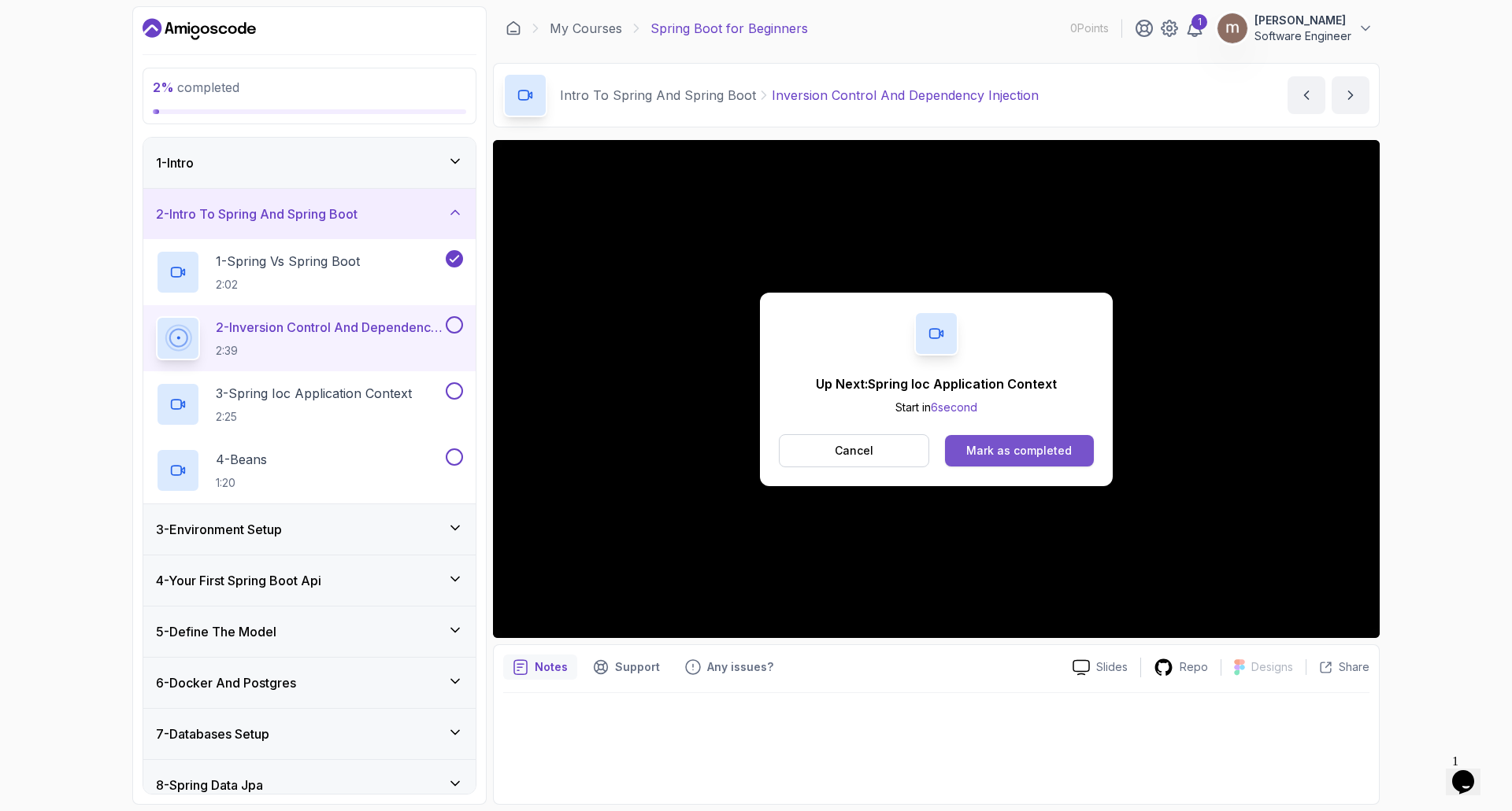
click at [1009, 448] on div "Mark as completed" at bounding box center [1019, 451] width 106 height 16
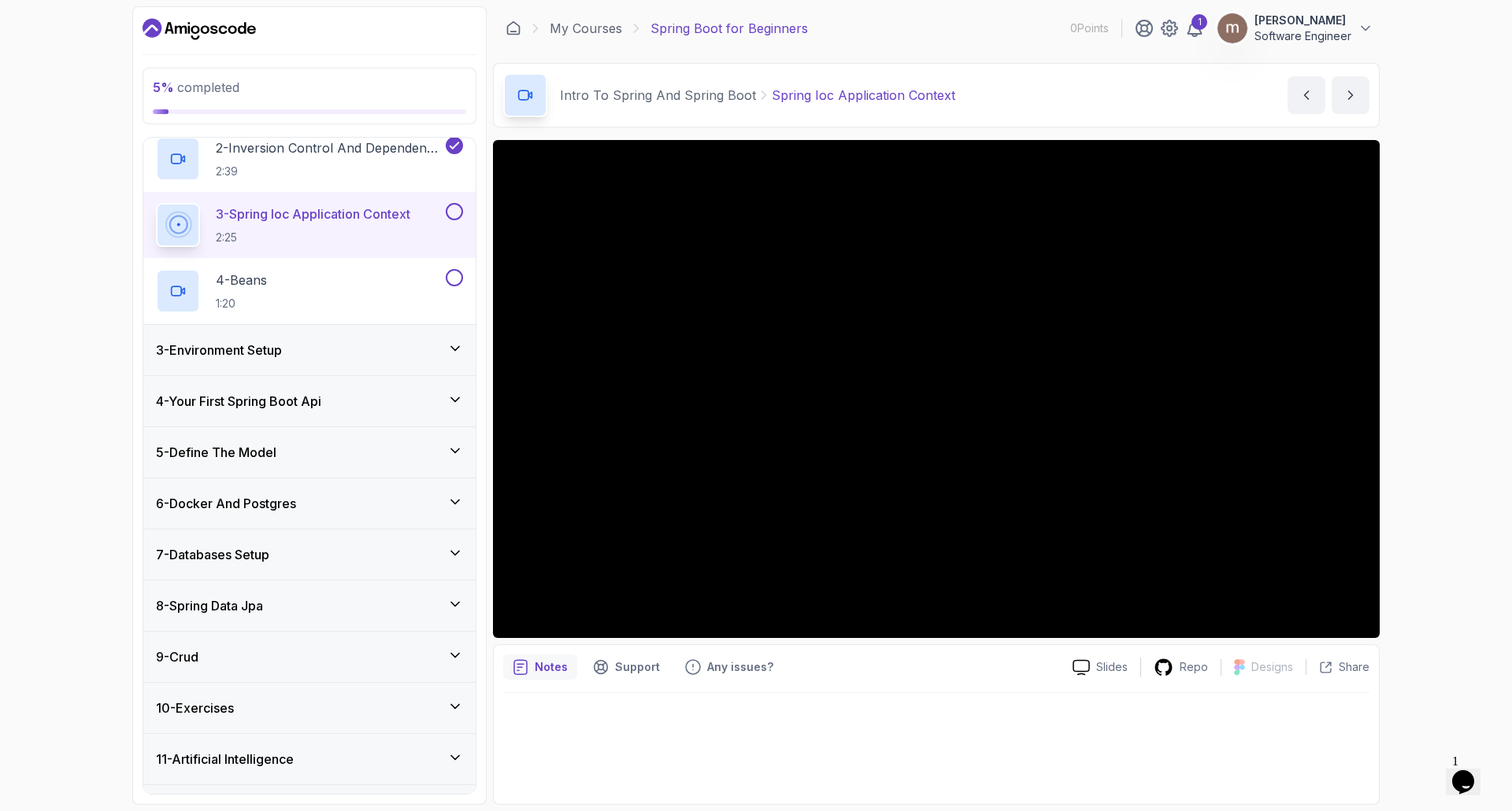
scroll to position [143, 0]
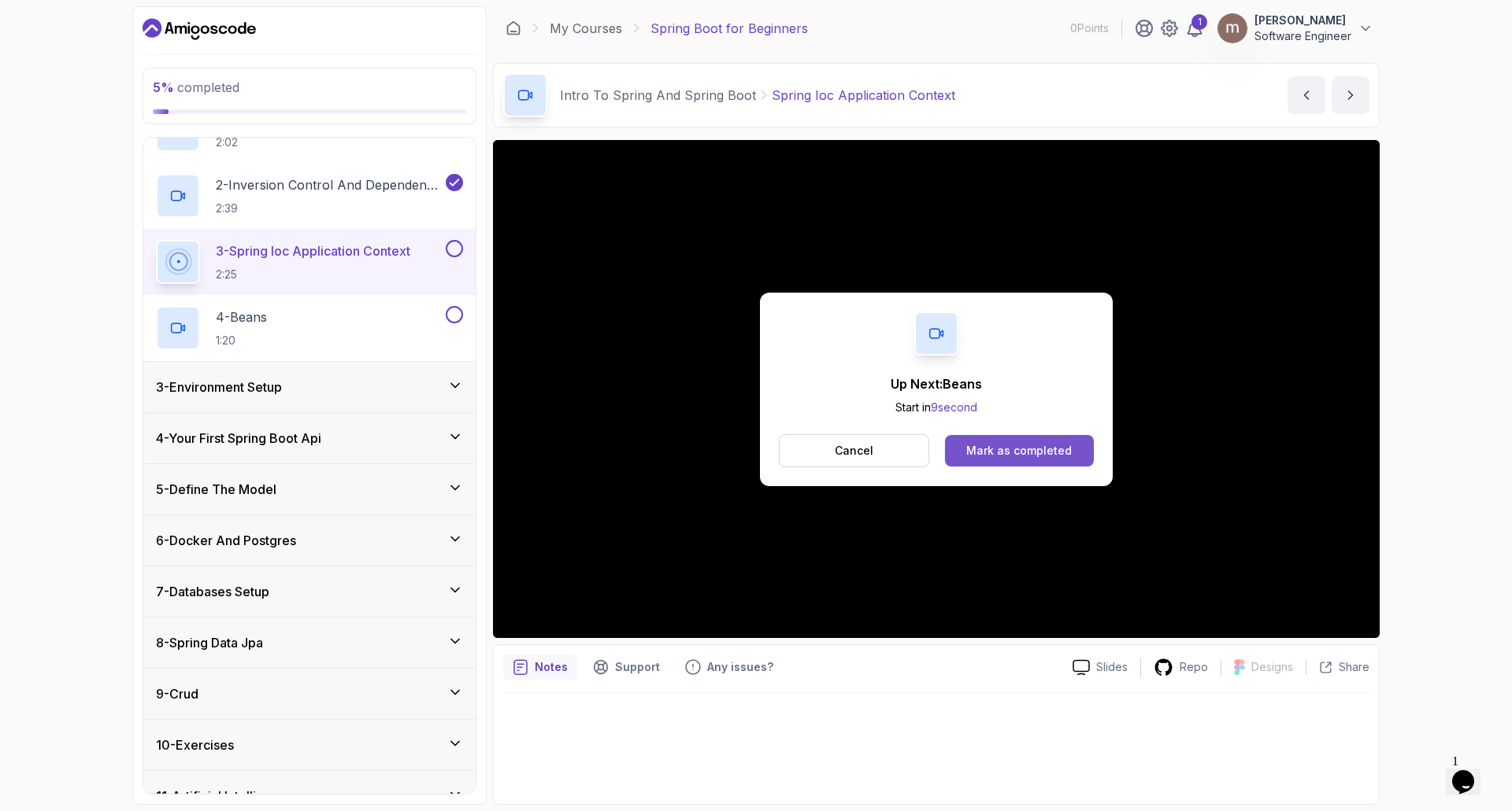
click at [1007, 454] on div "Mark as completed" at bounding box center [1019, 451] width 106 height 16
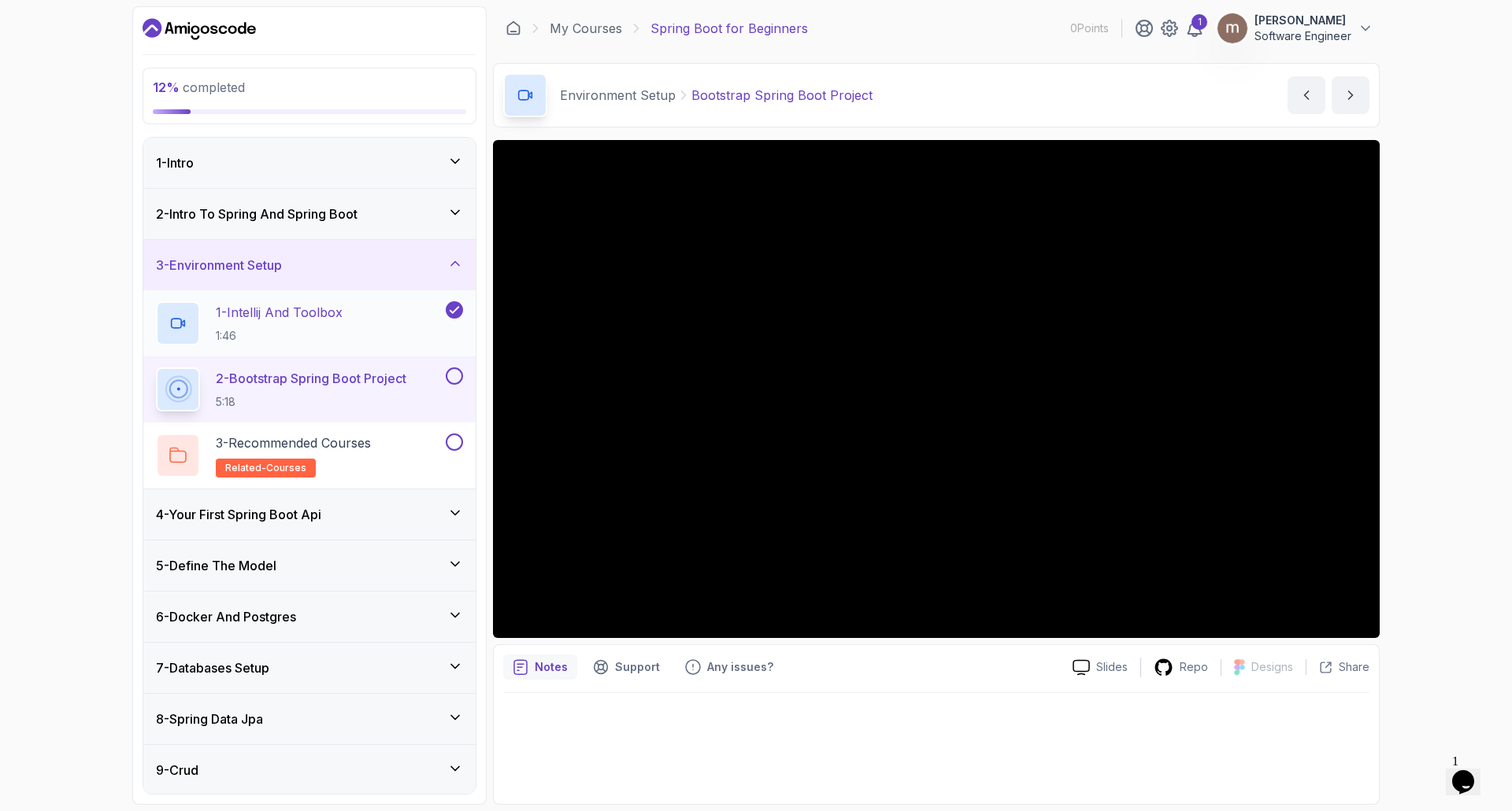
click at [329, 320] on p "1 - Intellij And Toolbox" at bounding box center [278, 312] width 127 height 19
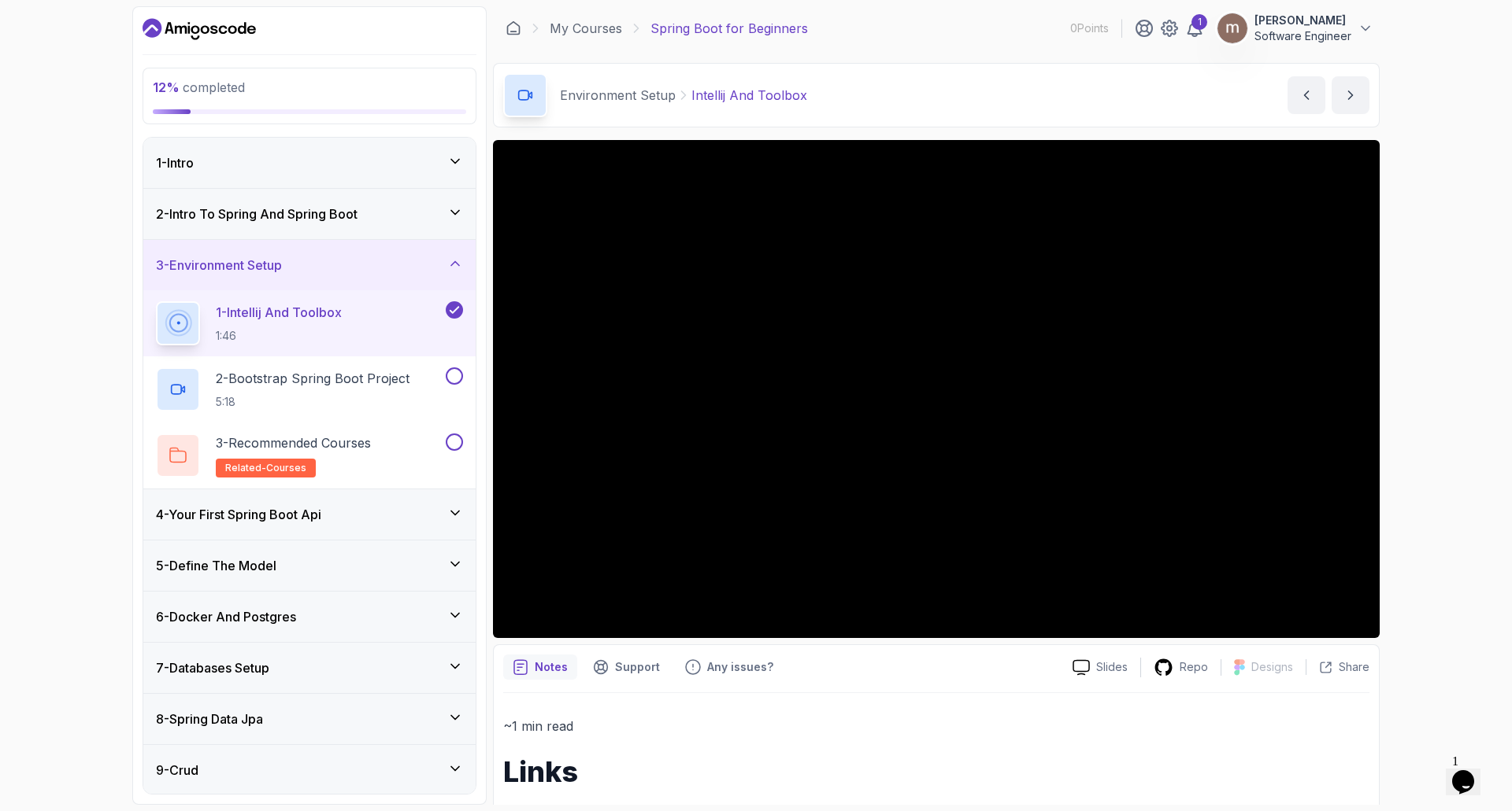
click at [453, 211] on icon at bounding box center [455, 213] width 16 height 16
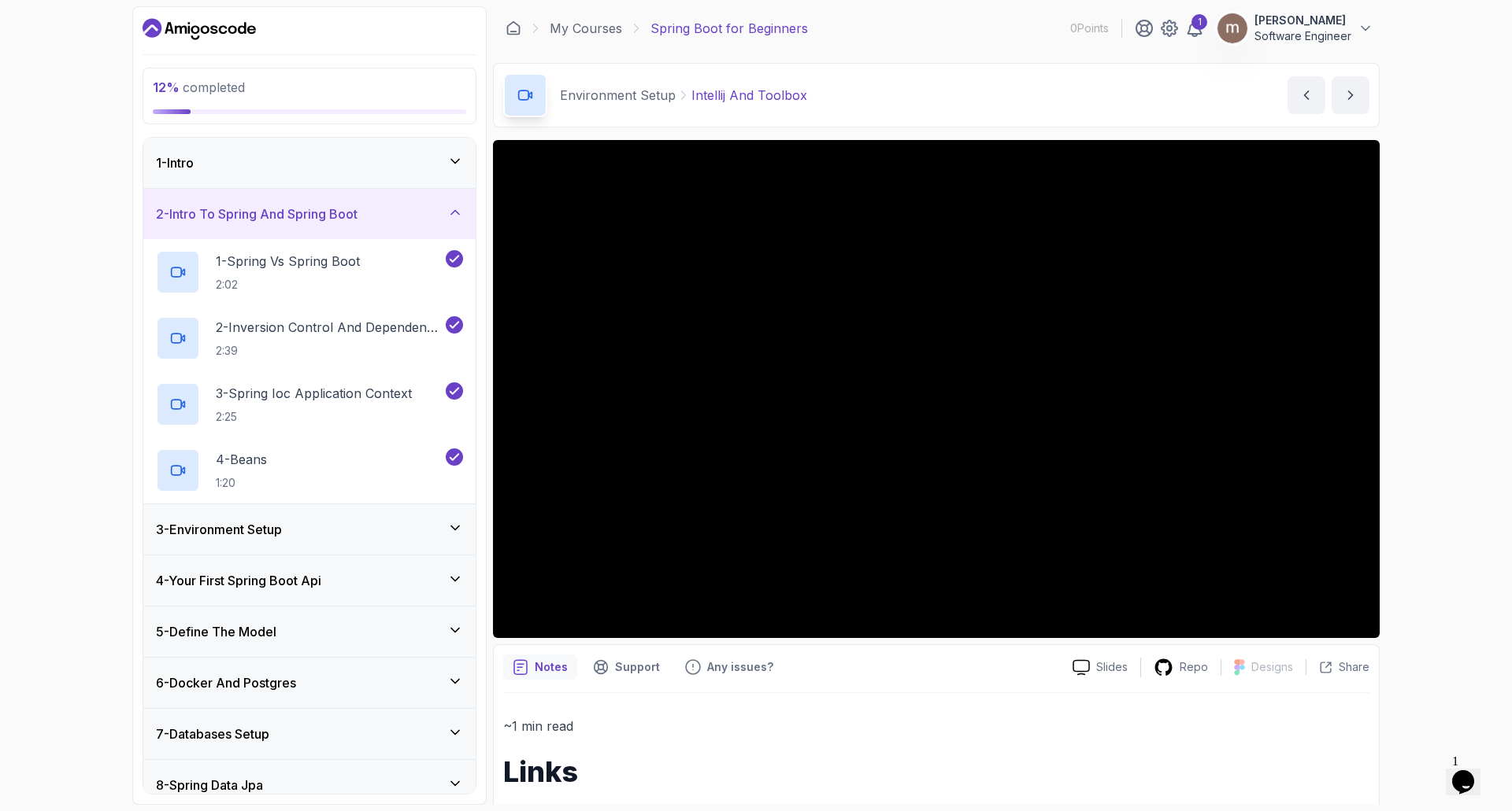
click at [453, 211] on icon at bounding box center [455, 213] width 16 height 16
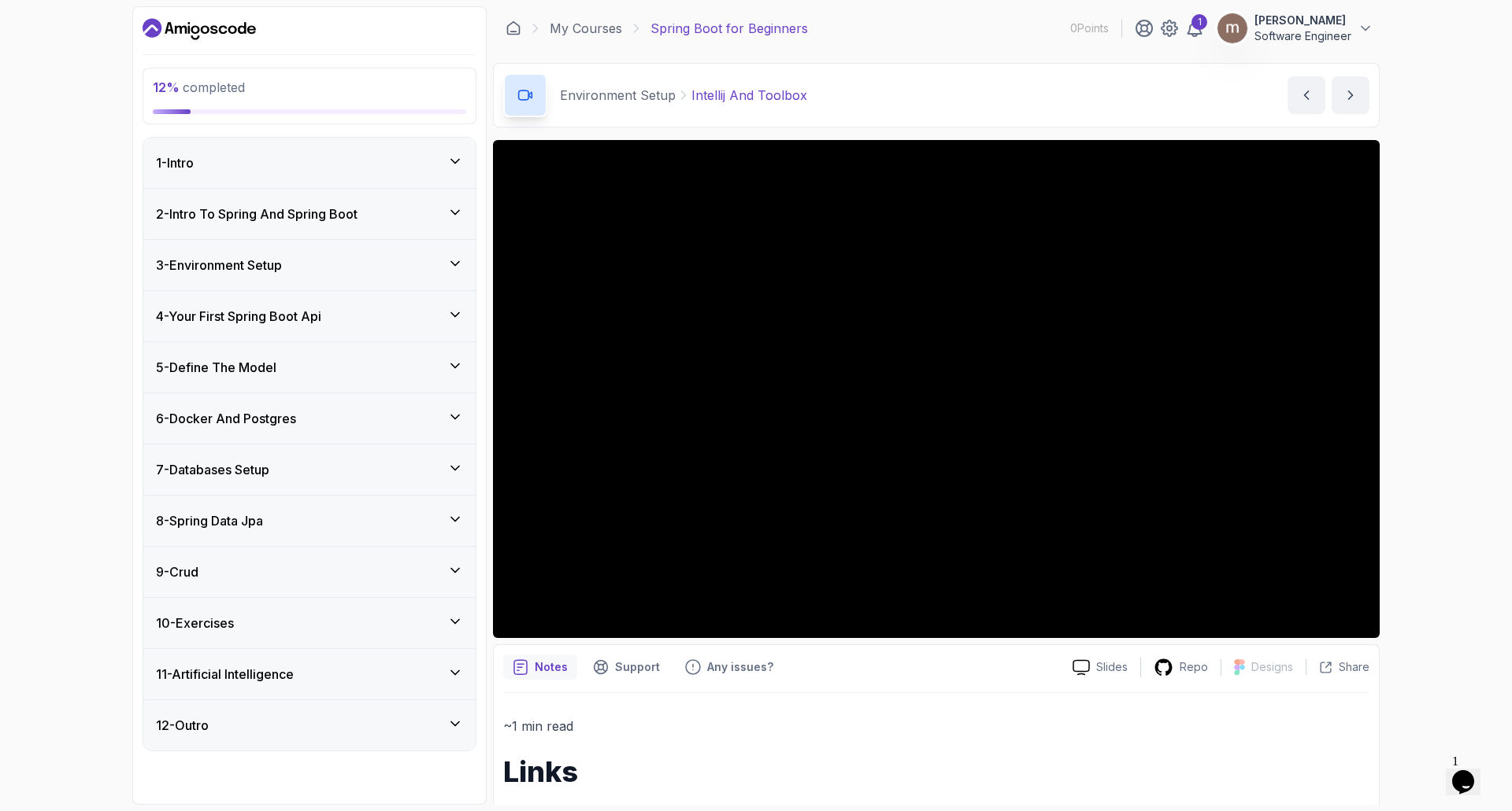
click at [457, 365] on icon at bounding box center [455, 366] width 16 height 16
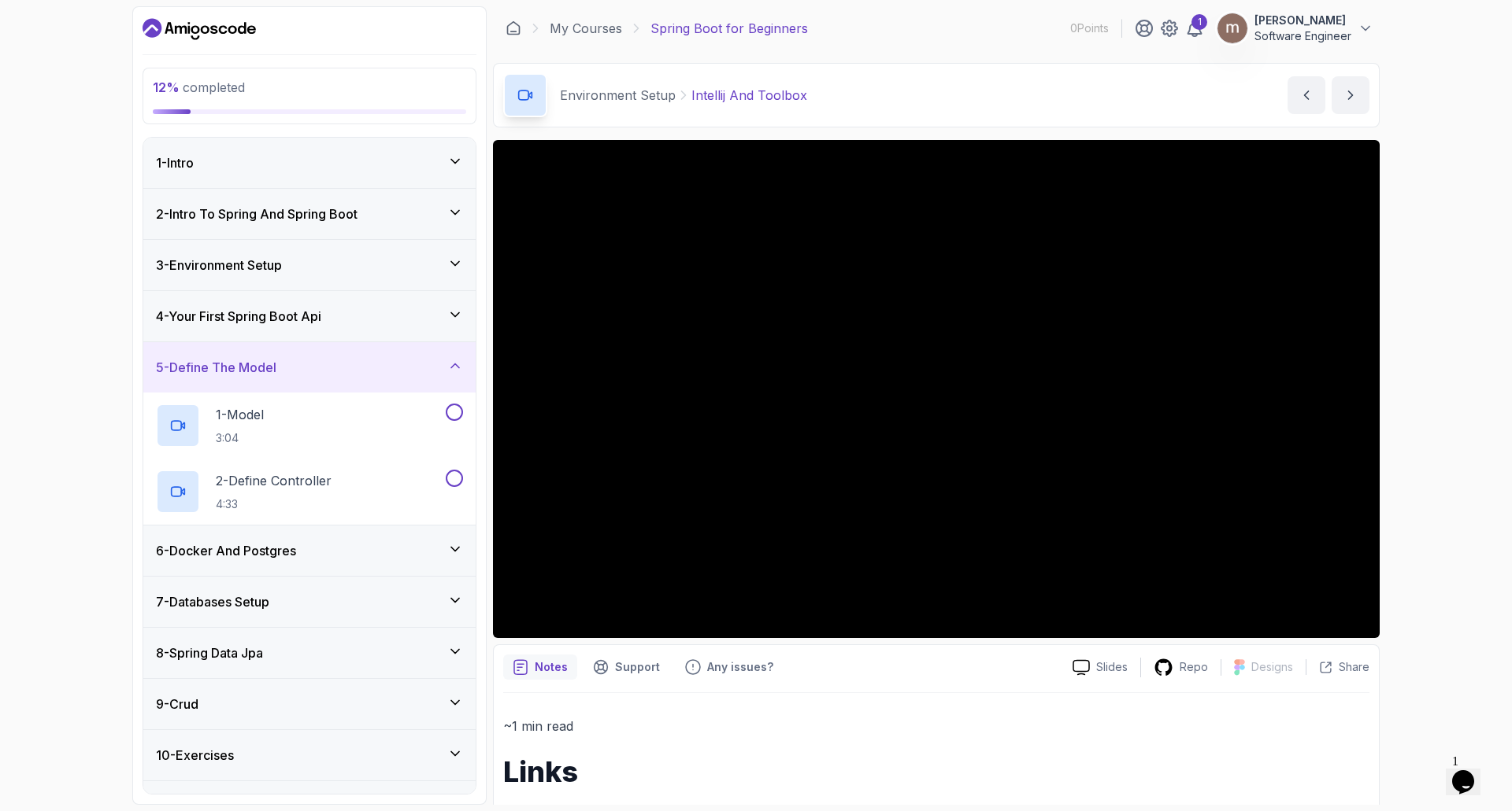
click at [457, 365] on icon at bounding box center [455, 365] width 8 height 4
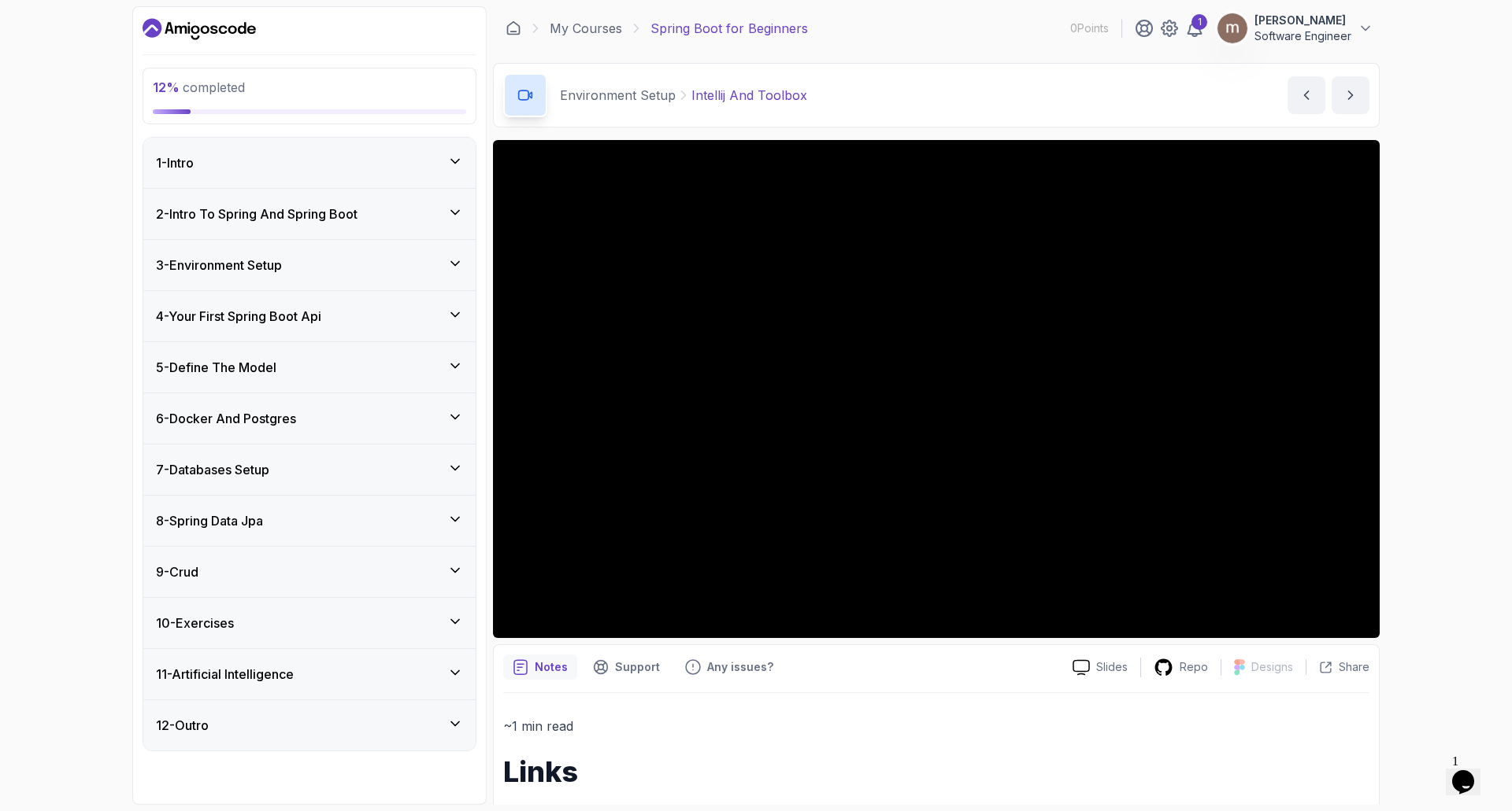
click at [458, 312] on icon at bounding box center [455, 315] width 16 height 16
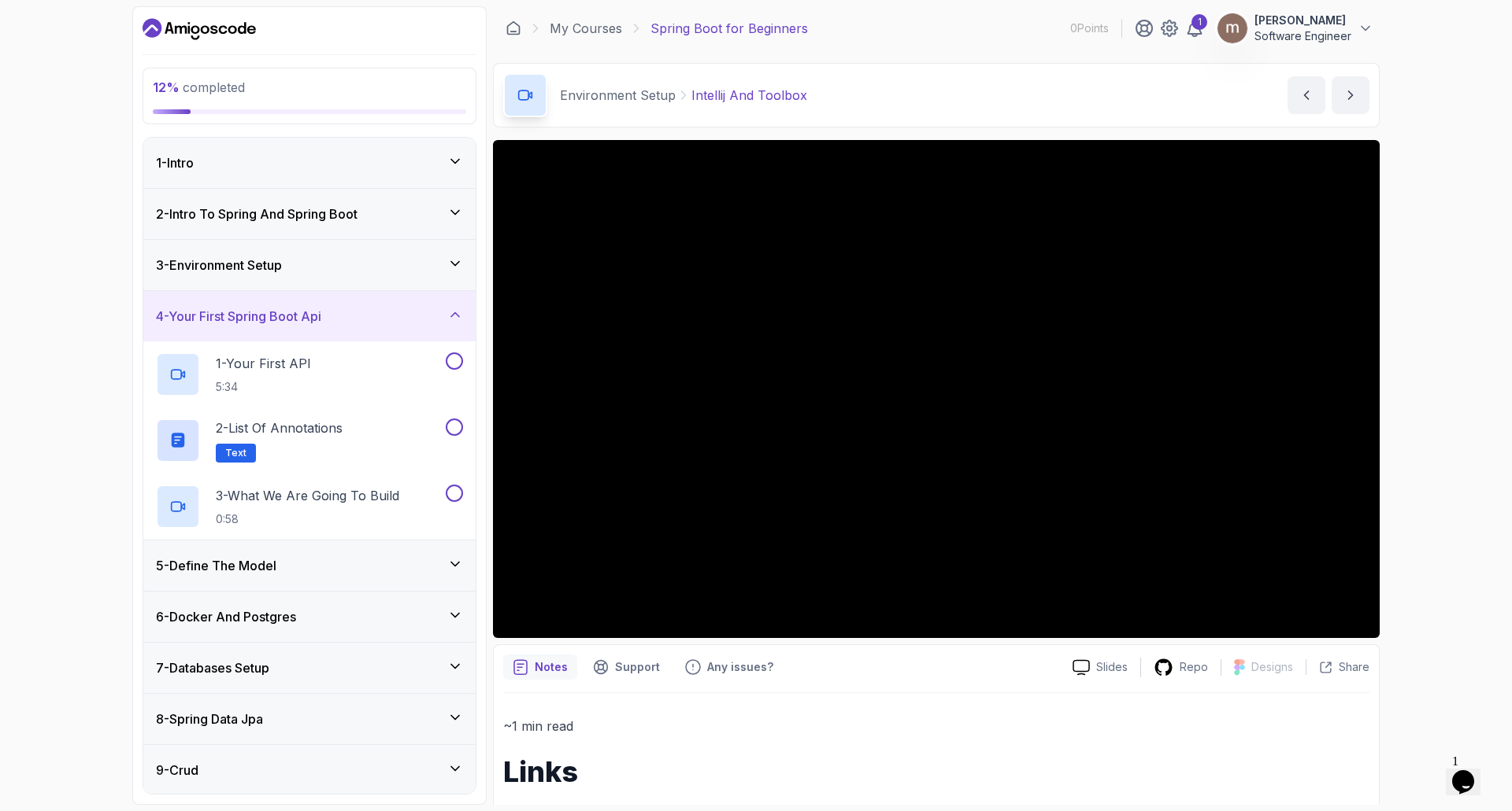
click at [458, 312] on icon at bounding box center [455, 315] width 16 height 16
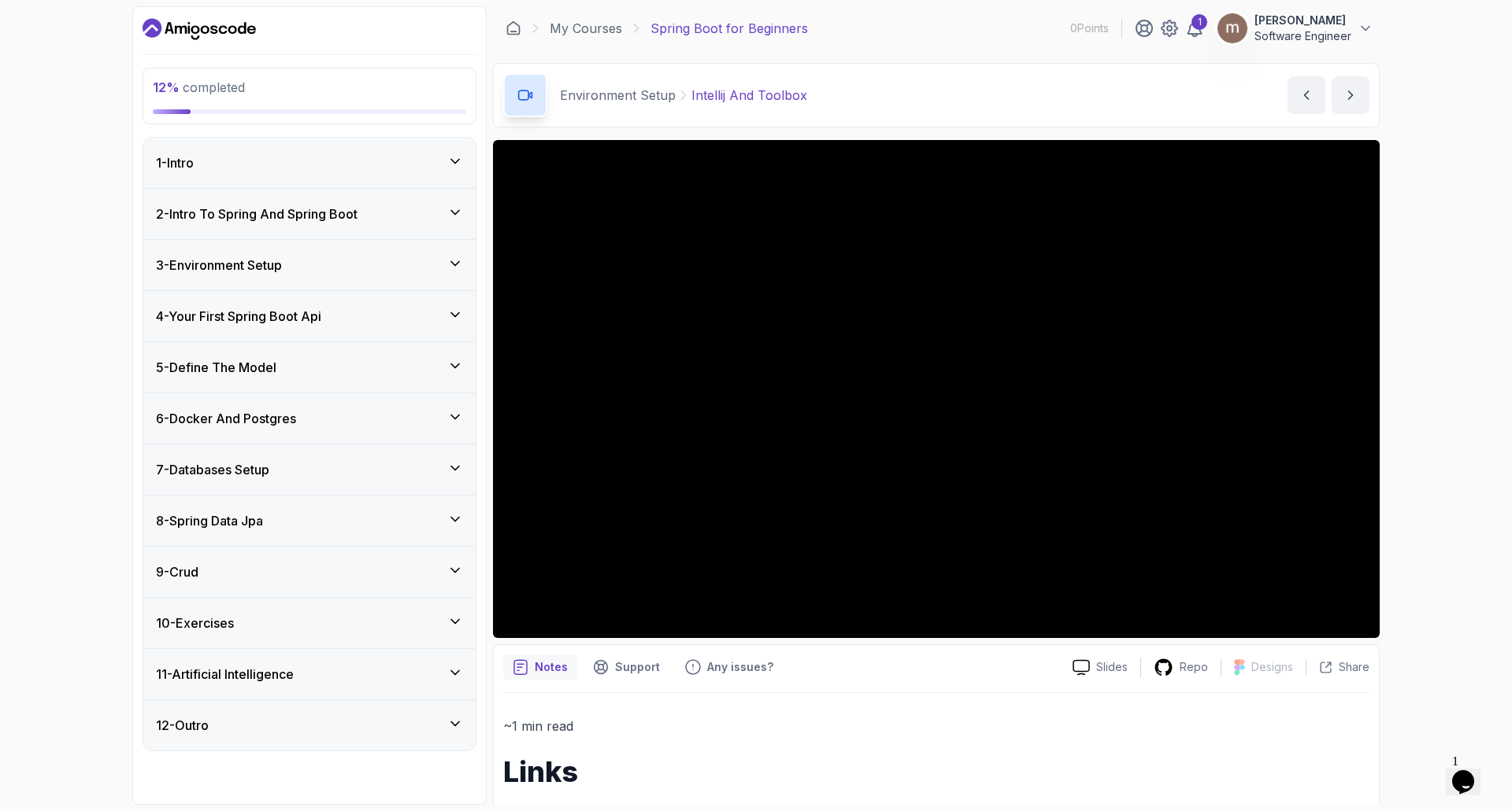
click at [453, 259] on icon at bounding box center [455, 264] width 16 height 16
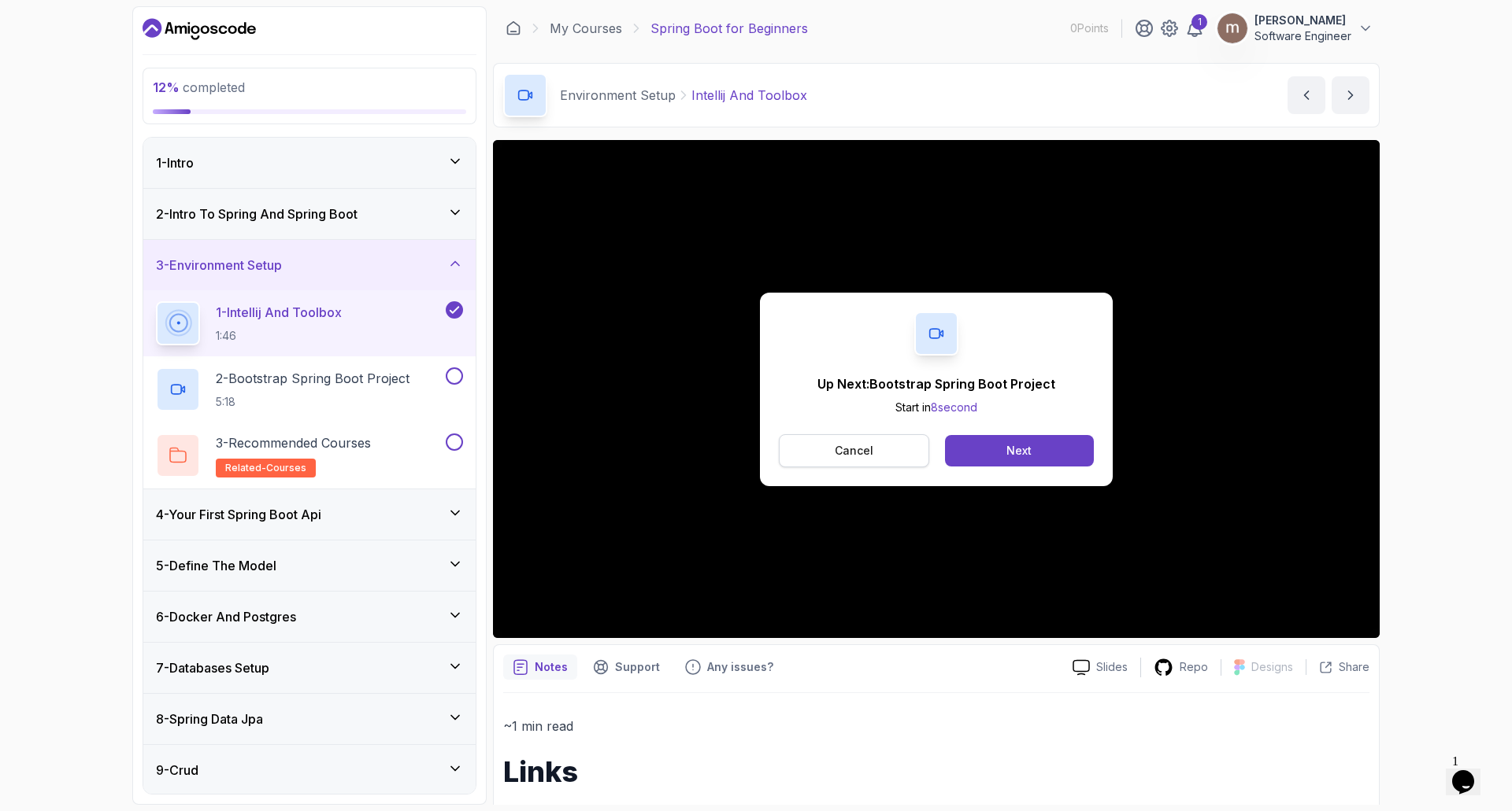
click at [881, 448] on button "Cancel" at bounding box center [854, 450] width 151 height 33
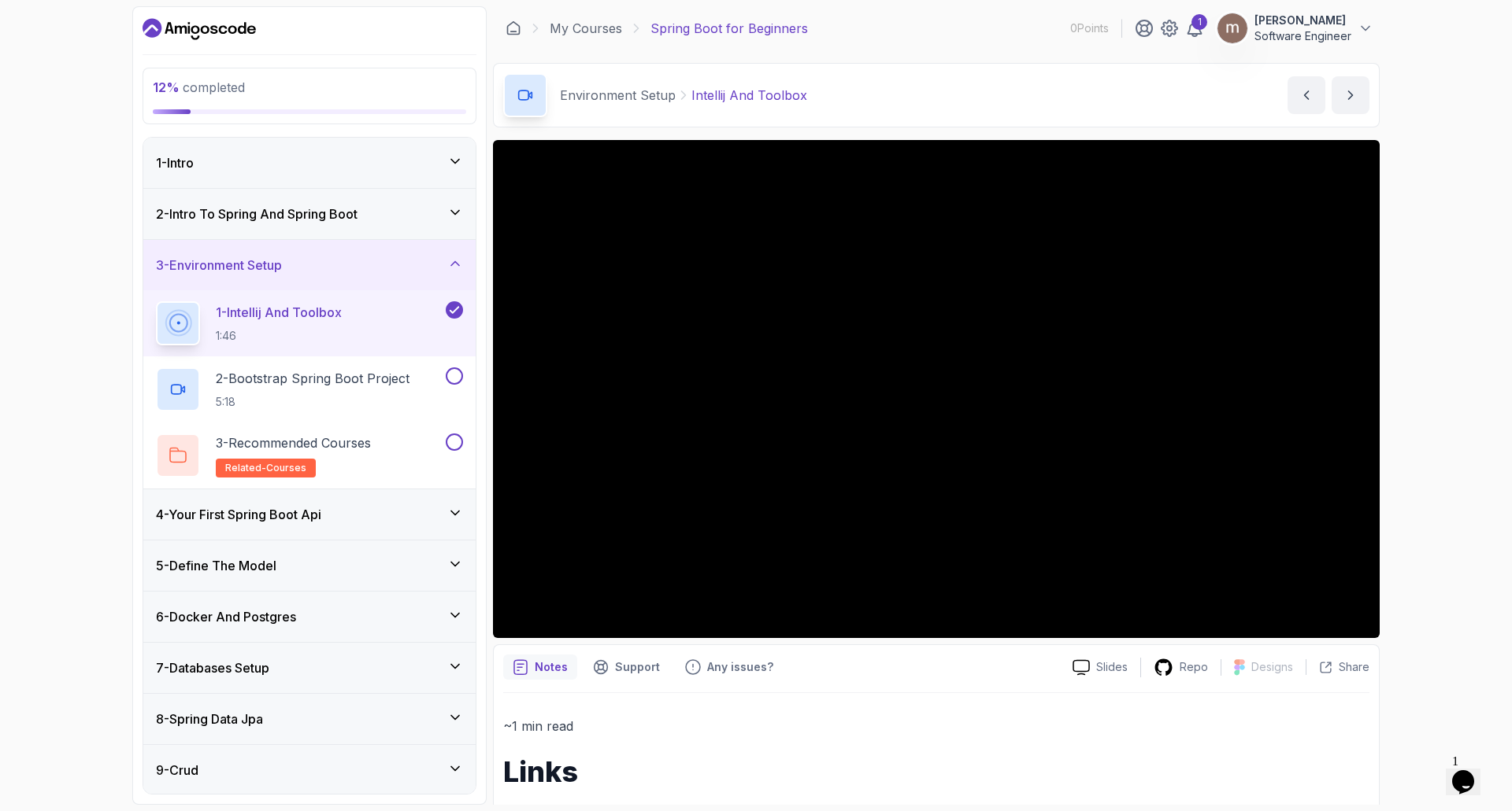
click at [192, 27] on icon "Dashboard" at bounding box center [200, 29] width 114 height 25
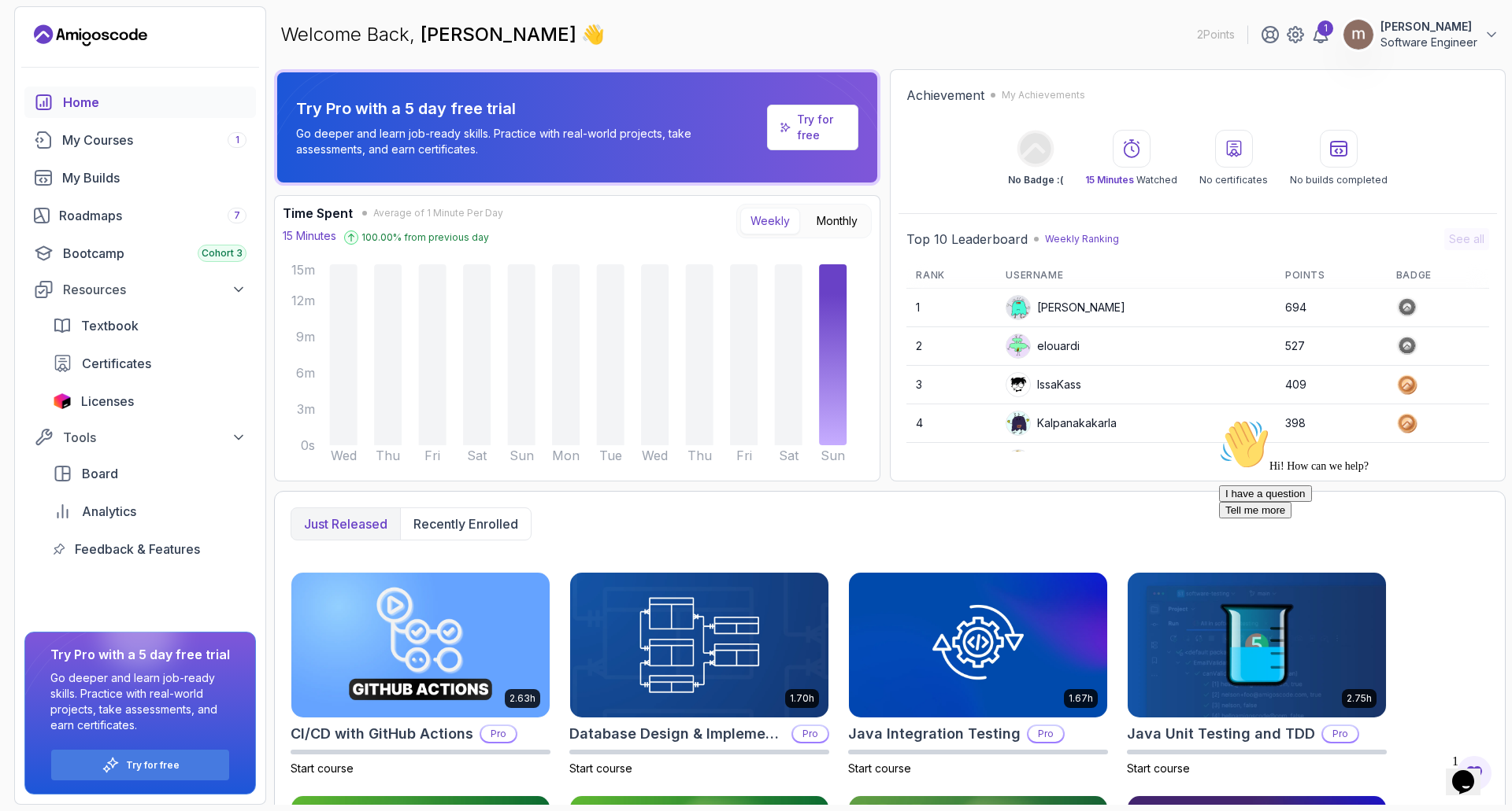
click at [1219, 419] on icon "Chat attention grabber" at bounding box center [1219, 419] width 0 height 0
click at [1421, 770] on icon "Close" at bounding box center [1421, 776] width 0 height 13
click at [93, 105] on div "Home" at bounding box center [154, 102] width 184 height 19
click at [1318, 33] on div "1" at bounding box center [1326, 28] width 16 height 16
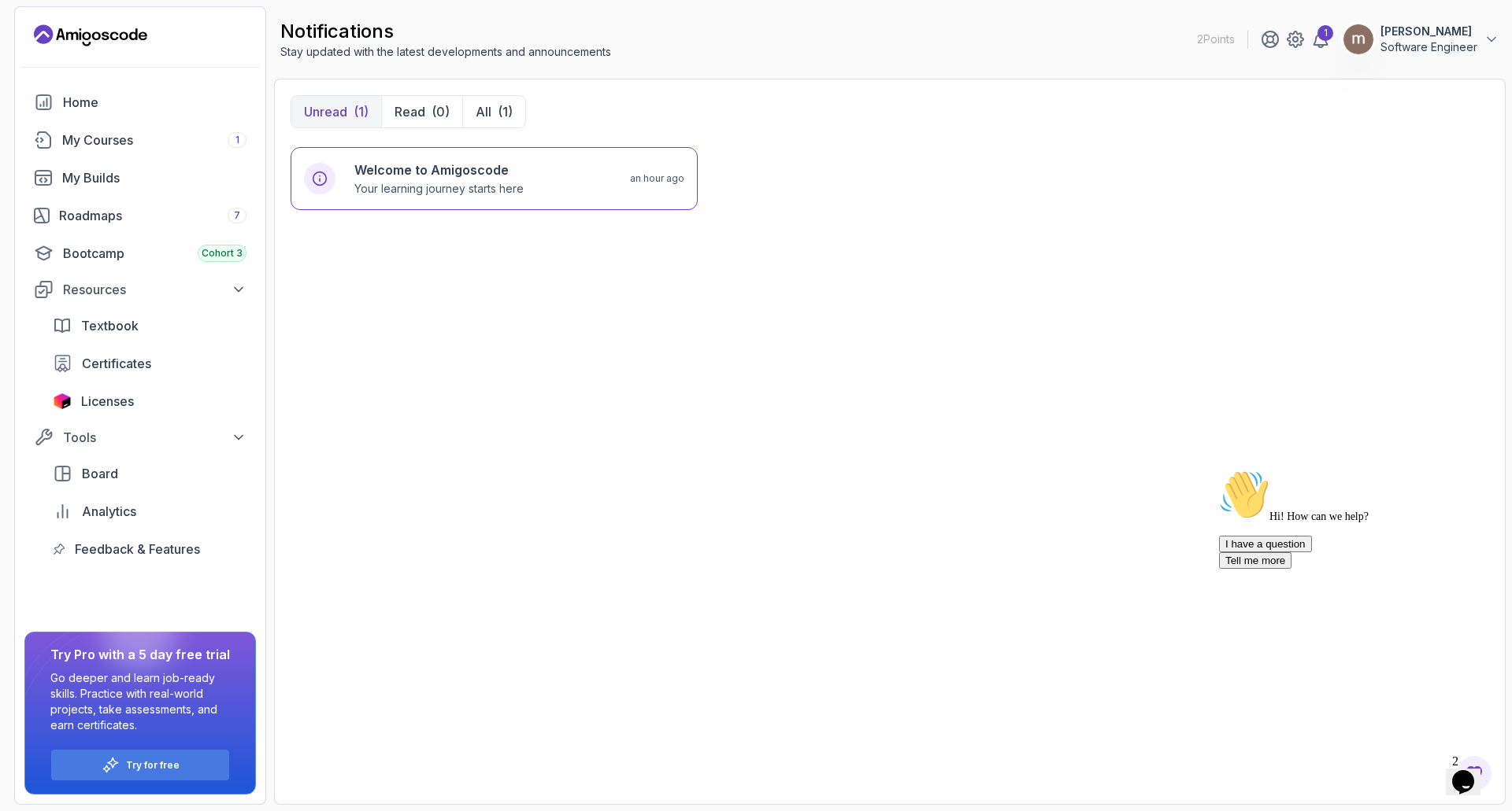
click at [1219, 470] on icon "Chat attention grabber" at bounding box center [1219, 470] width 0 height 0
click at [1421, 770] on icon "Close" at bounding box center [1421, 776] width 0 height 13
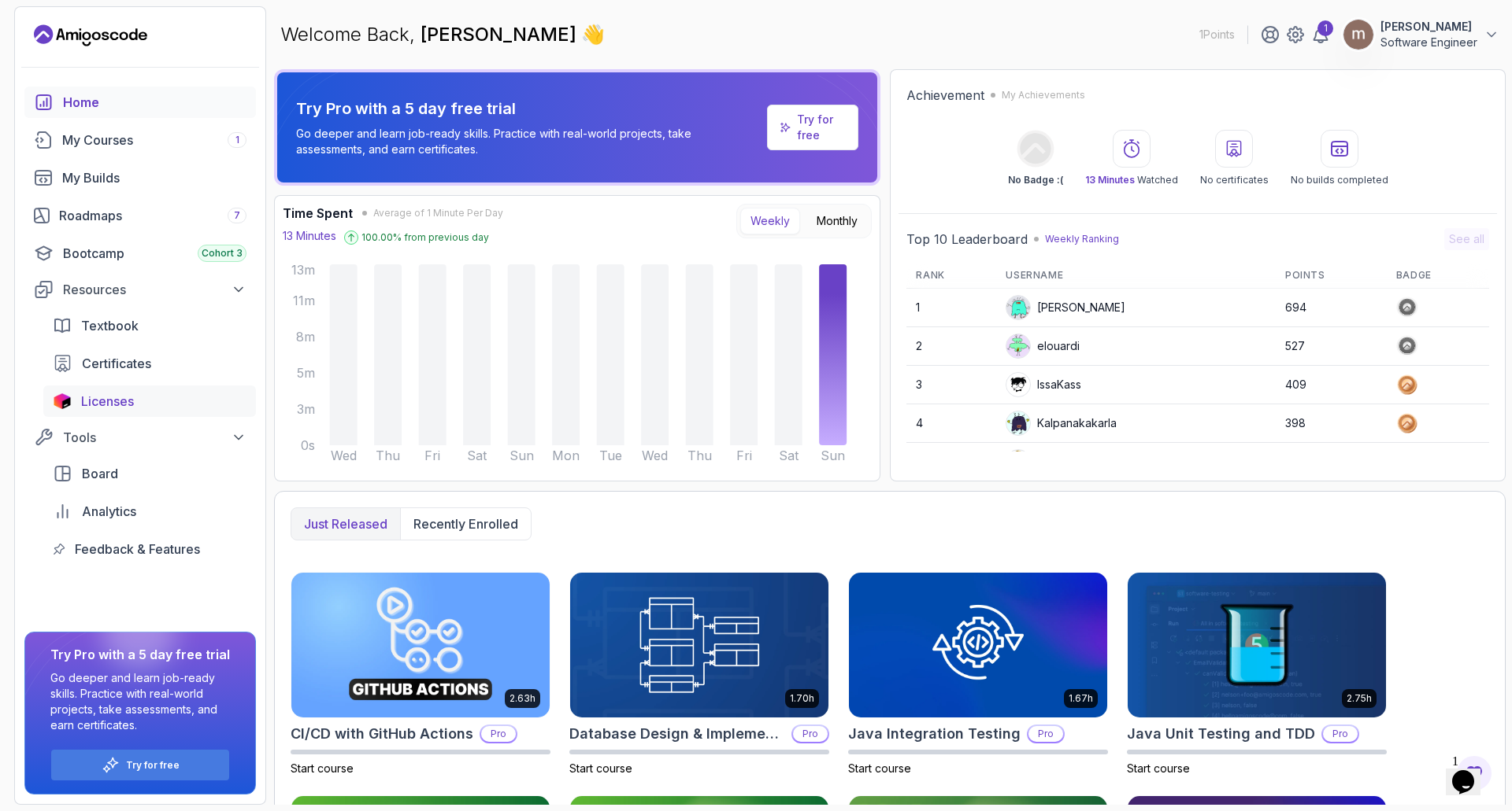
click at [109, 404] on span "Licenses" at bounding box center [106, 401] width 52 height 19
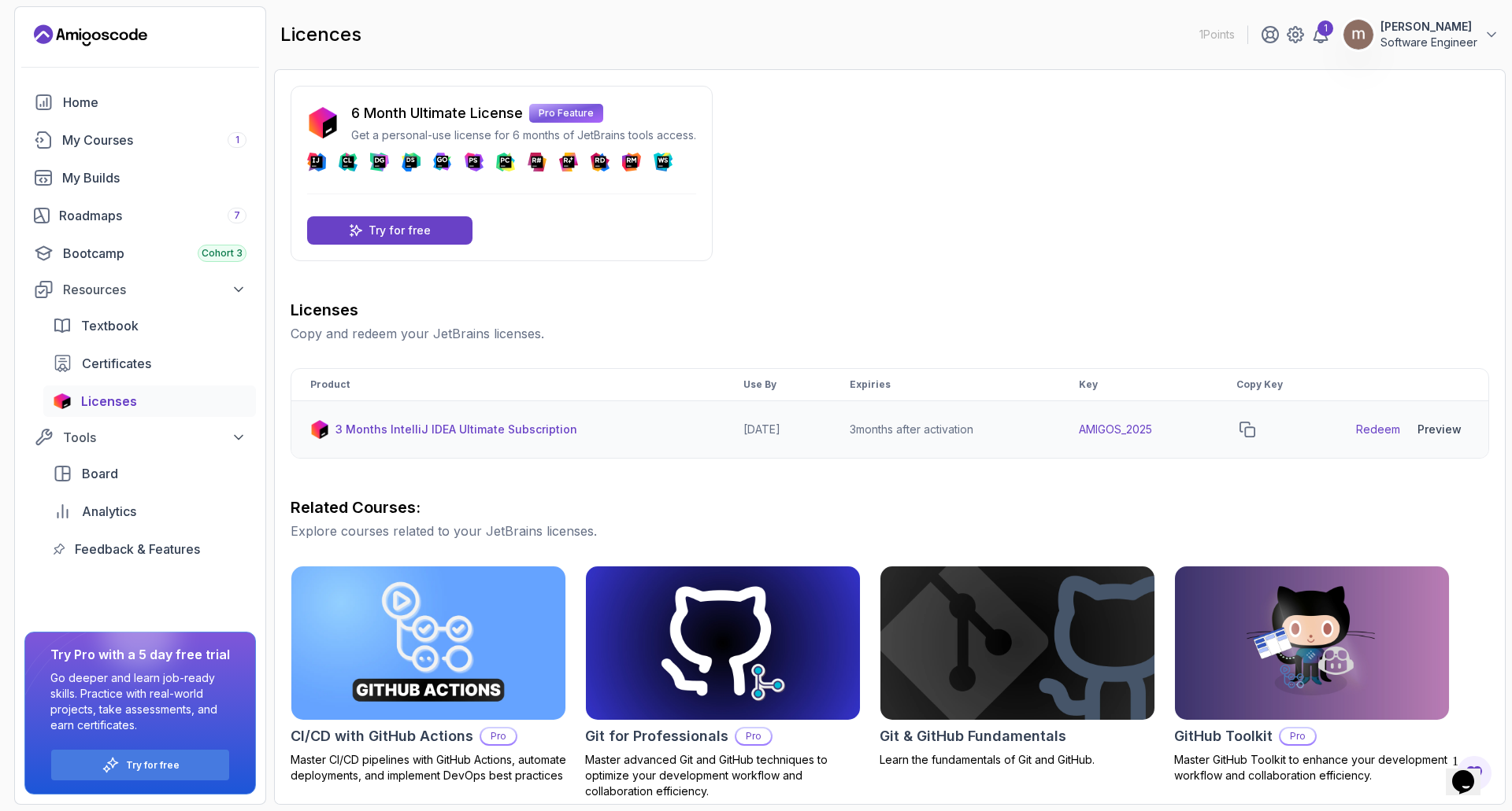
drag, startPoint x: 784, startPoint y: 428, endPoint x: 696, endPoint y: 433, distance: 88.1
click at [696, 433] on tr "3 Months IntelliJ IDEA Ultimate Subscription [DATE] 3 months after activation A…" at bounding box center [890, 430] width 1197 height 58
click at [1255, 430] on icon "copy-button" at bounding box center [1248, 430] width 16 height 16
click at [1254, 430] on icon at bounding box center [1247, 430] width 12 height 12
